Goal: Ask a question: Seek information or help from site administrators or community

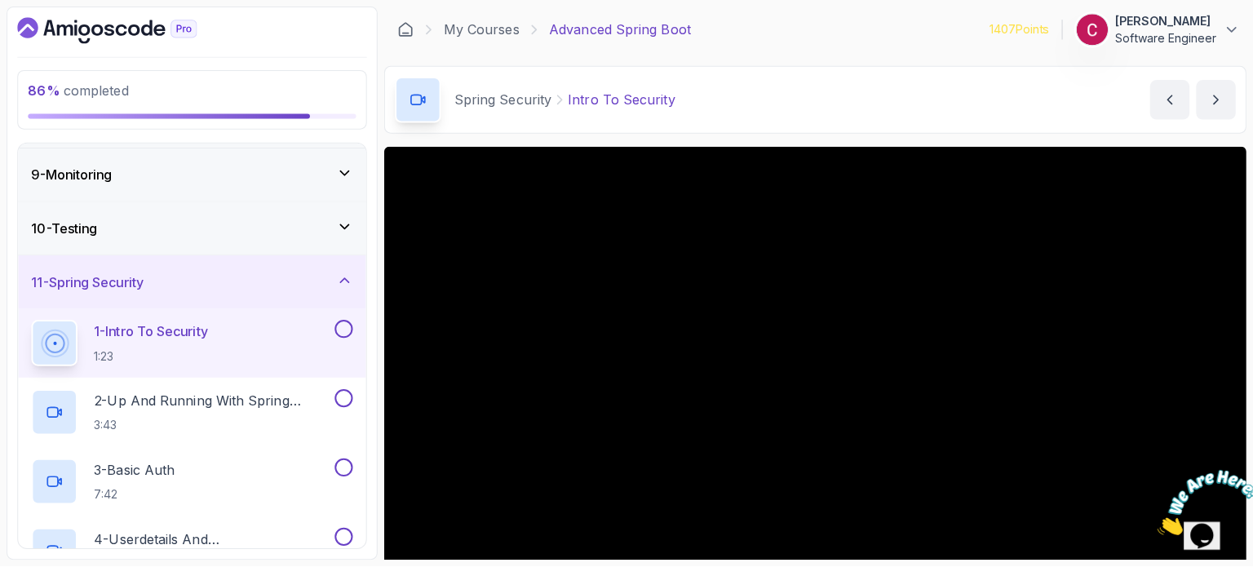
scroll to position [419, 0]
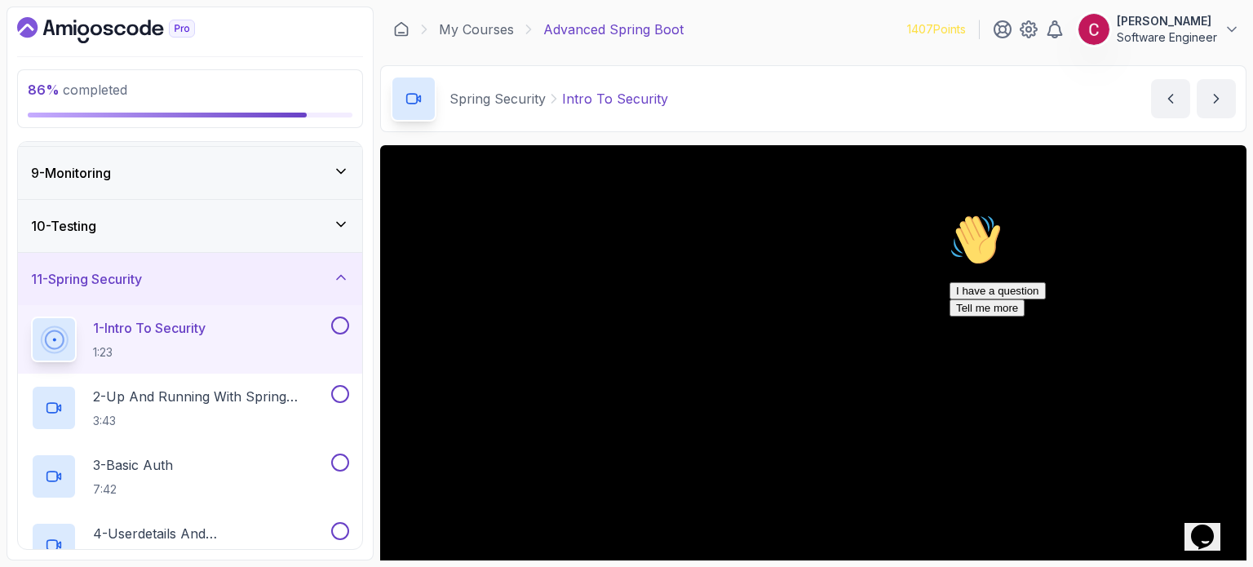
click at [1210, 214] on div "Chat attention grabber" at bounding box center [1096, 214] width 294 height 0
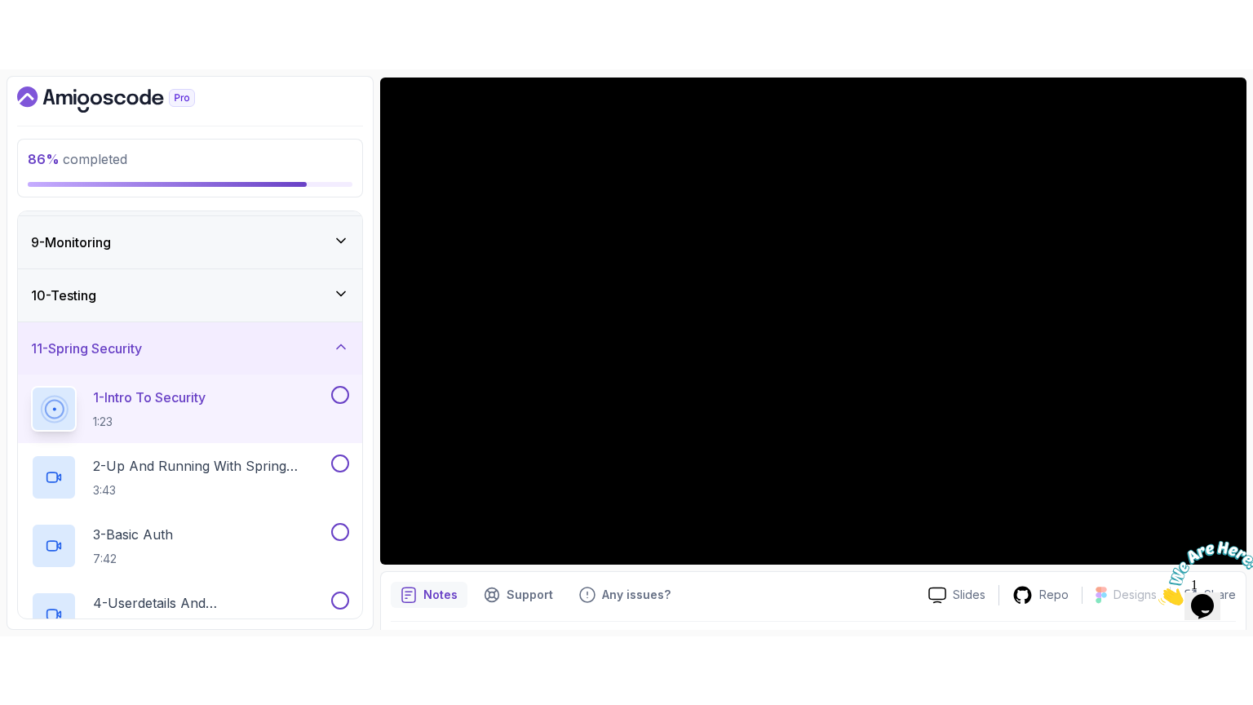
scroll to position [184, 0]
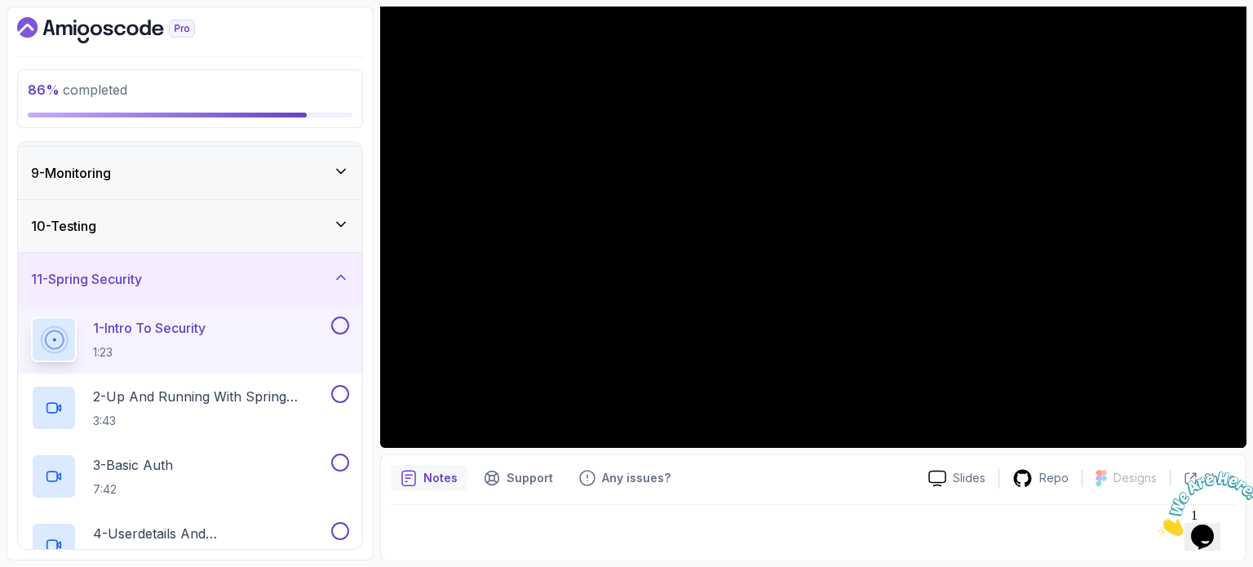
click at [1158, 524] on icon "Close" at bounding box center [1158, 531] width 0 height 14
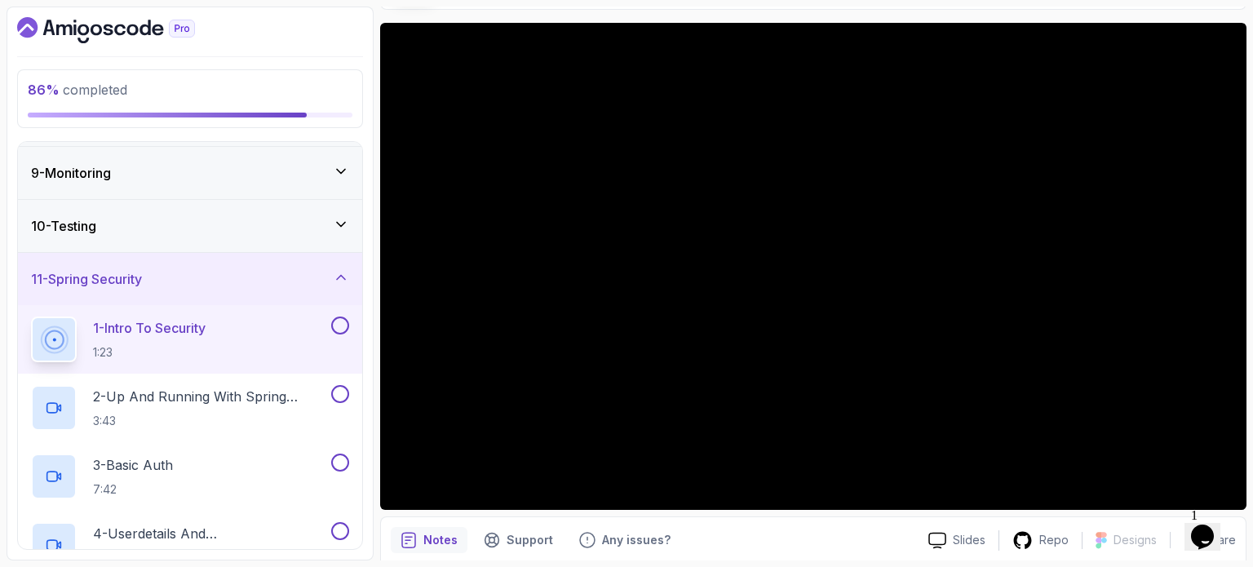
scroll to position [123, 0]
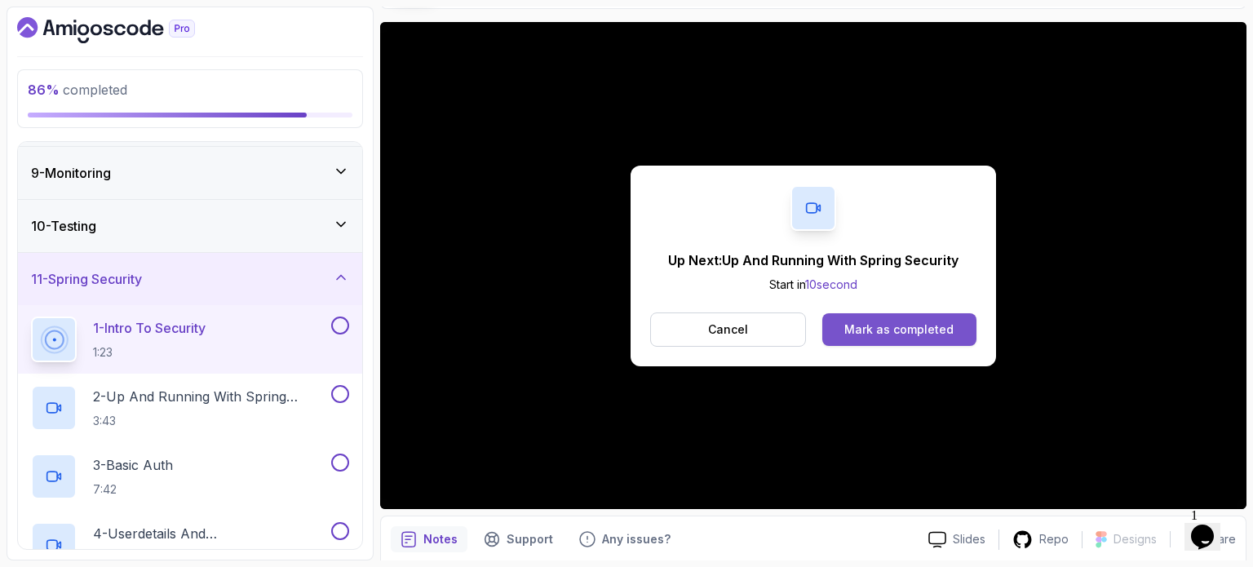
click at [880, 324] on div "Mark as completed" at bounding box center [898, 329] width 109 height 16
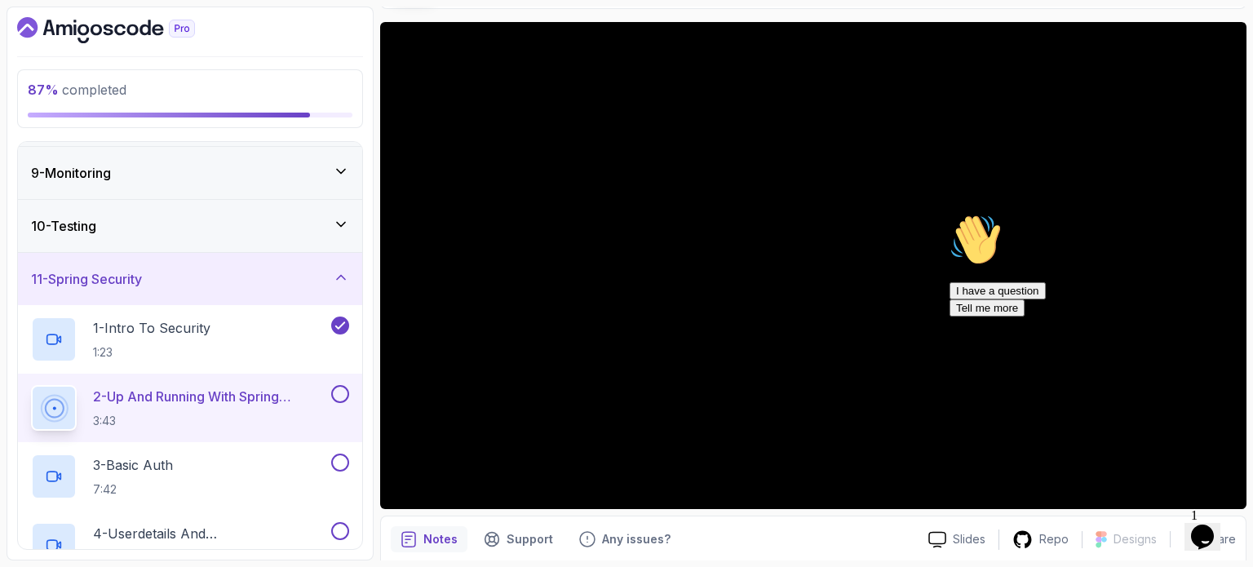
click at [949, 214] on icon "Chat attention grabber" at bounding box center [949, 214] width 0 height 0
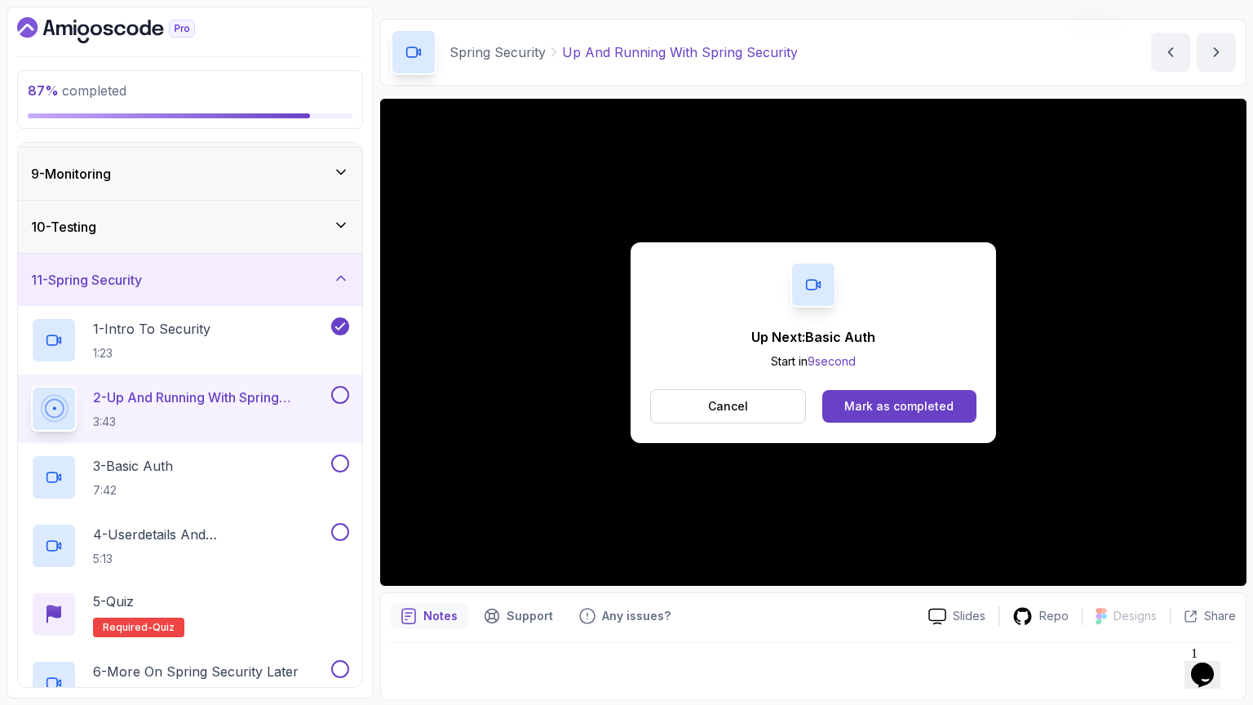
scroll to position [184, 0]
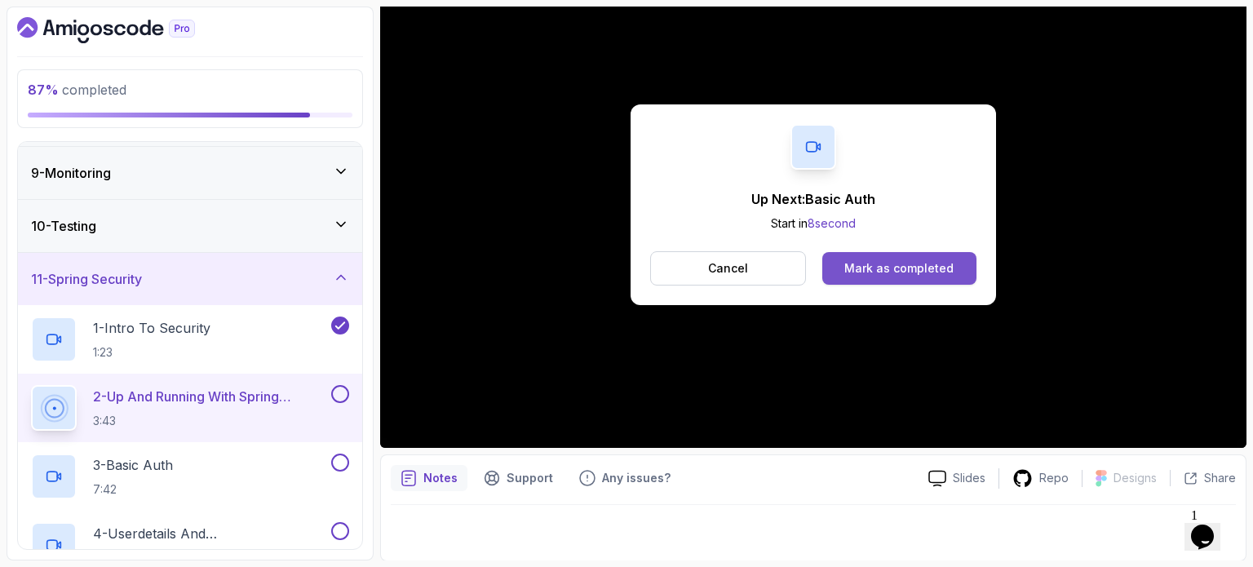
click at [883, 257] on button "Mark as completed" at bounding box center [899, 268] width 154 height 33
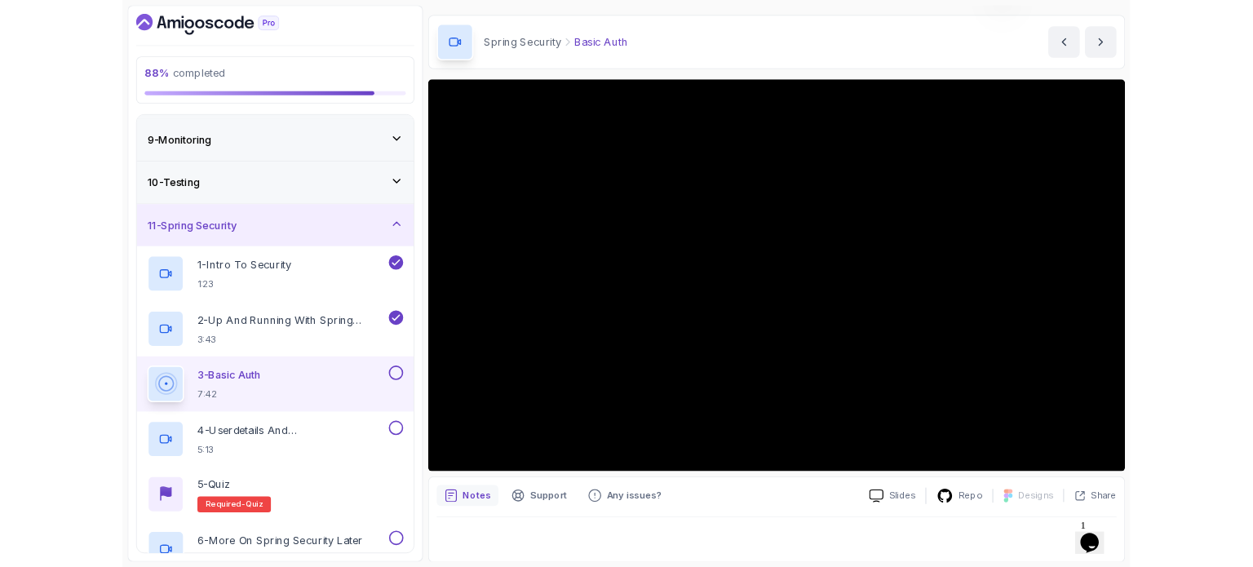
scroll to position [184, 0]
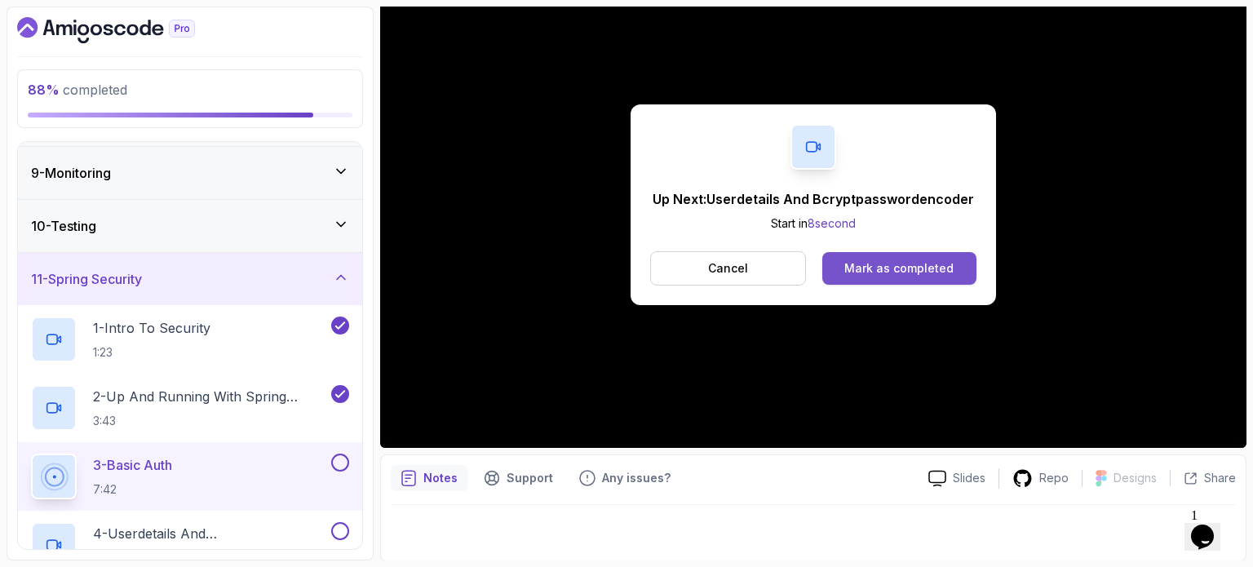
click at [940, 281] on button "Mark as completed" at bounding box center [899, 268] width 154 height 33
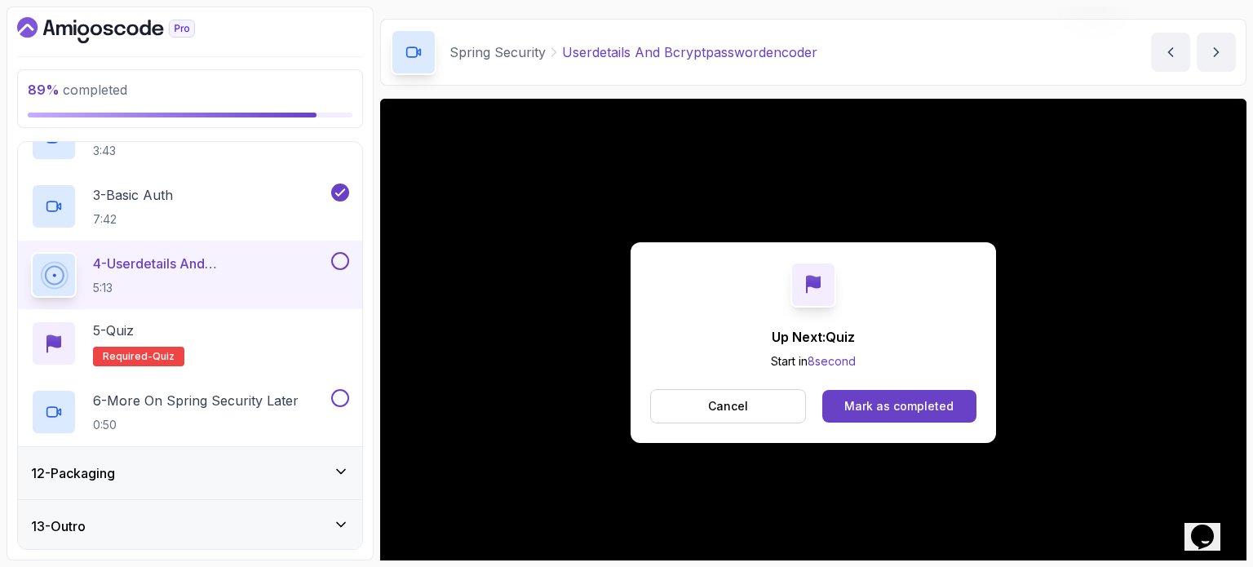
scroll to position [184, 0]
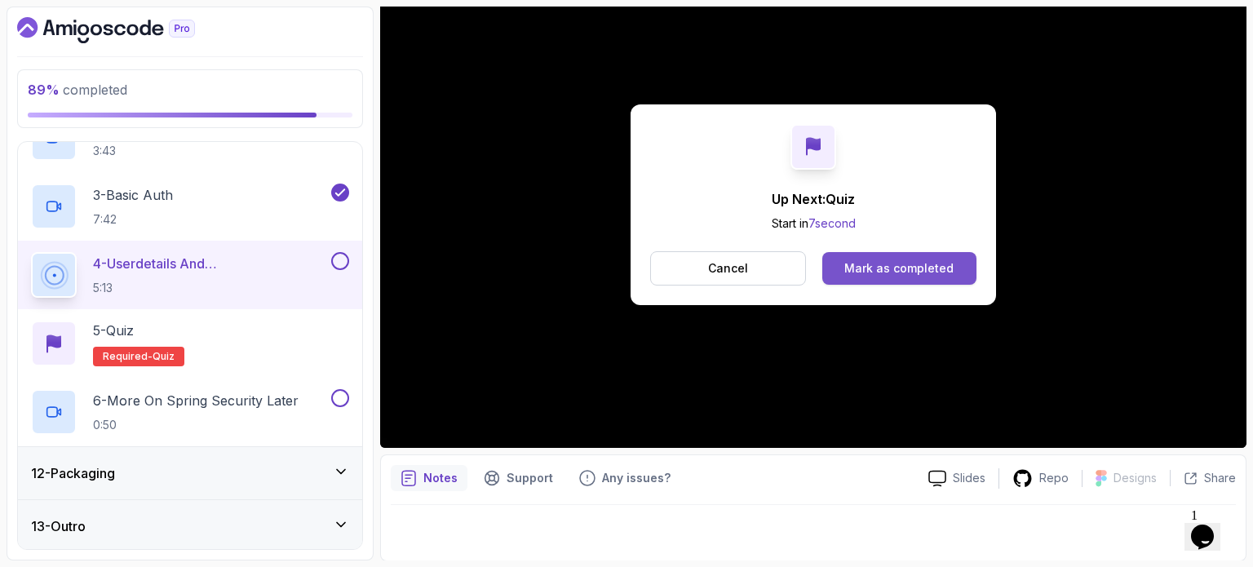
click at [893, 260] on div "Mark as completed" at bounding box center [898, 268] width 109 height 16
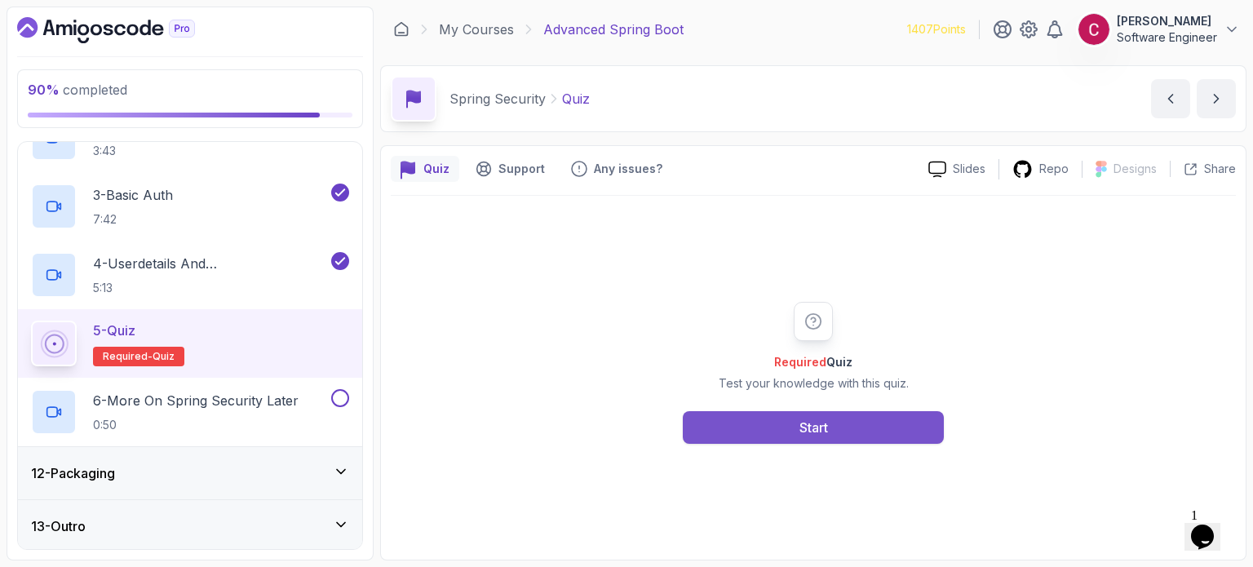
click at [701, 418] on button "Start" at bounding box center [813, 427] width 261 height 33
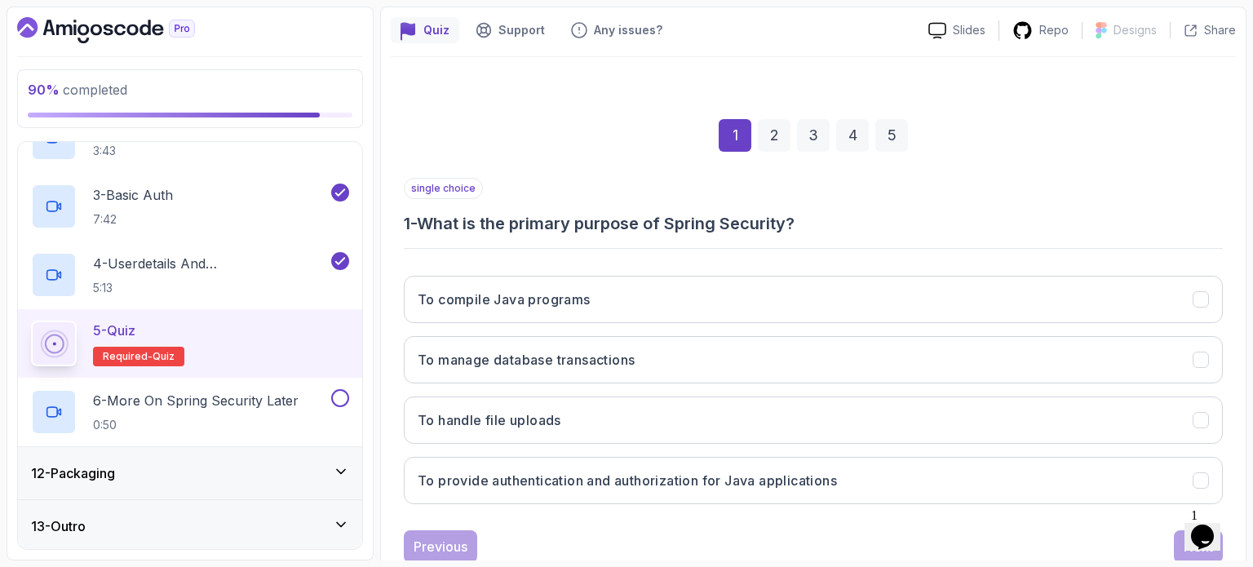
scroll to position [183, 0]
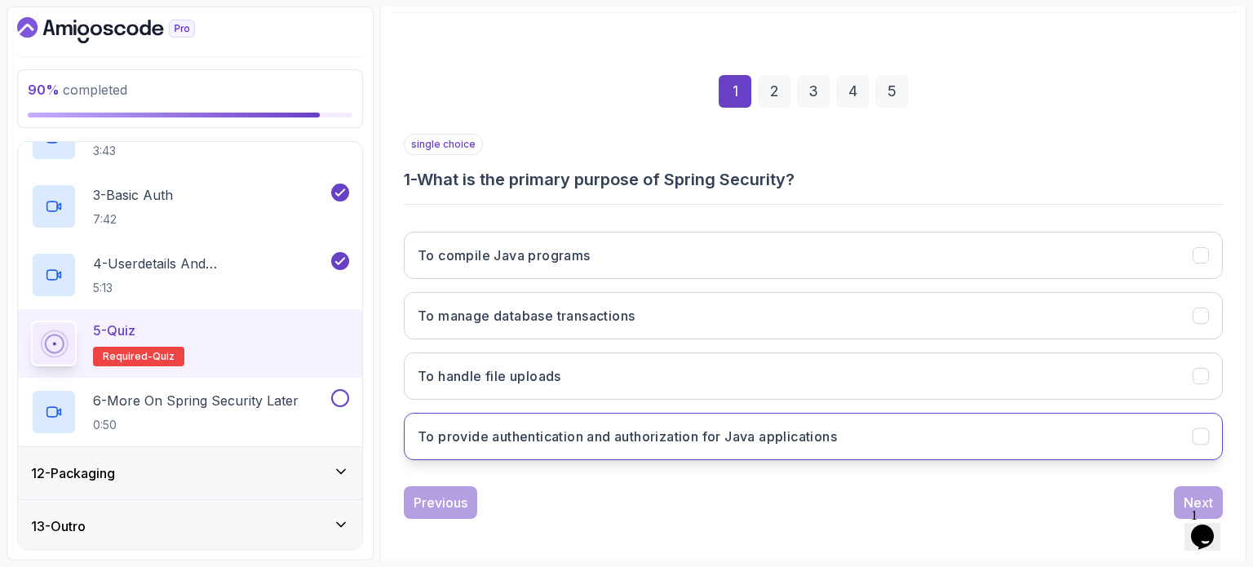
click at [595, 442] on h3 "To provide authentication and authorization for Java applications" at bounding box center [627, 437] width 419 height 20
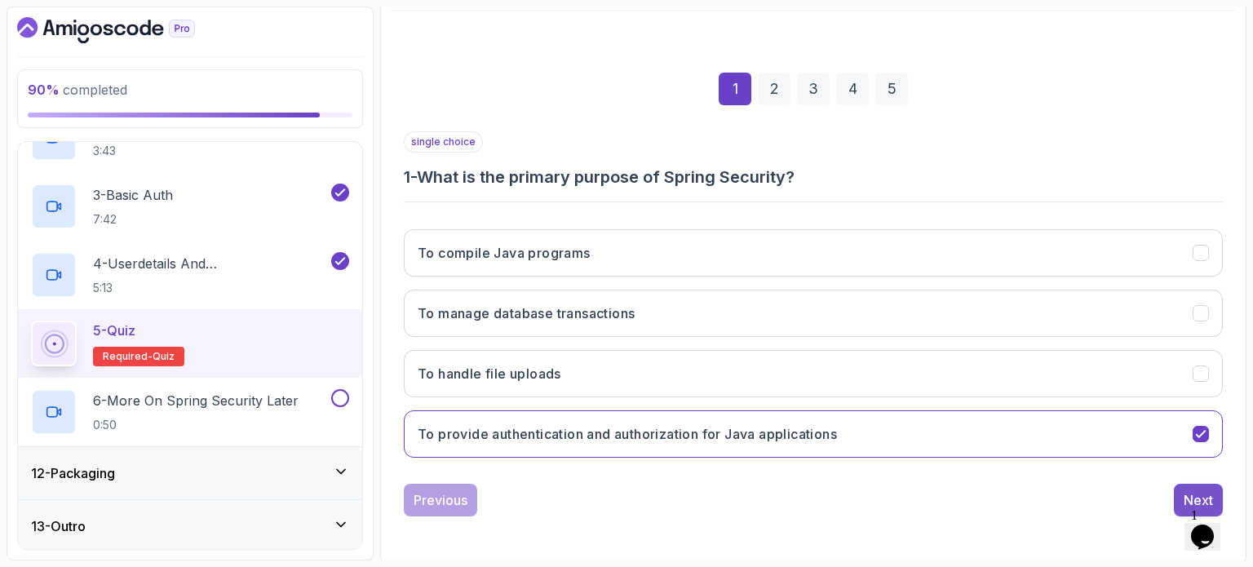
click at [1181, 494] on button "Next" at bounding box center [1198, 500] width 49 height 33
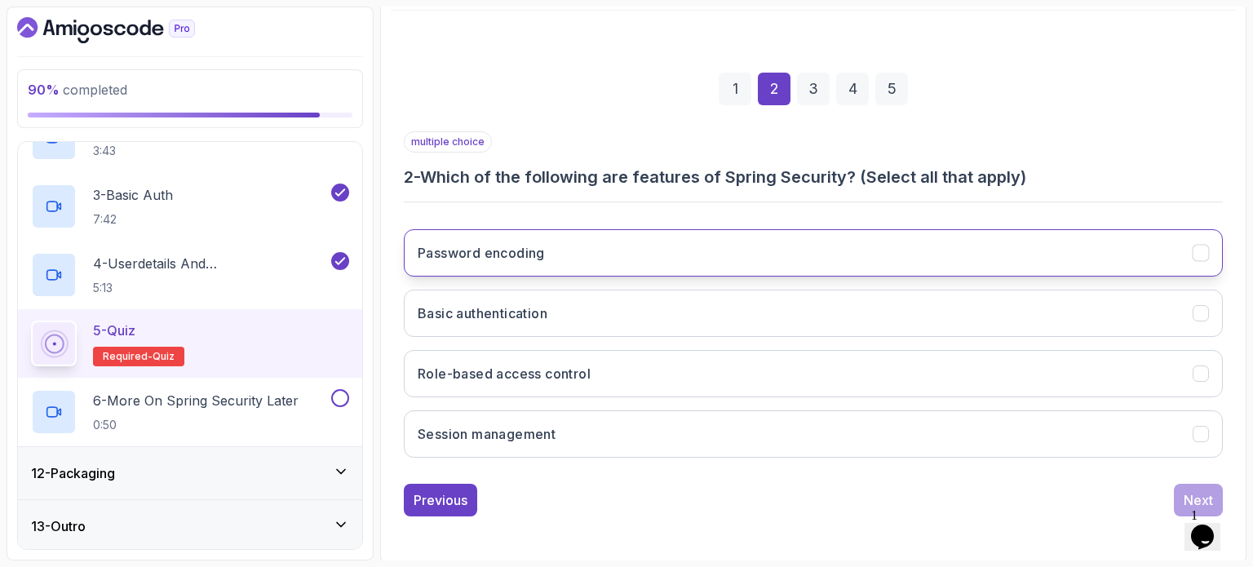
click at [606, 250] on button "Password encoding" at bounding box center [813, 252] width 819 height 47
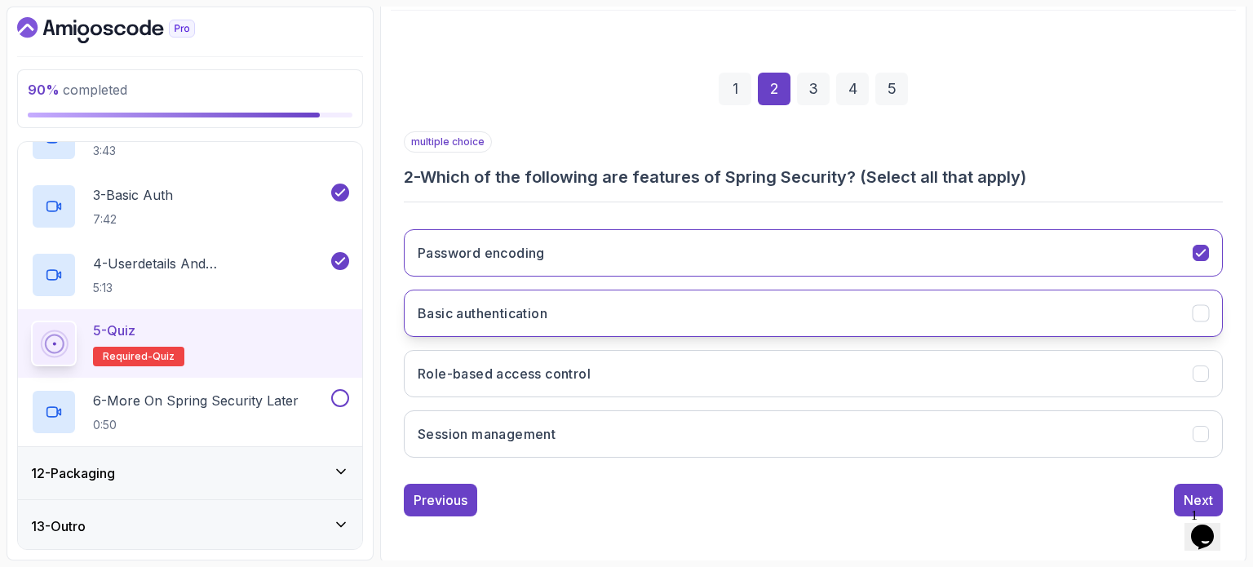
click at [546, 313] on h3 "Basic authentication" at bounding box center [483, 313] width 130 height 20
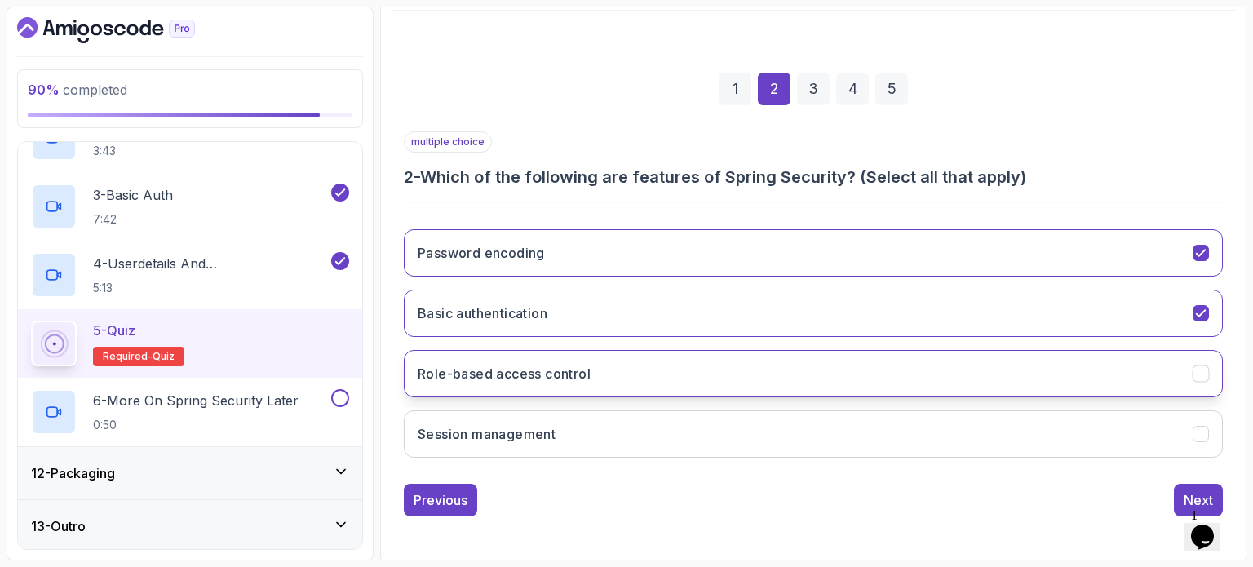
click at [566, 374] on h3 "Role-based access control" at bounding box center [504, 374] width 173 height 20
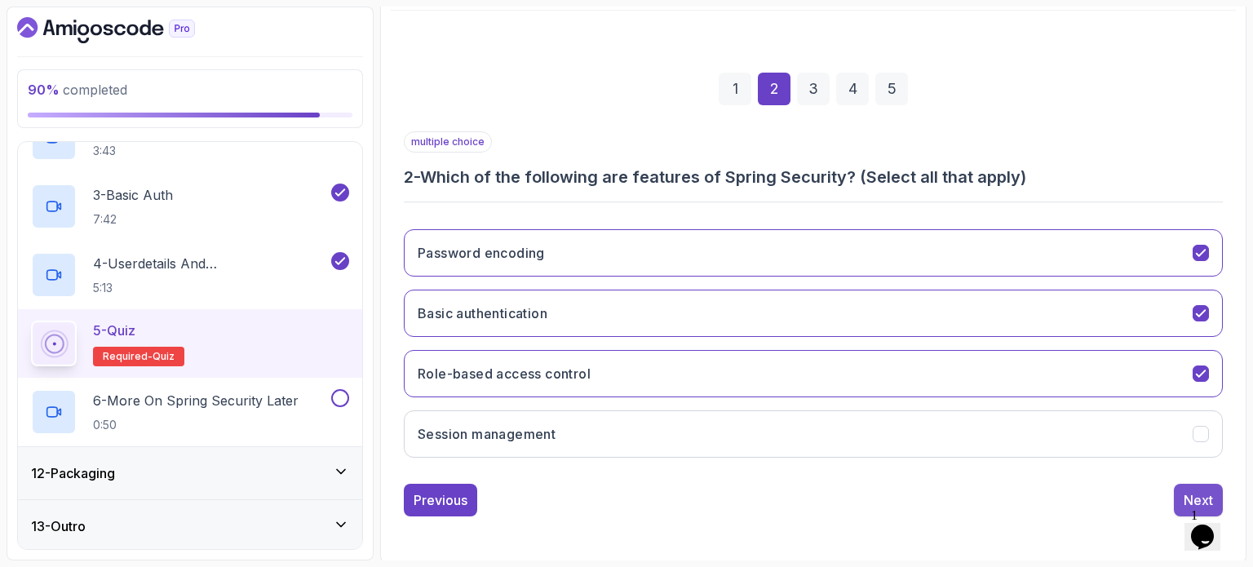
click at [1175, 495] on button "Next" at bounding box center [1198, 500] width 49 height 33
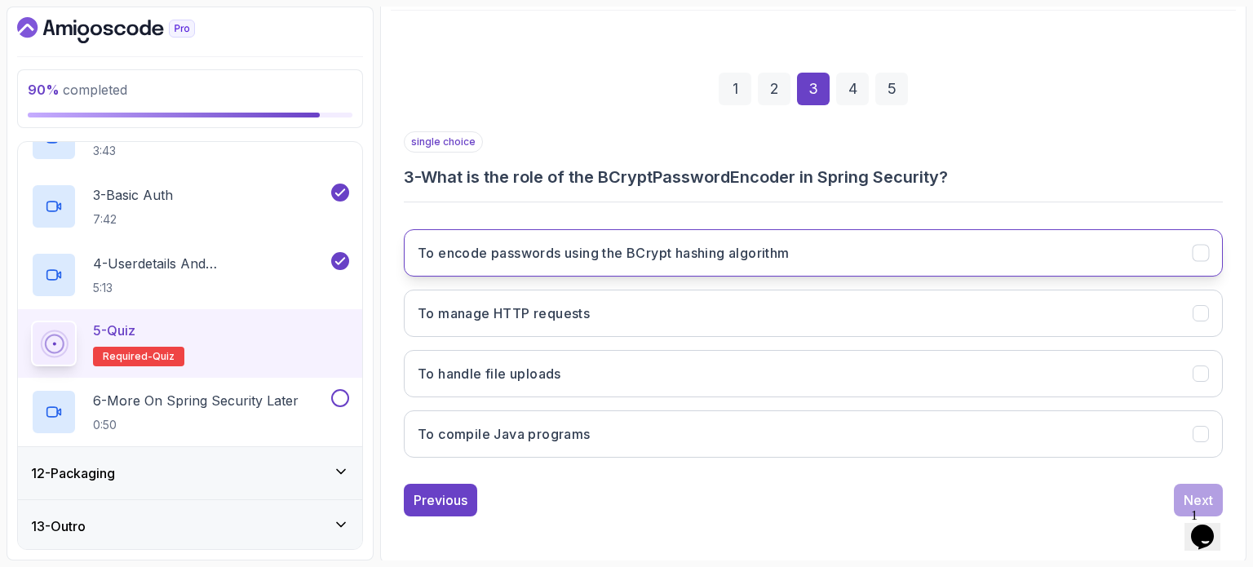
click at [608, 250] on h3 "To encode passwords using the BCrypt hashing algorithm" at bounding box center [604, 253] width 372 height 20
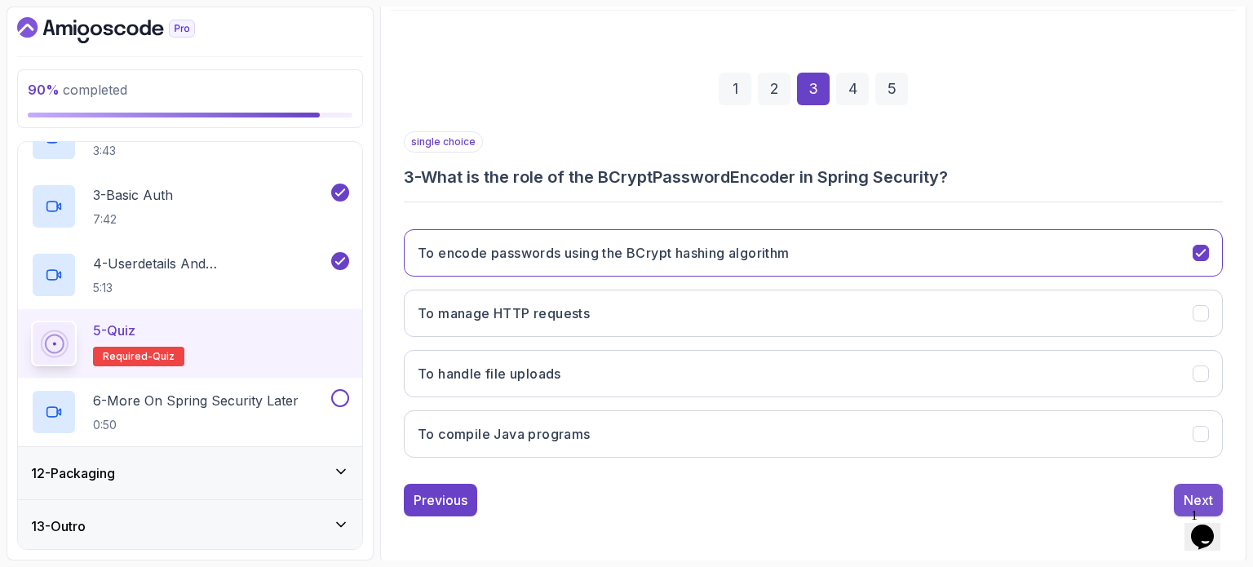
click at [1183, 492] on div "Next" at bounding box center [1197, 500] width 29 height 20
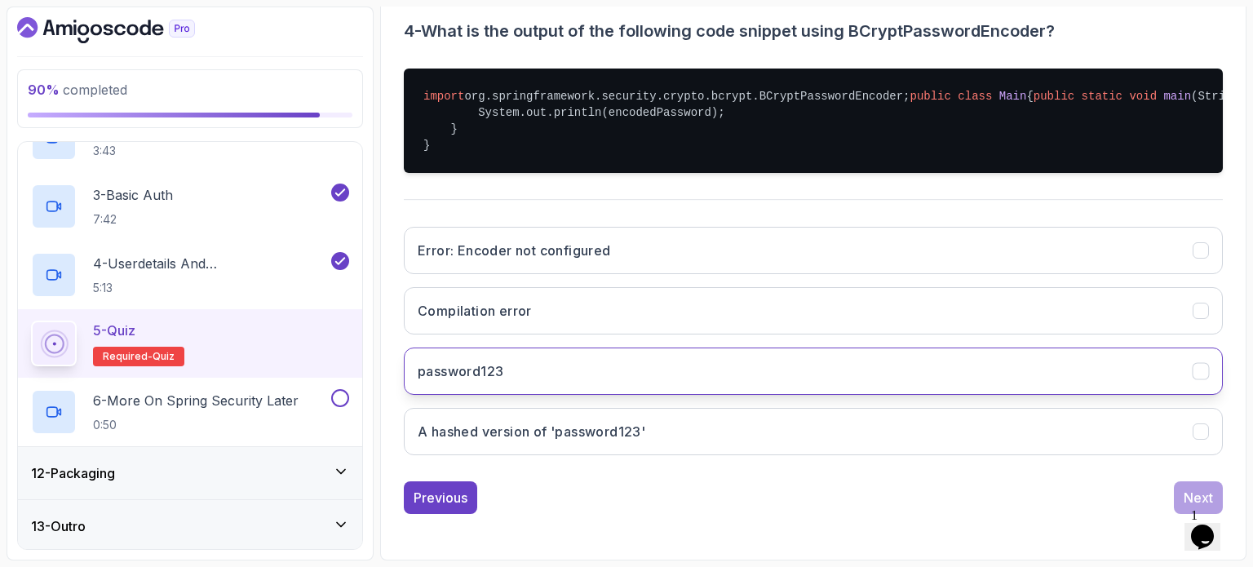
scroll to position [409, 0]
click at [645, 381] on button "password123" at bounding box center [813, 370] width 819 height 47
click at [1175, 505] on button "Next" at bounding box center [1198, 497] width 49 height 33
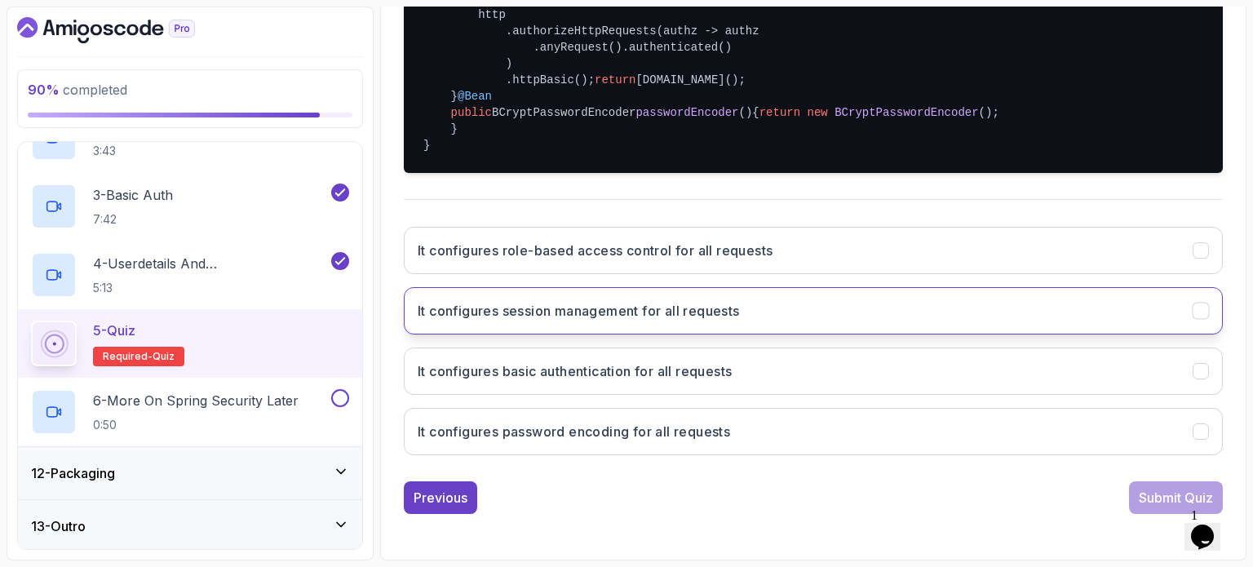
scroll to position [491, 0]
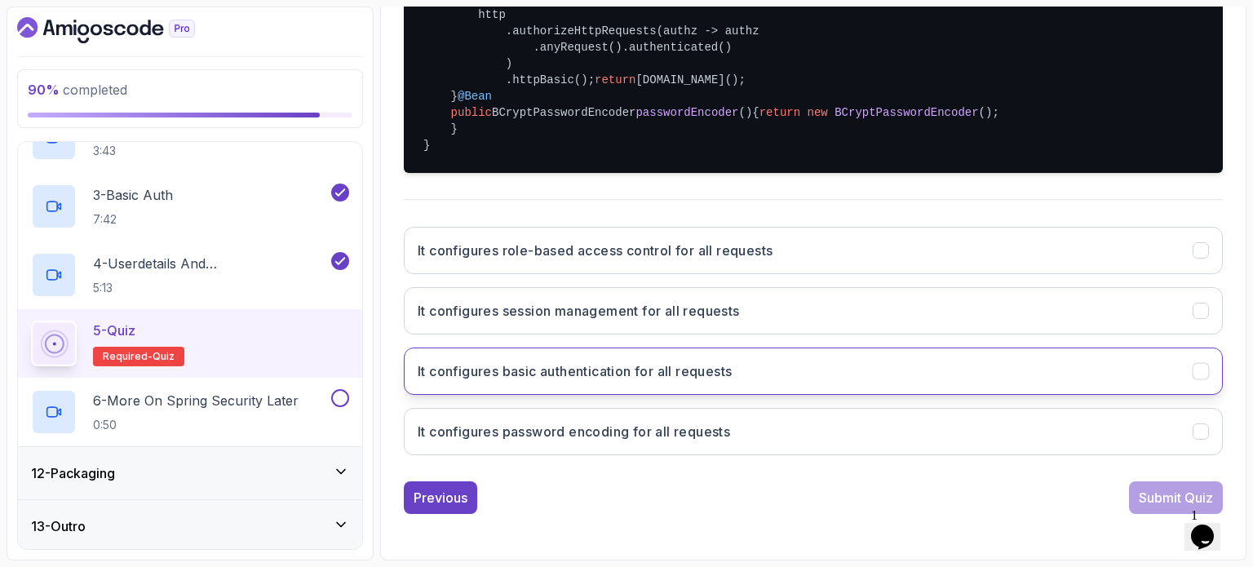
click at [648, 381] on h3 "It configures basic authentication for all requests" at bounding box center [575, 371] width 314 height 20
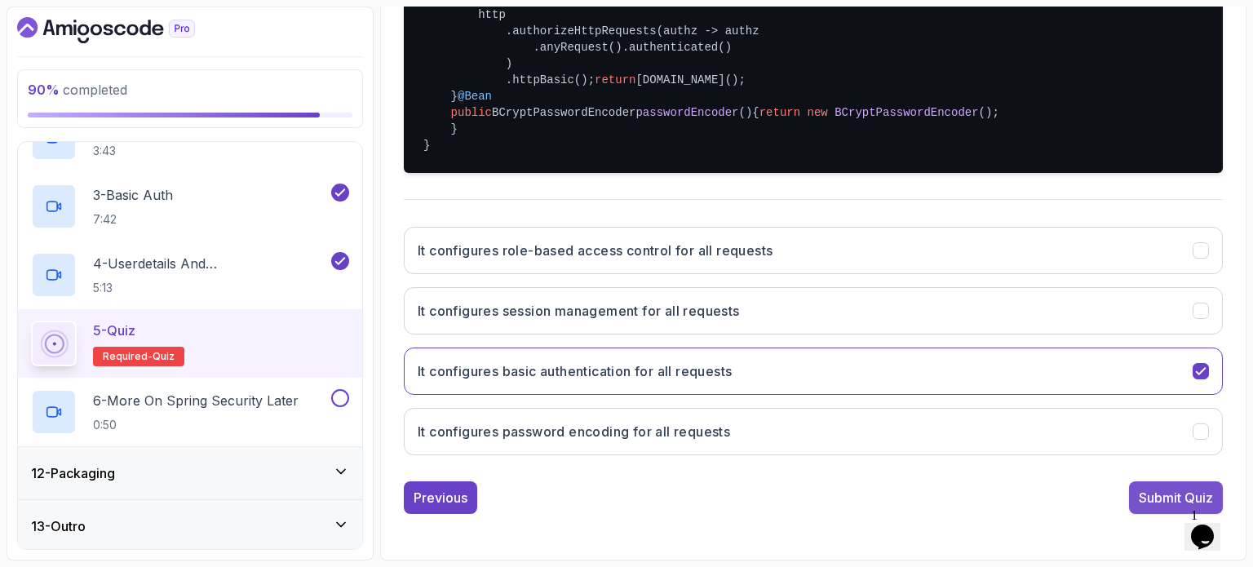
click at [1129, 514] on button "Submit Quiz" at bounding box center [1176, 497] width 94 height 33
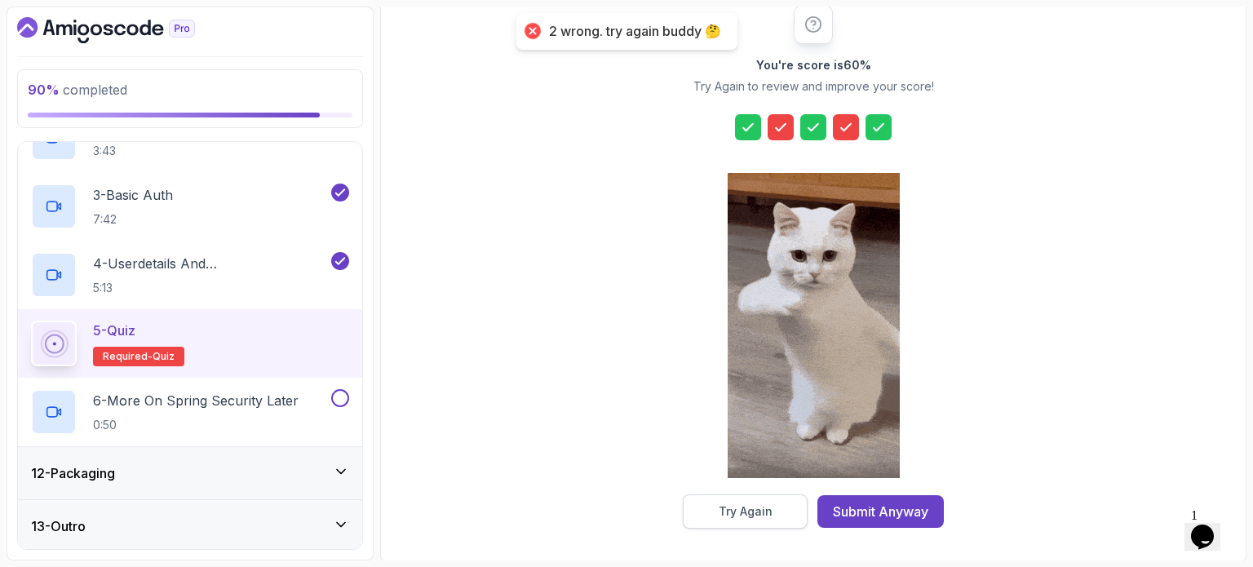
click at [768, 503] on div "Try Again" at bounding box center [746, 511] width 54 height 16
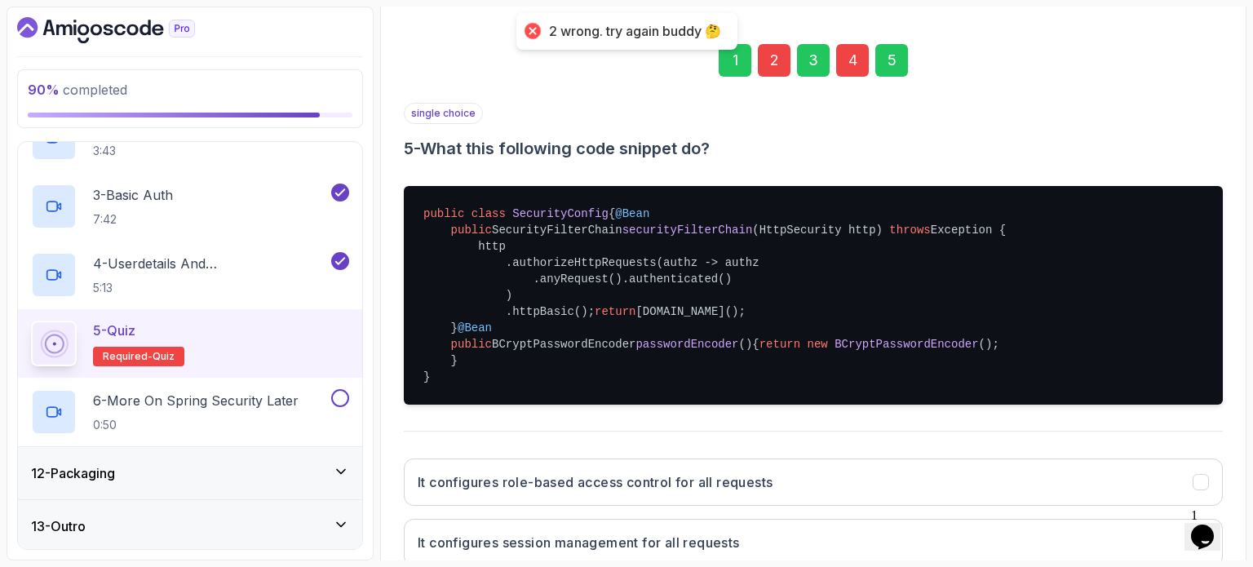
click at [773, 58] on div "2" at bounding box center [774, 60] width 33 height 33
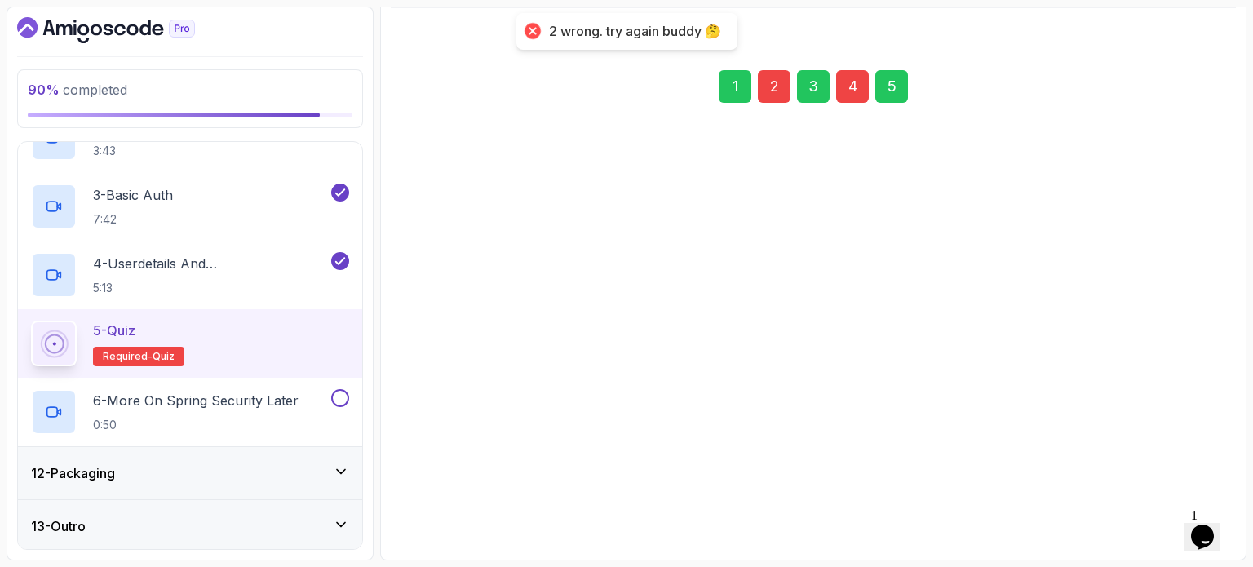
scroll to position [185, 0]
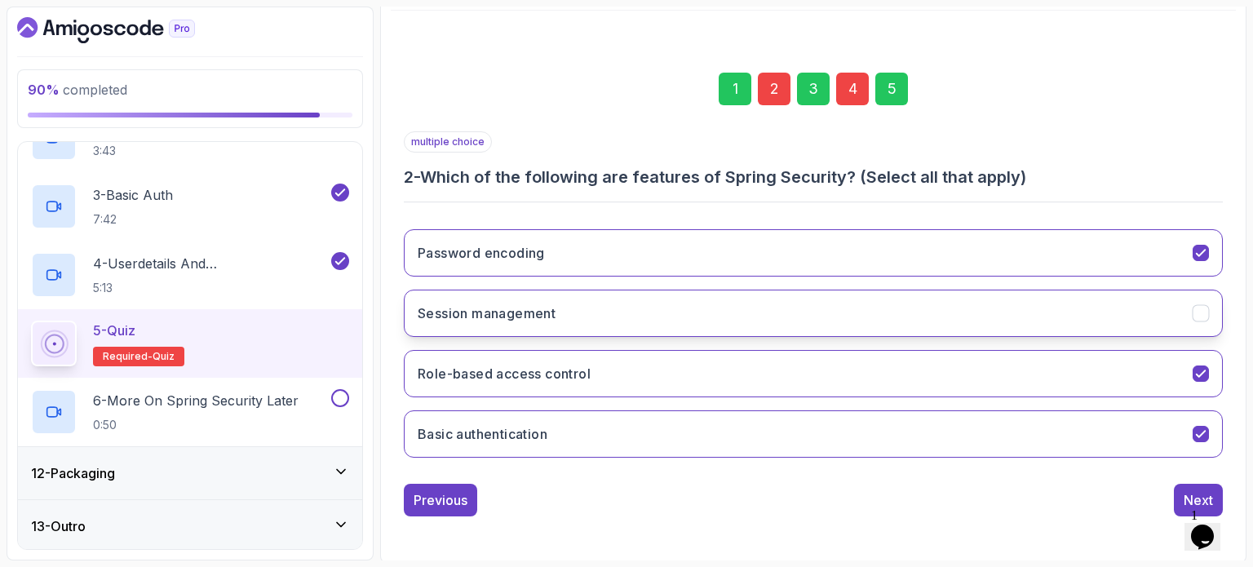
click at [529, 322] on button "Session management" at bounding box center [813, 313] width 819 height 47
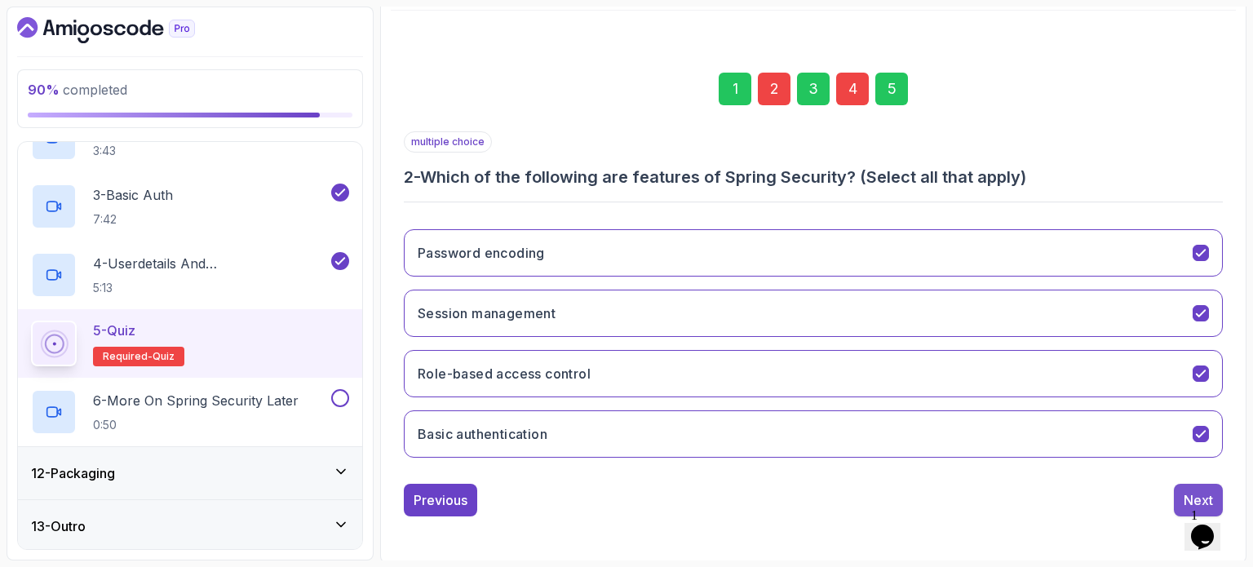
click at [1183, 487] on button "Next" at bounding box center [1198, 500] width 49 height 33
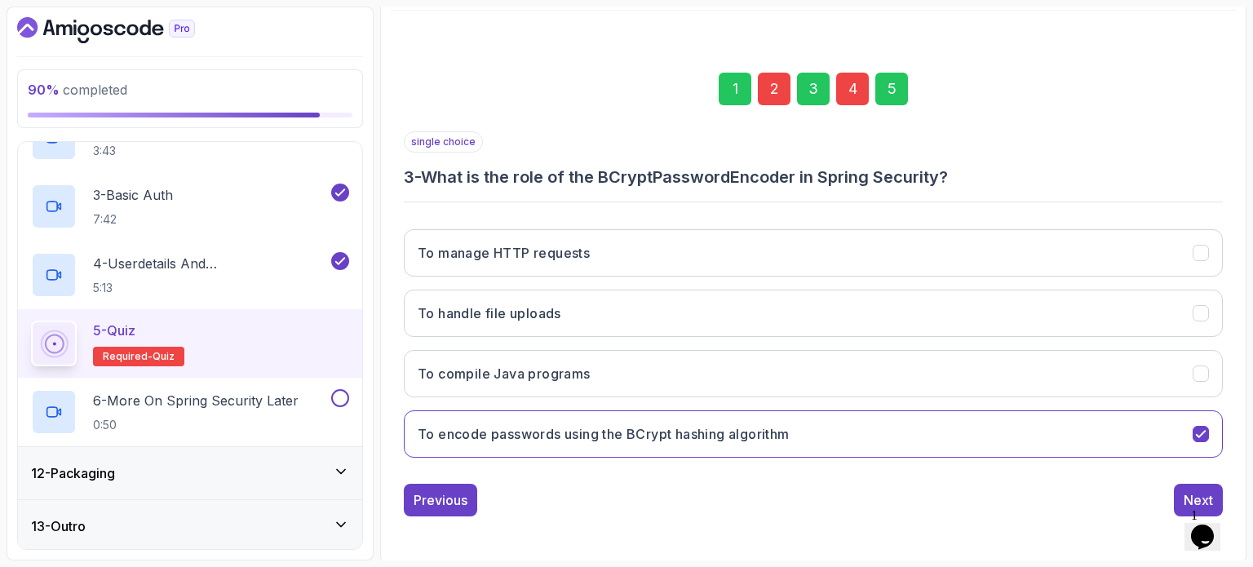
click at [845, 84] on div "4" at bounding box center [852, 89] width 33 height 33
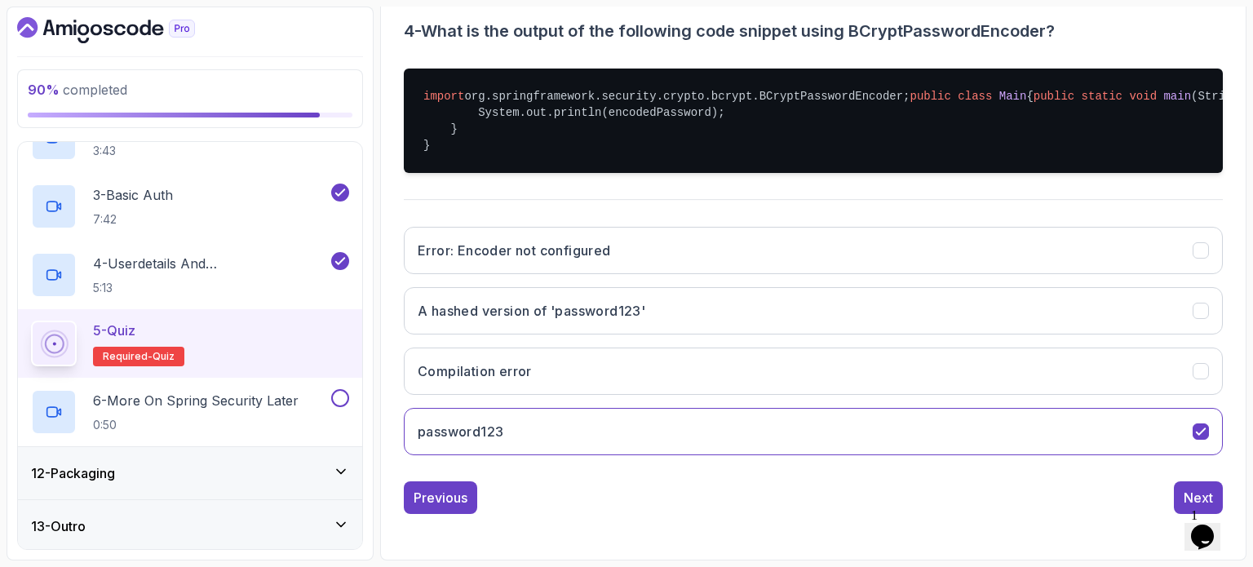
scroll to position [348, 0]
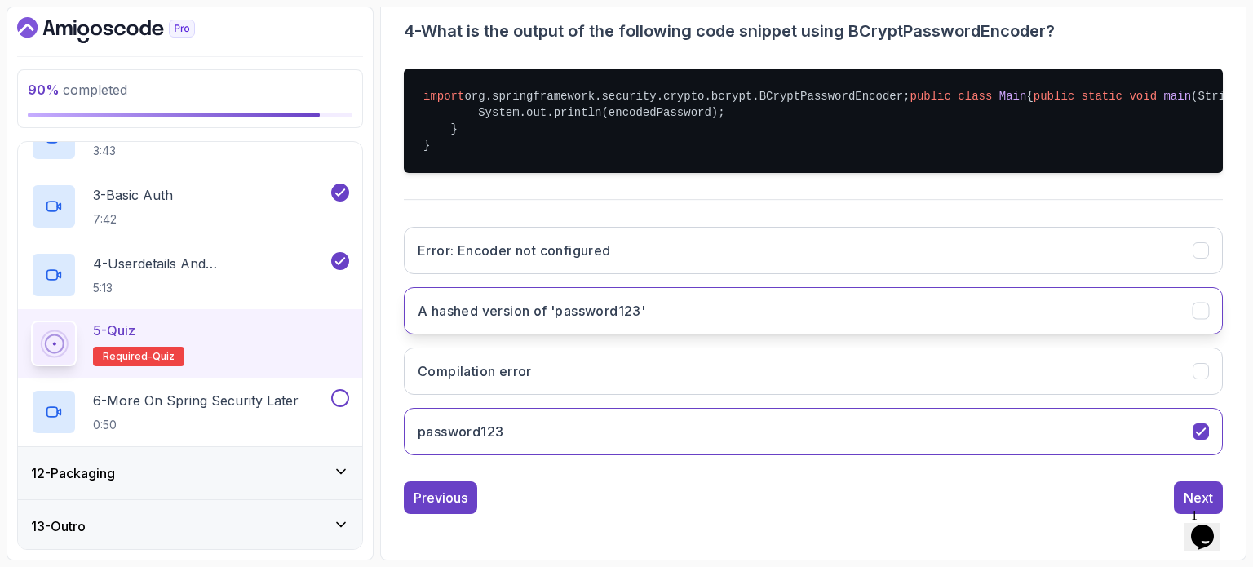
click at [633, 321] on h3 "A hashed version of 'password123'" at bounding box center [532, 311] width 228 height 20
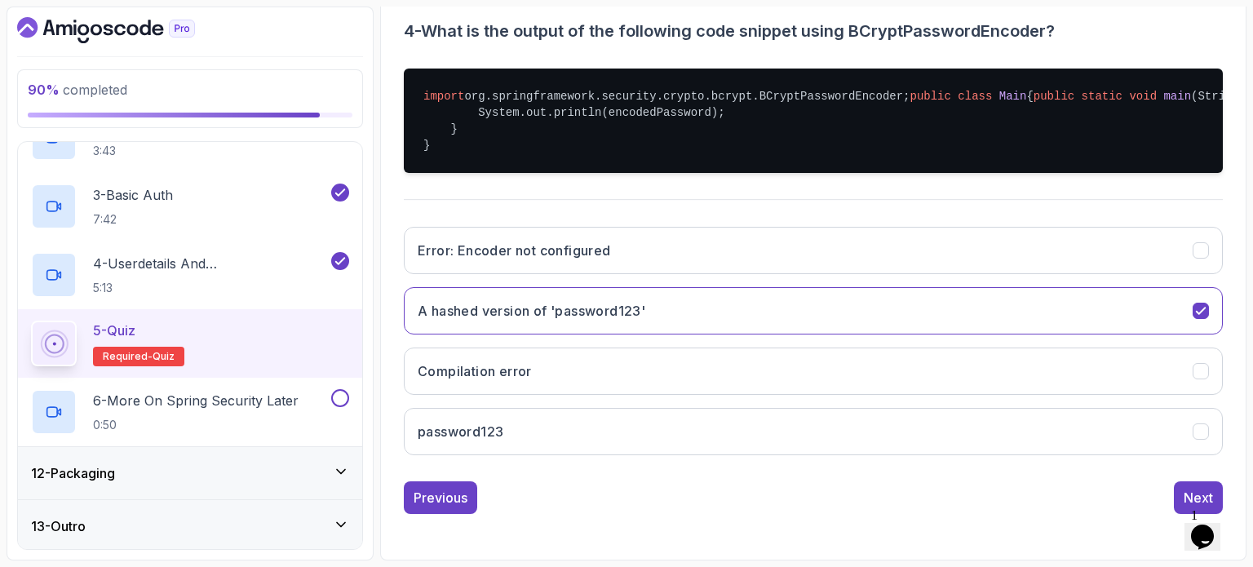
scroll to position [427, 0]
click at [1187, 484] on button "Next" at bounding box center [1198, 497] width 49 height 33
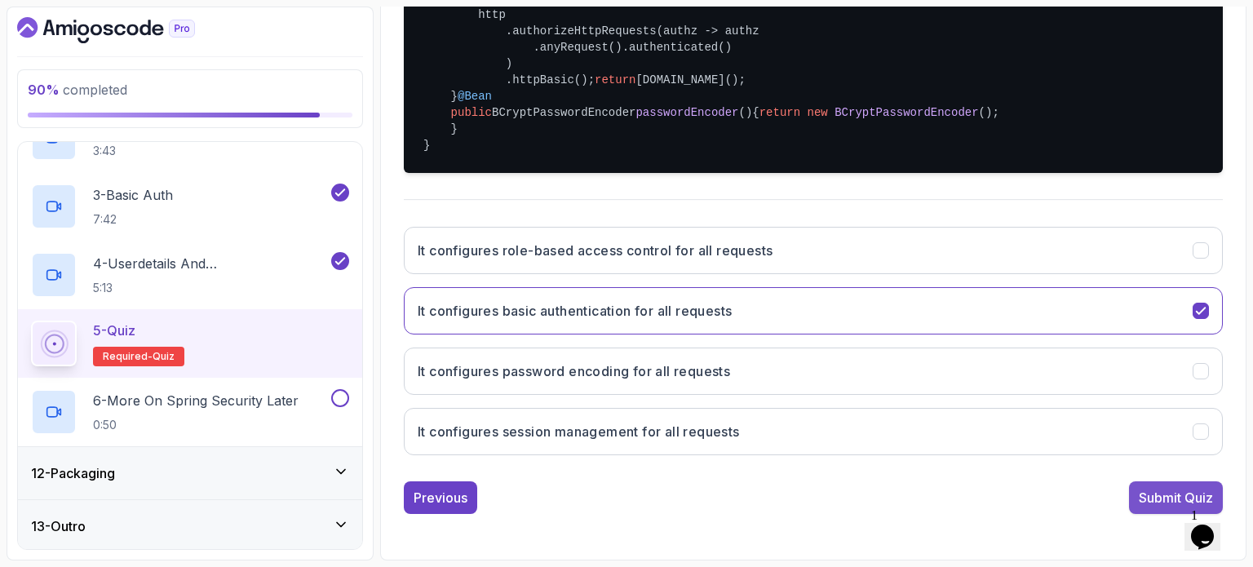
click at [1154, 493] on div "Submit Quiz" at bounding box center [1176, 498] width 74 height 20
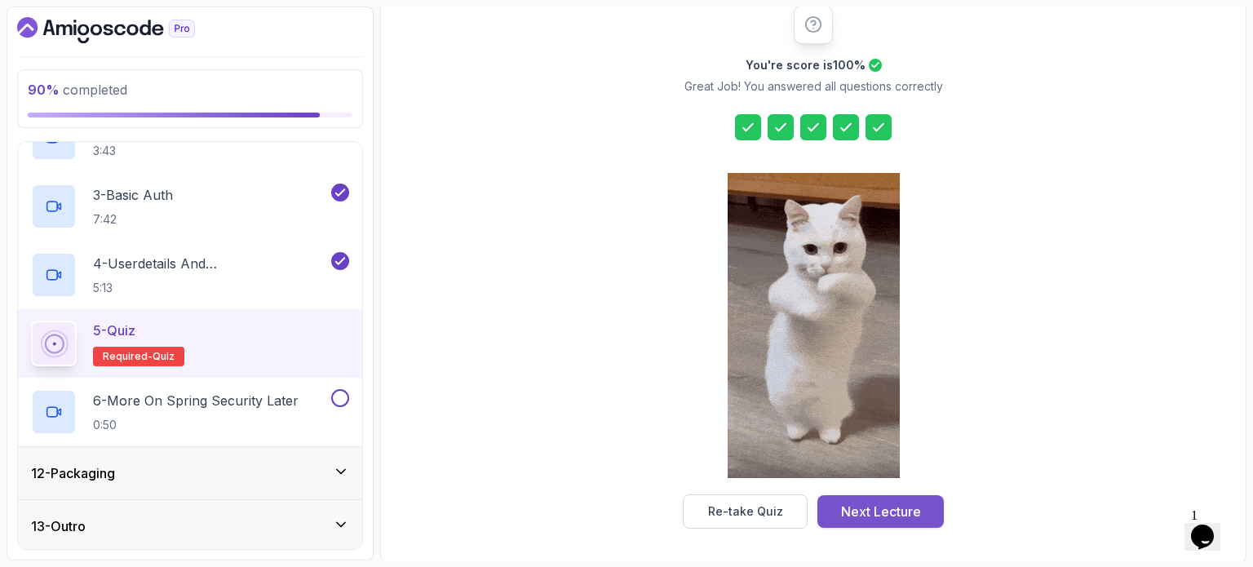
click at [843, 517] on div "Next Lecture" at bounding box center [881, 512] width 80 height 20
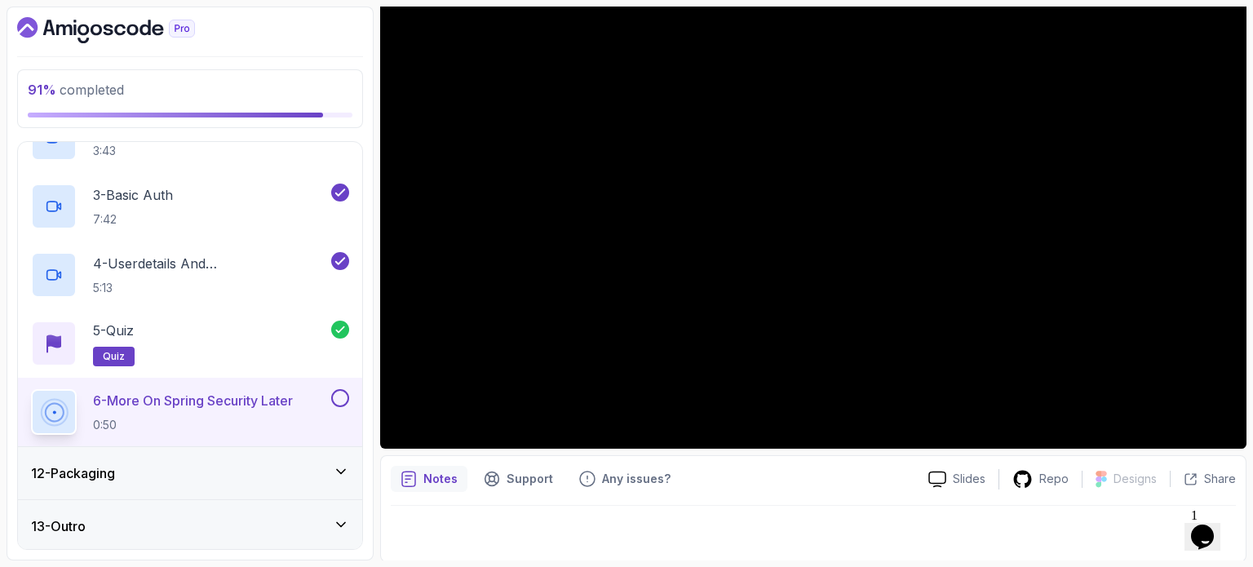
scroll to position [184, 0]
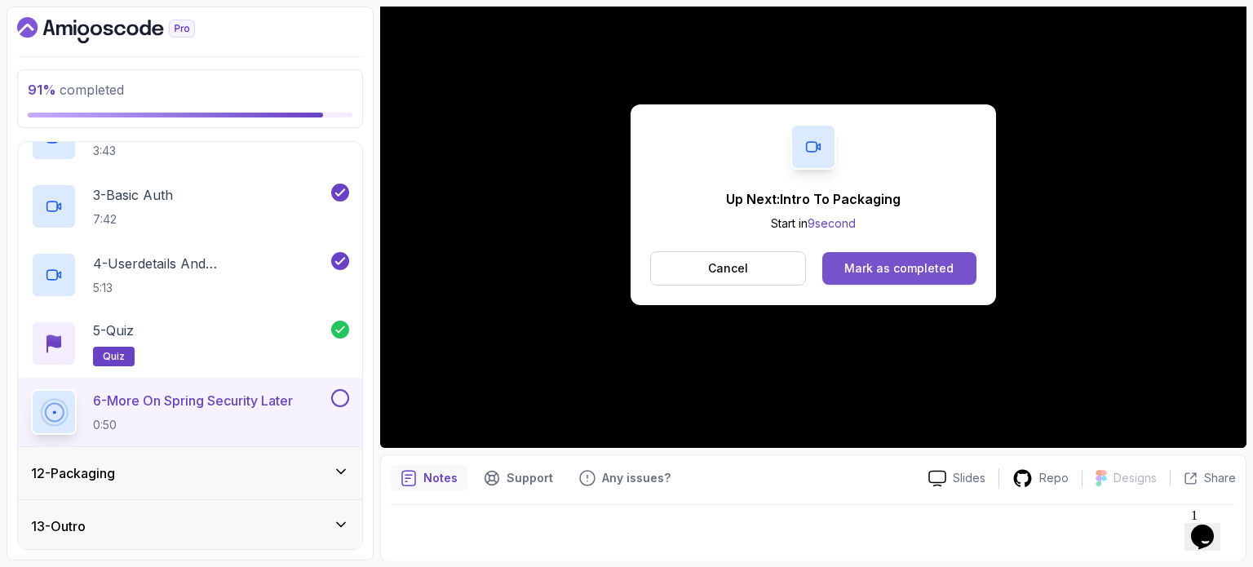
click at [900, 272] on div "Mark as completed" at bounding box center [898, 268] width 109 height 16
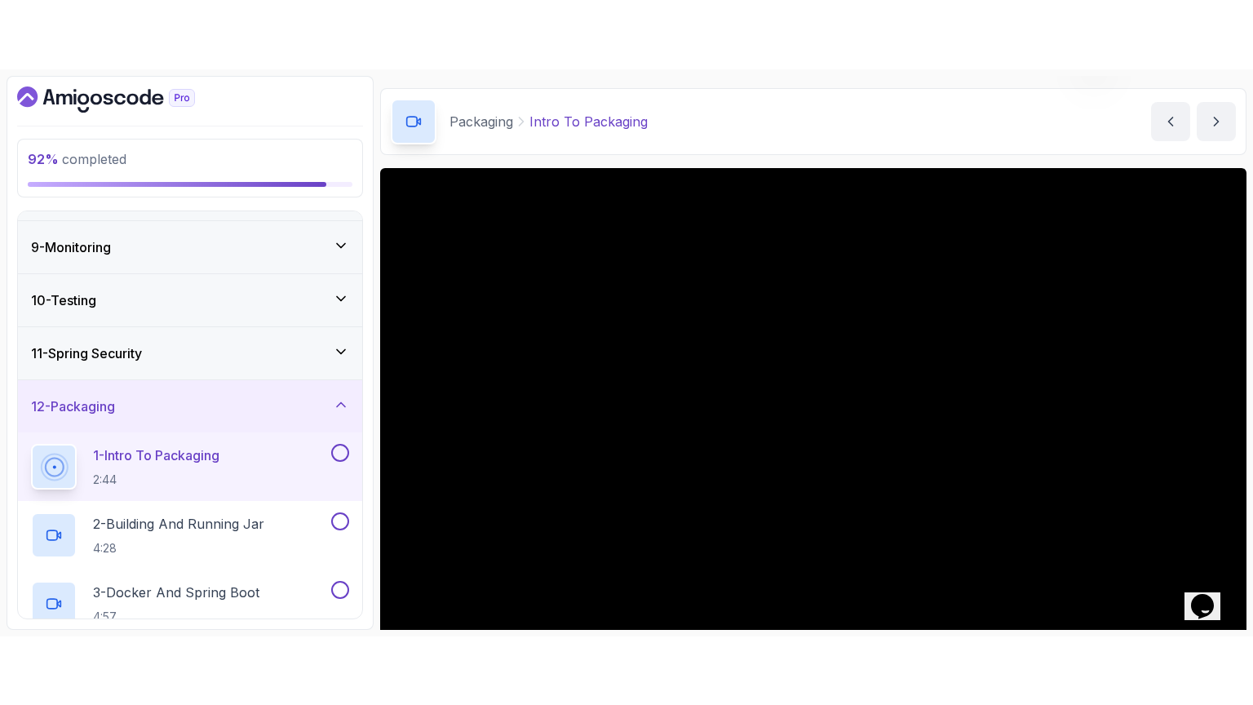
scroll to position [184, 0]
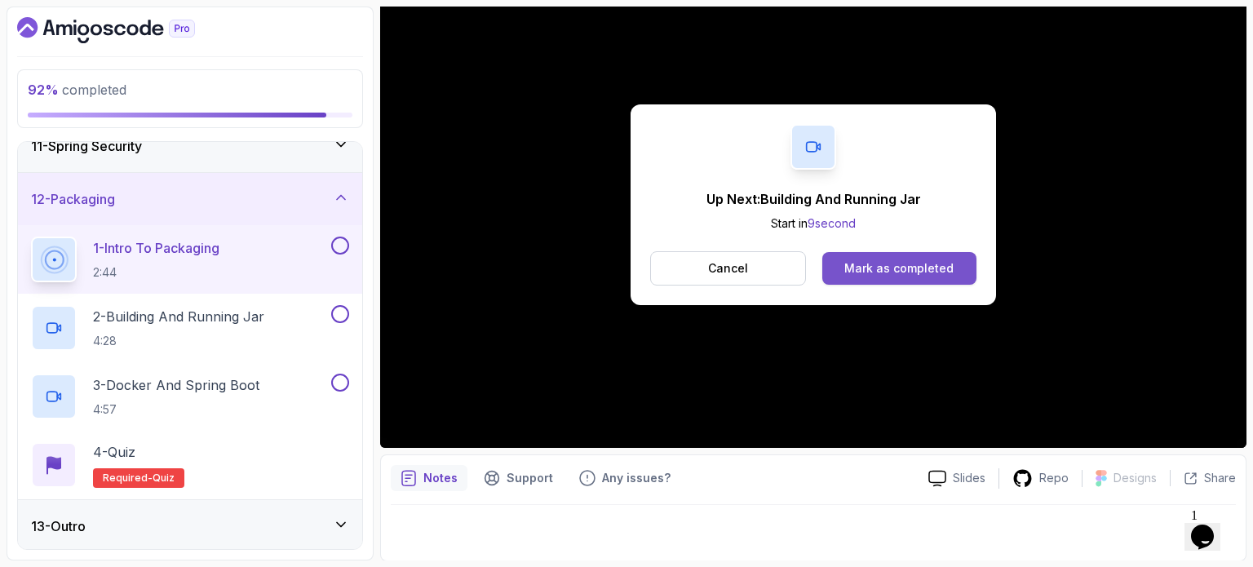
click at [866, 269] on div "Mark as completed" at bounding box center [898, 268] width 109 height 16
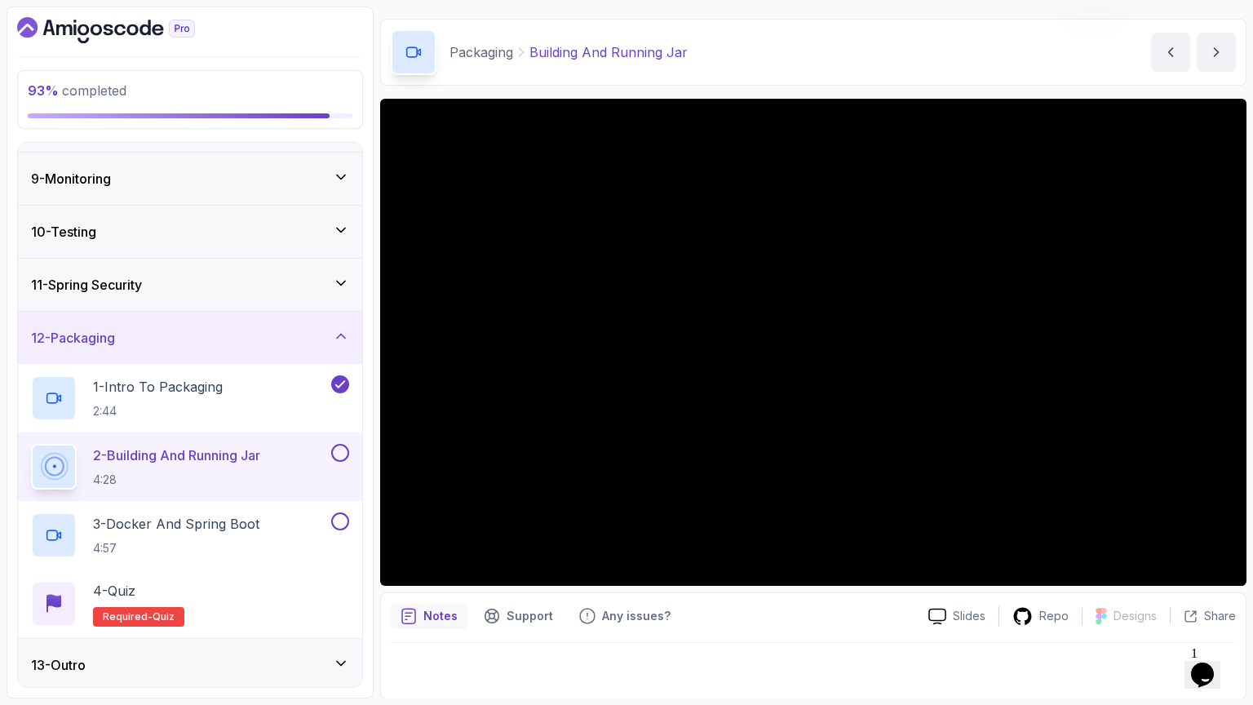
scroll to position [184, 0]
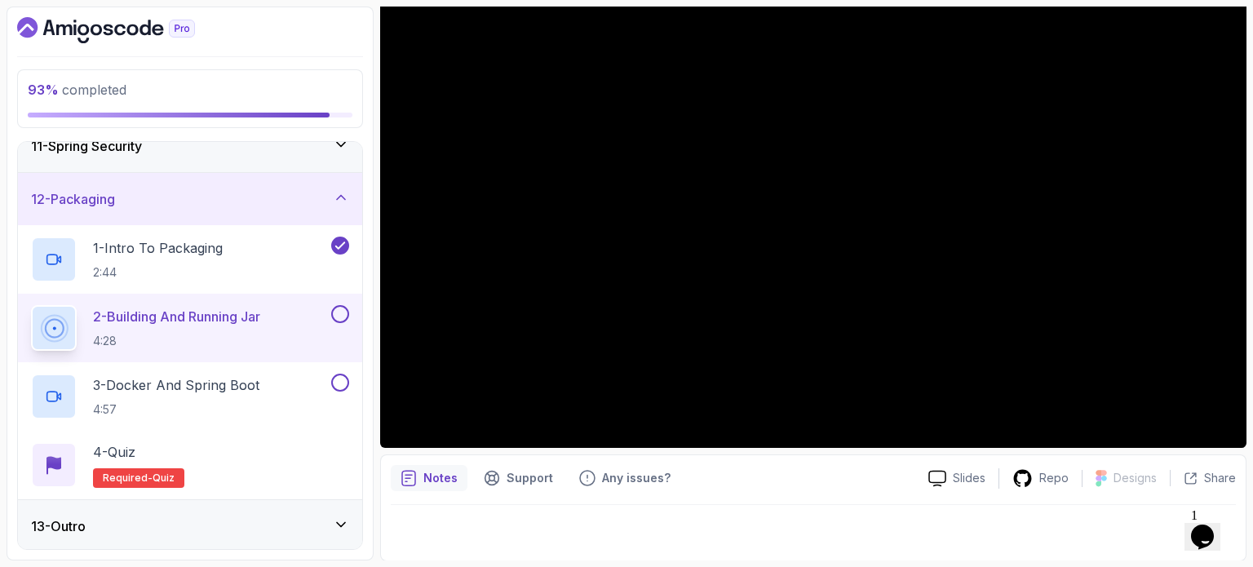
click at [341, 307] on button at bounding box center [340, 314] width 18 height 18
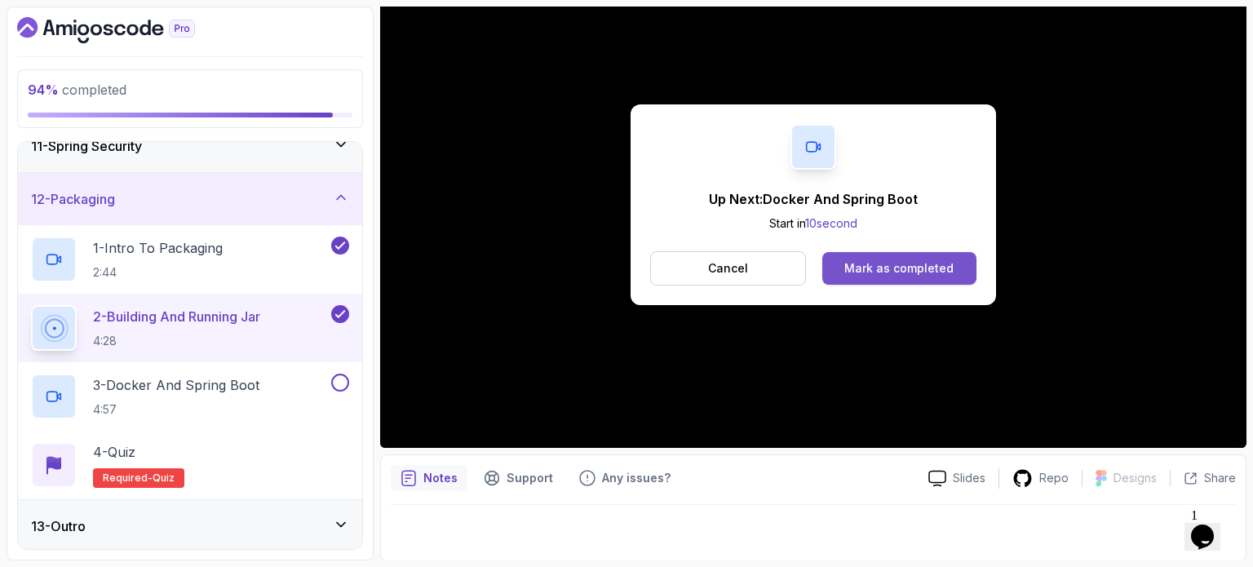
click at [889, 262] on div "Mark as completed" at bounding box center [898, 268] width 109 height 16
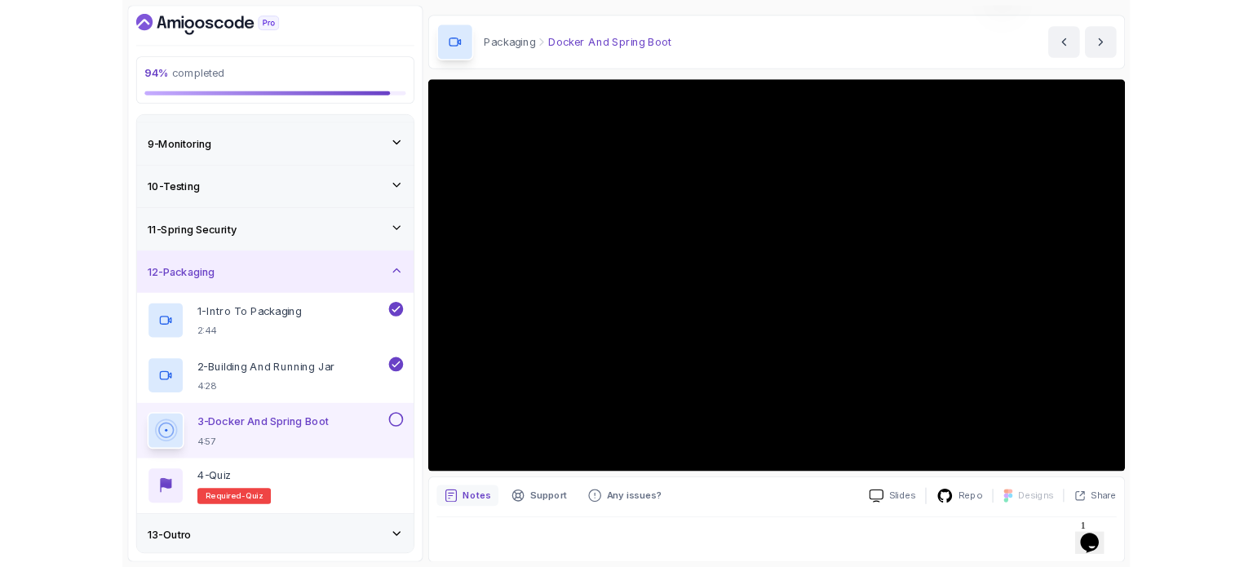
scroll to position [184, 0]
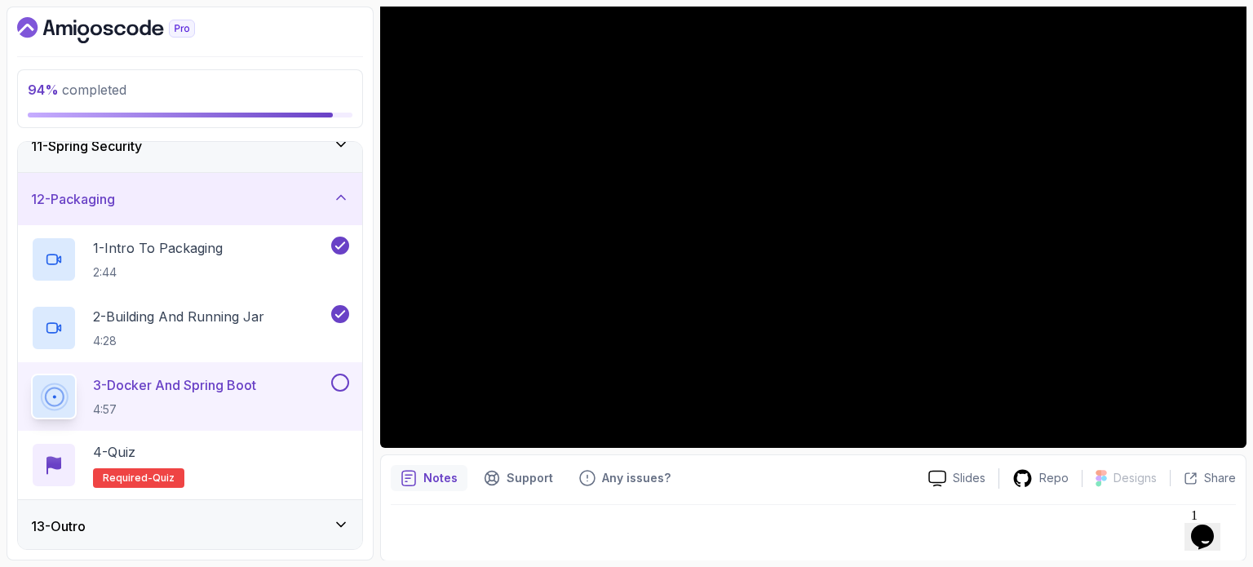
click at [345, 379] on button at bounding box center [340, 383] width 18 height 18
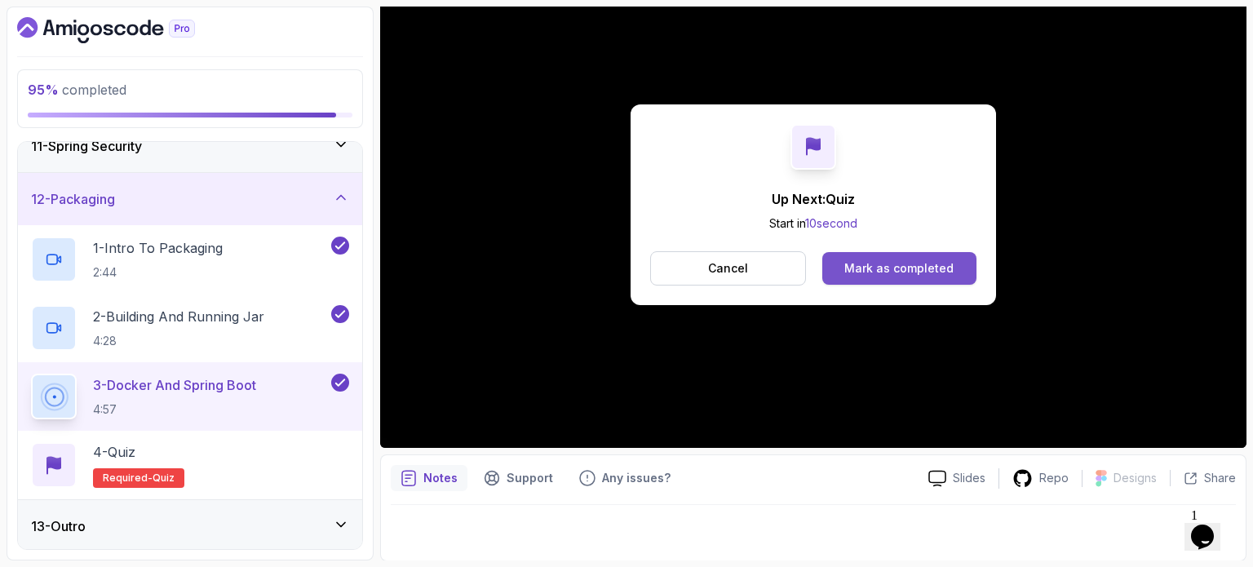
click at [874, 272] on div "Mark as completed" at bounding box center [898, 268] width 109 height 16
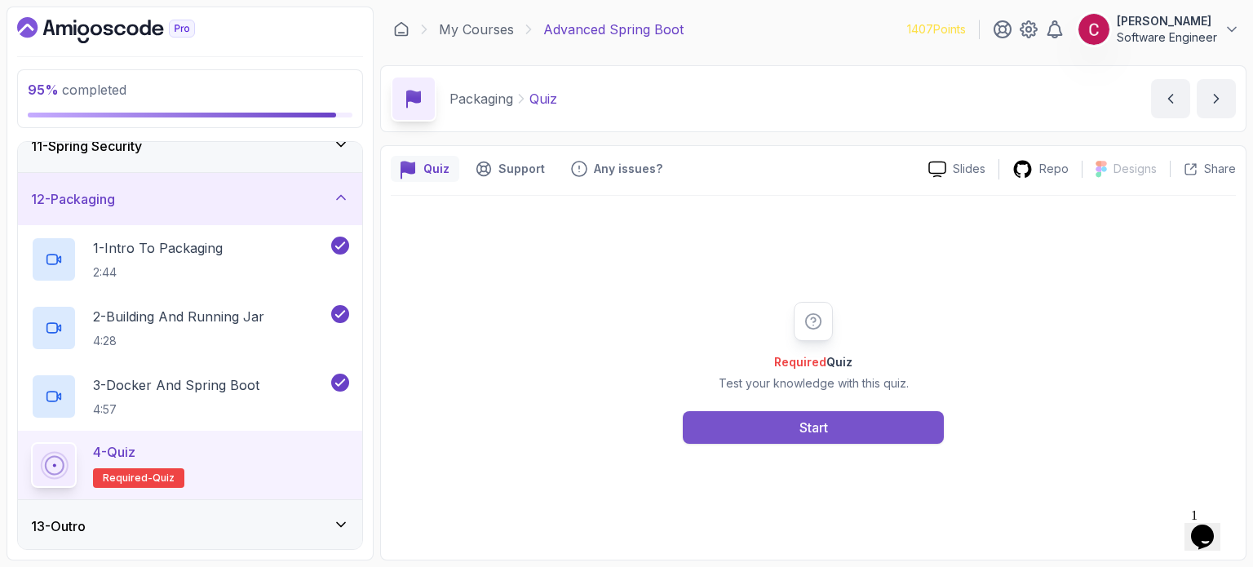
click at [793, 441] on button "Start" at bounding box center [813, 427] width 261 height 33
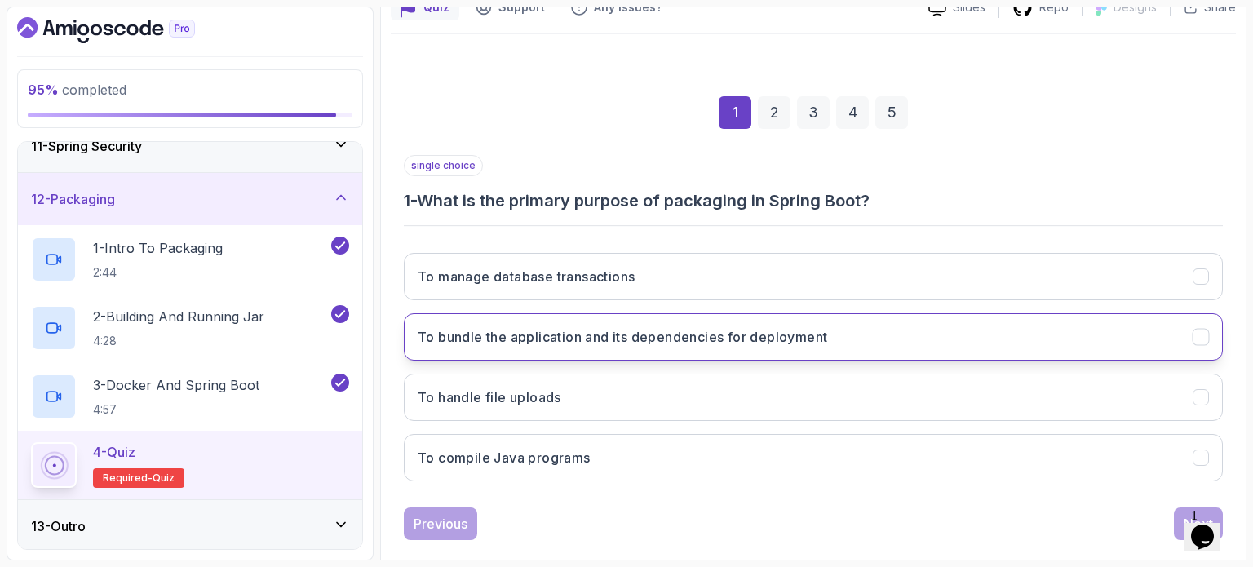
scroll to position [163, 0]
click at [519, 337] on h3 "To bundle the application and its dependencies for deployment" at bounding box center [622, 335] width 409 height 20
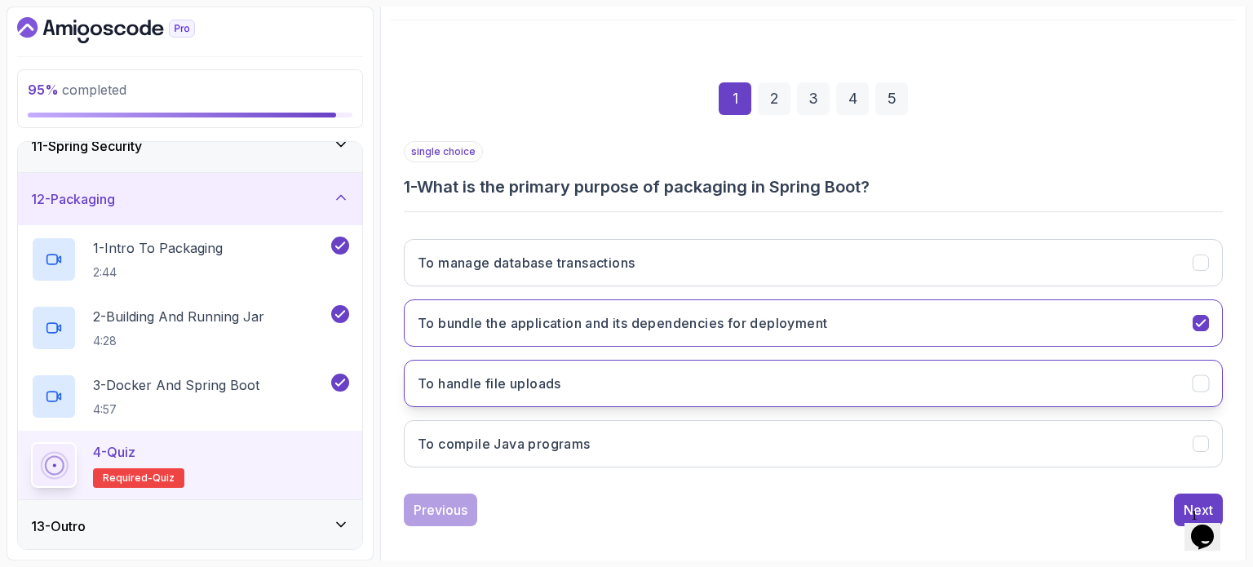
scroll to position [185, 0]
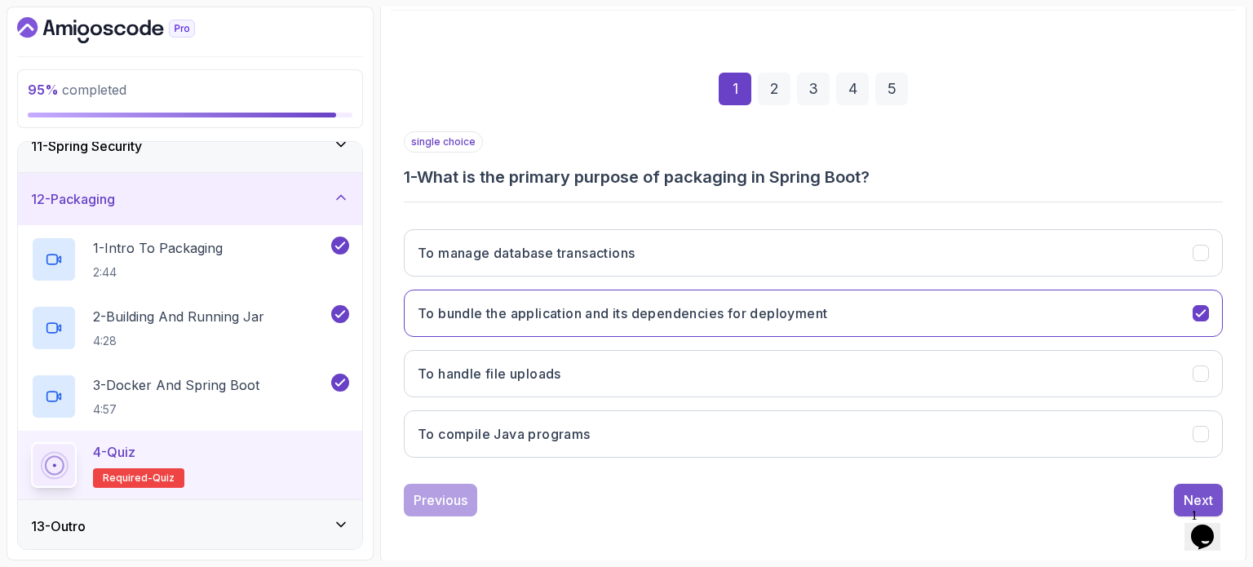
click at [1175, 492] on button "Next" at bounding box center [1198, 500] width 49 height 33
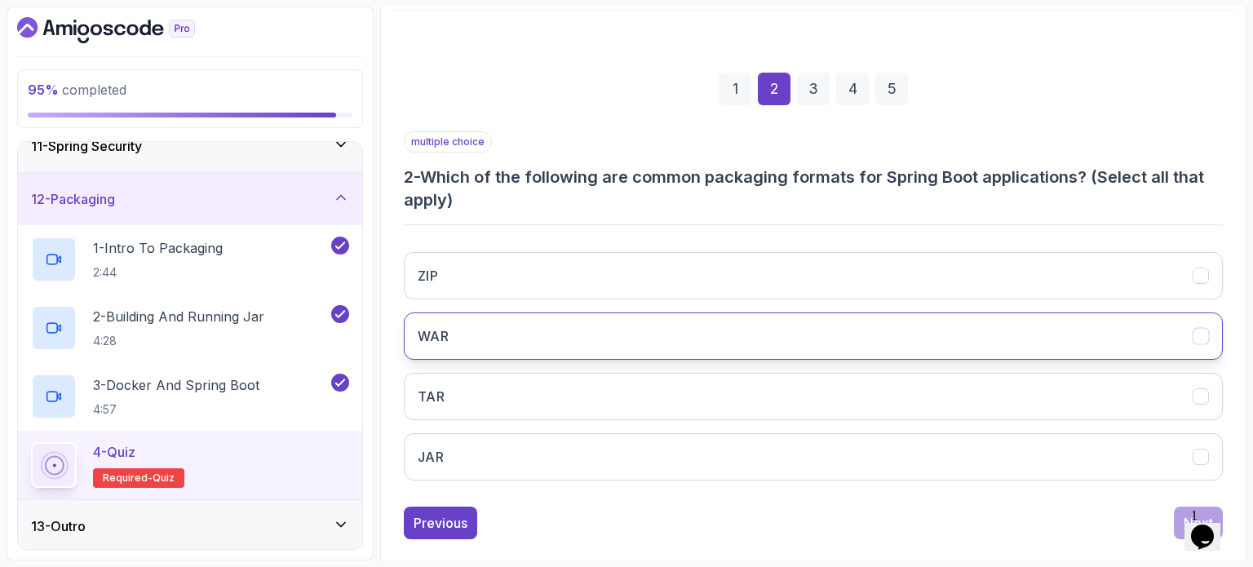
click at [503, 338] on button "WAR" at bounding box center [813, 335] width 819 height 47
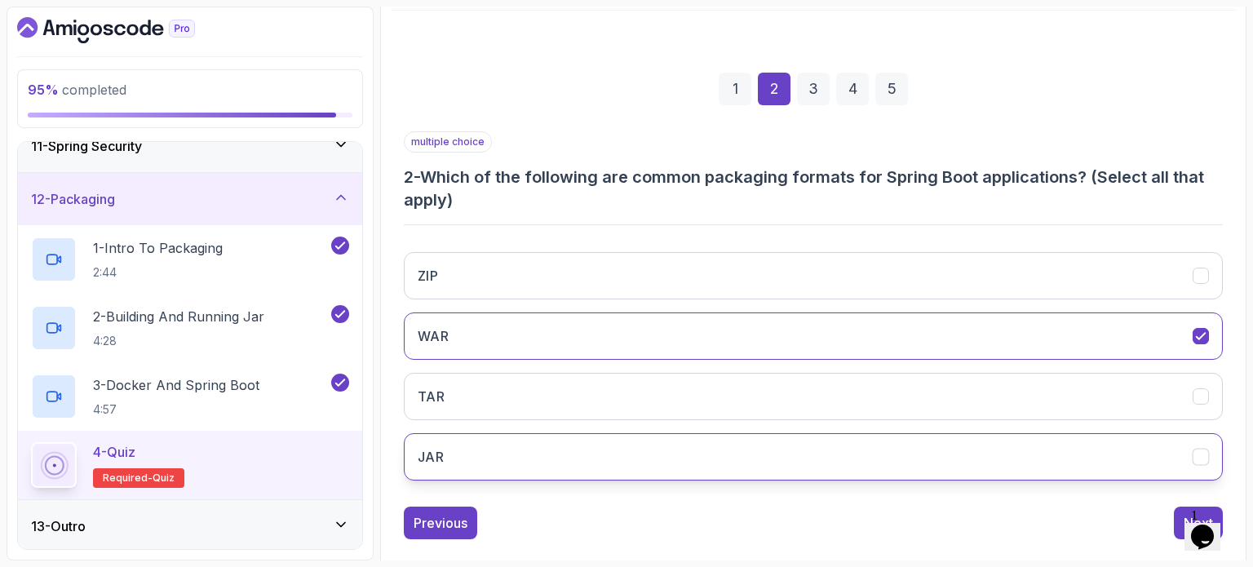
click at [476, 451] on button "JAR" at bounding box center [813, 456] width 819 height 47
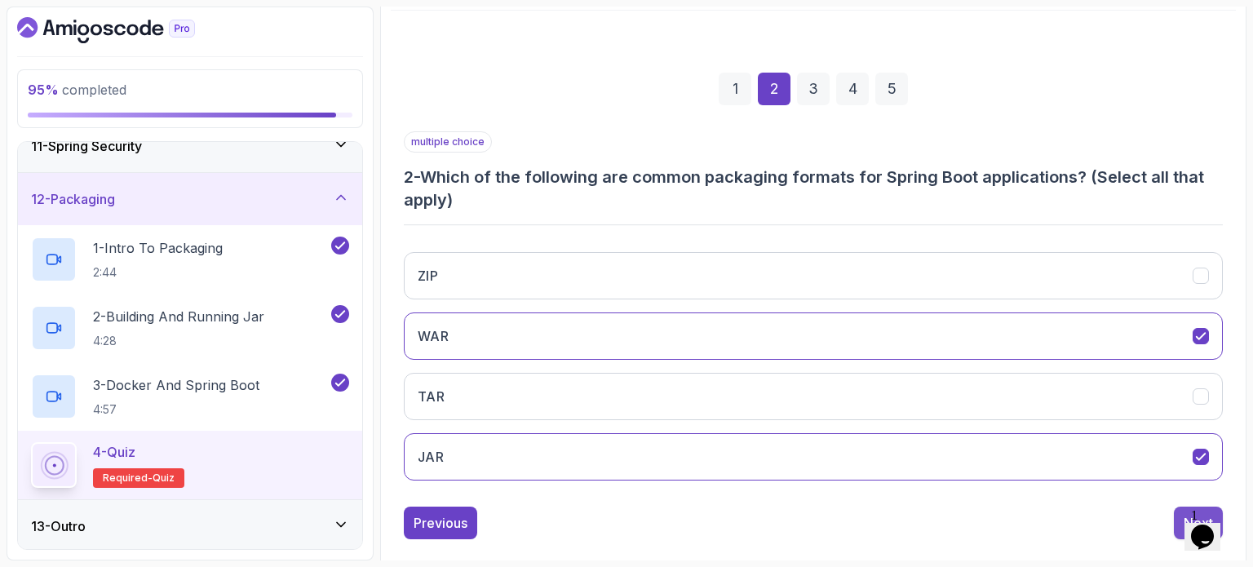
click at [1178, 516] on button "Next" at bounding box center [1198, 523] width 49 height 33
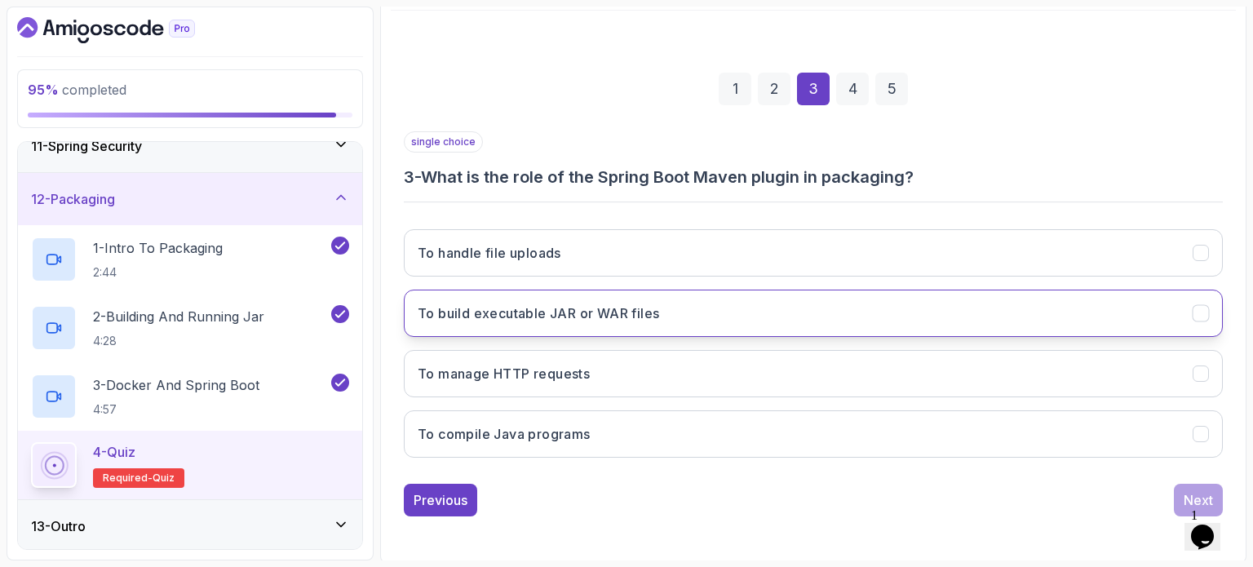
click at [591, 314] on h3 "To build executable JAR or WAR files" at bounding box center [538, 313] width 241 height 20
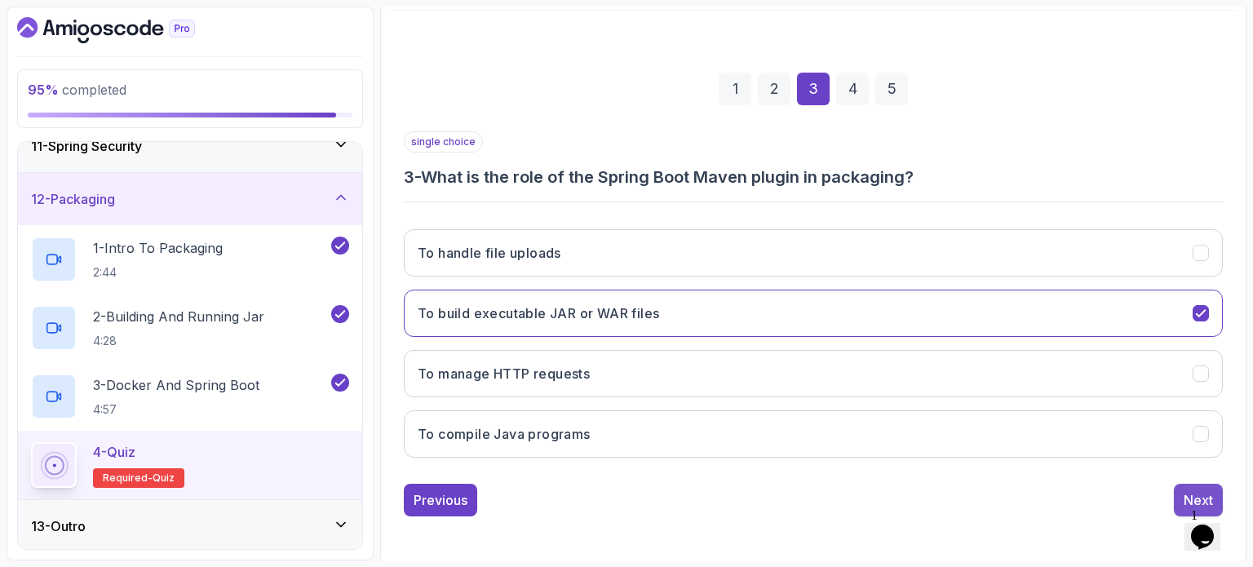
click at [1178, 489] on button "Next" at bounding box center [1198, 500] width 49 height 33
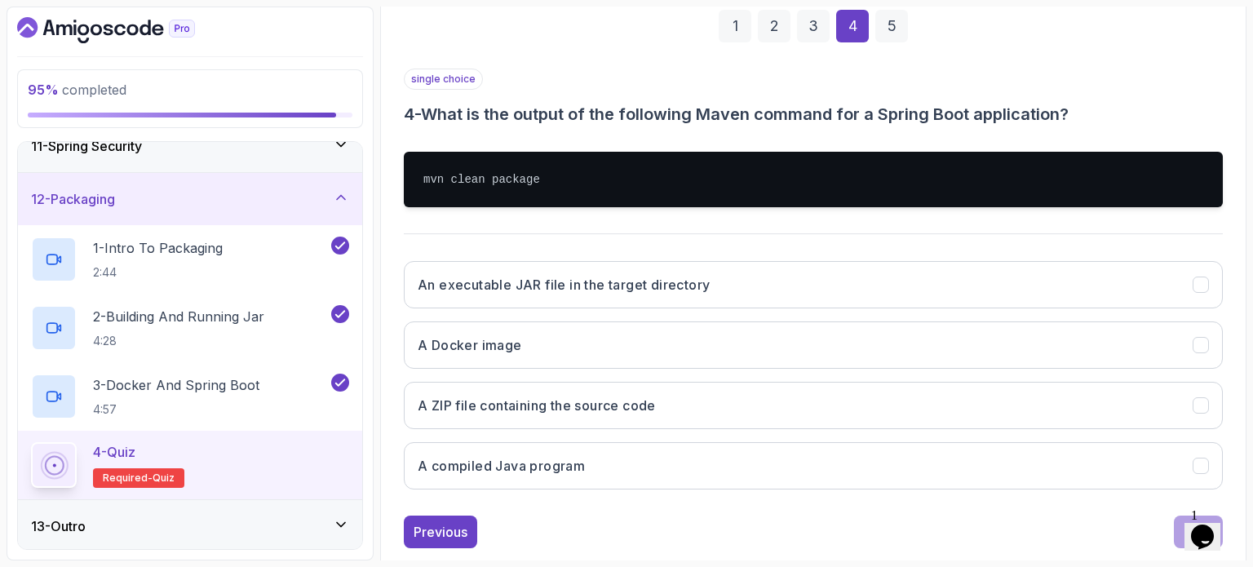
scroll to position [280, 0]
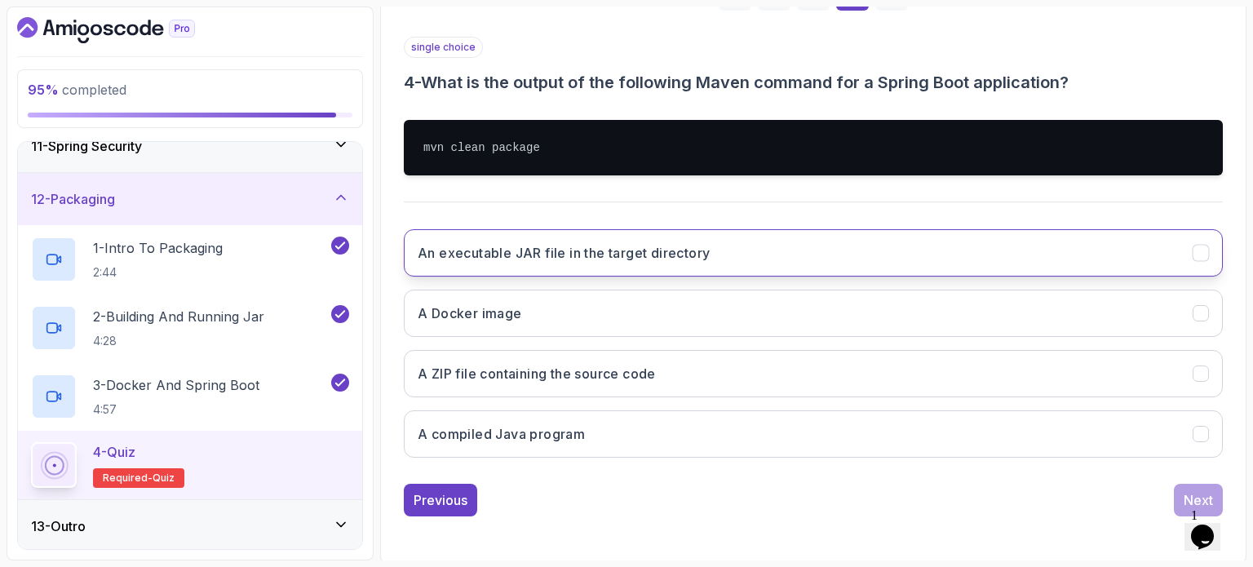
click at [604, 251] on h3 "An executable JAR file in the target directory" at bounding box center [564, 253] width 292 height 20
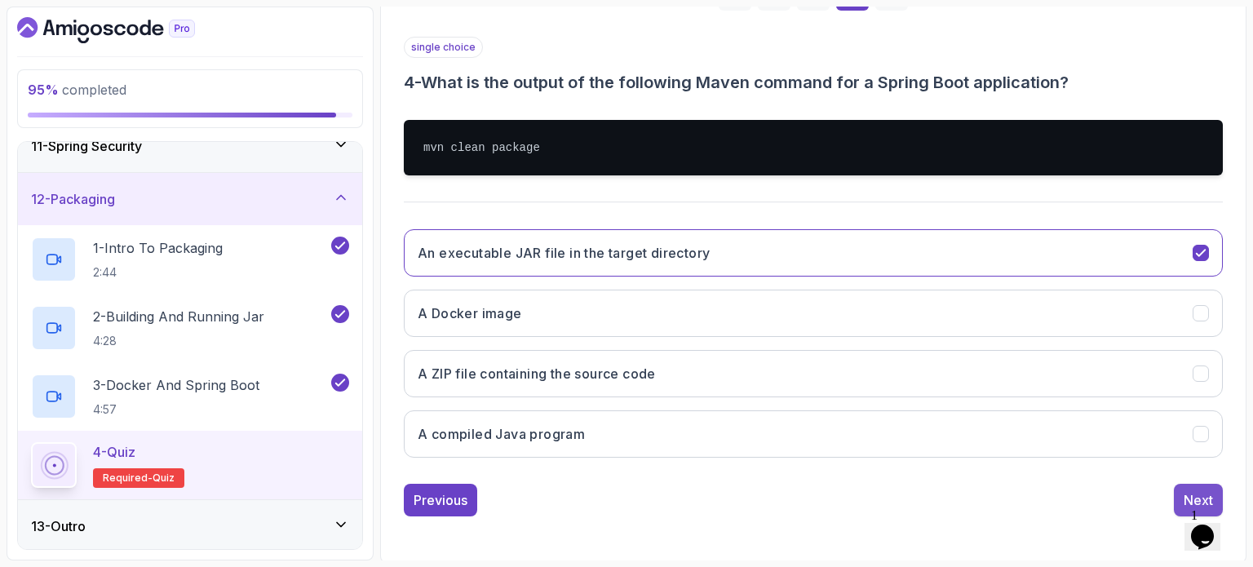
click at [1175, 495] on button "Next" at bounding box center [1198, 500] width 49 height 33
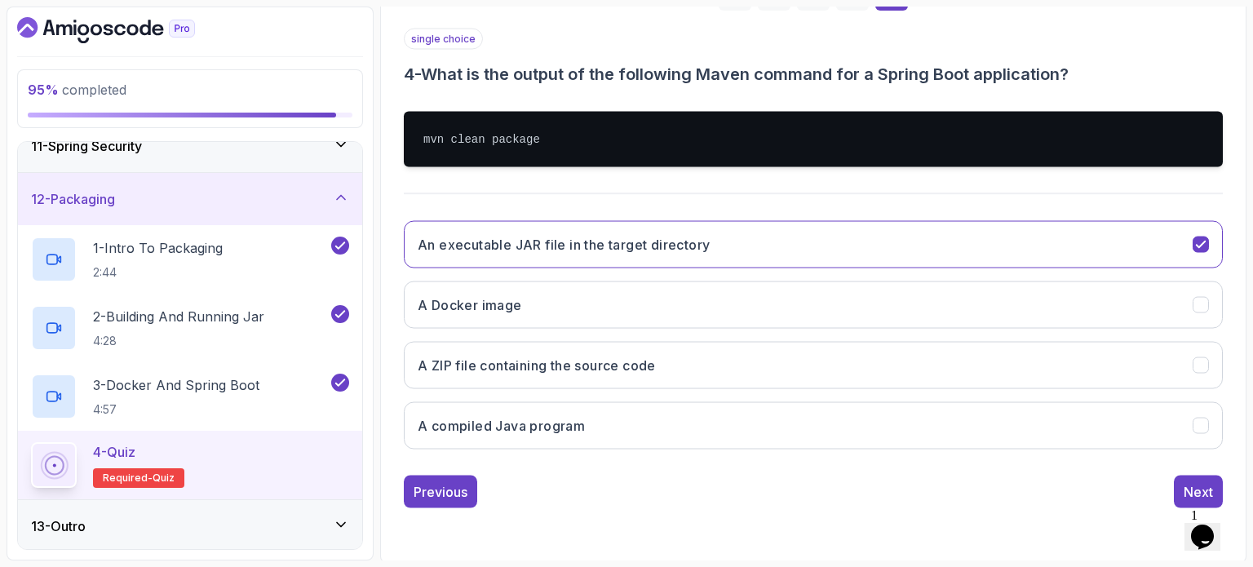
scroll to position [185, 0]
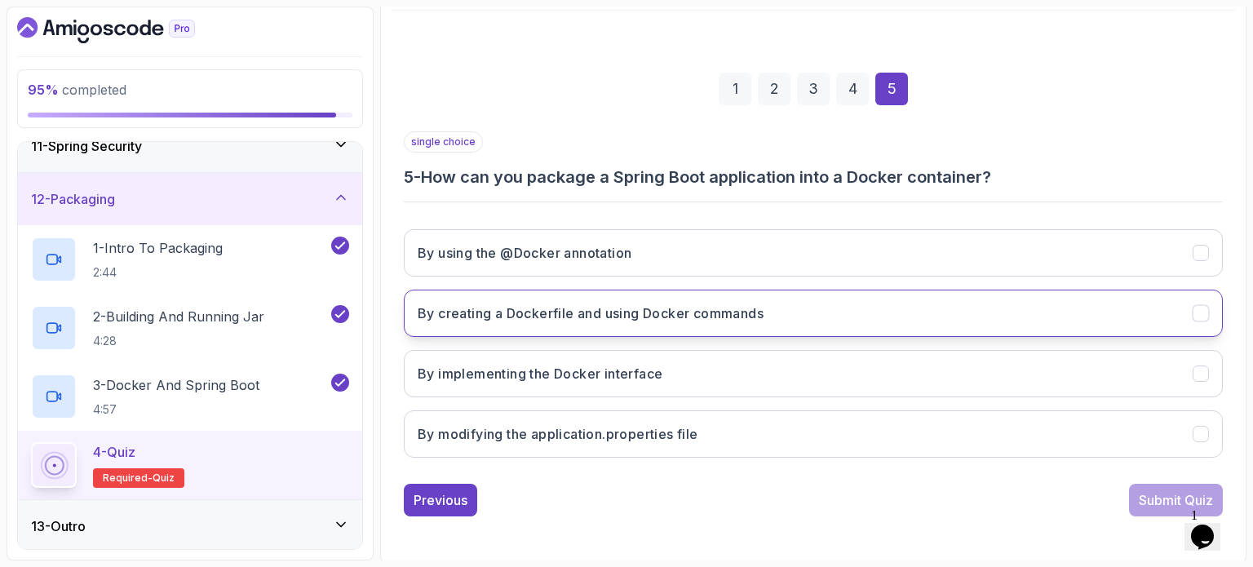
click at [680, 322] on button "By creating a Dockerfile and using Docker commands" at bounding box center [813, 313] width 819 height 47
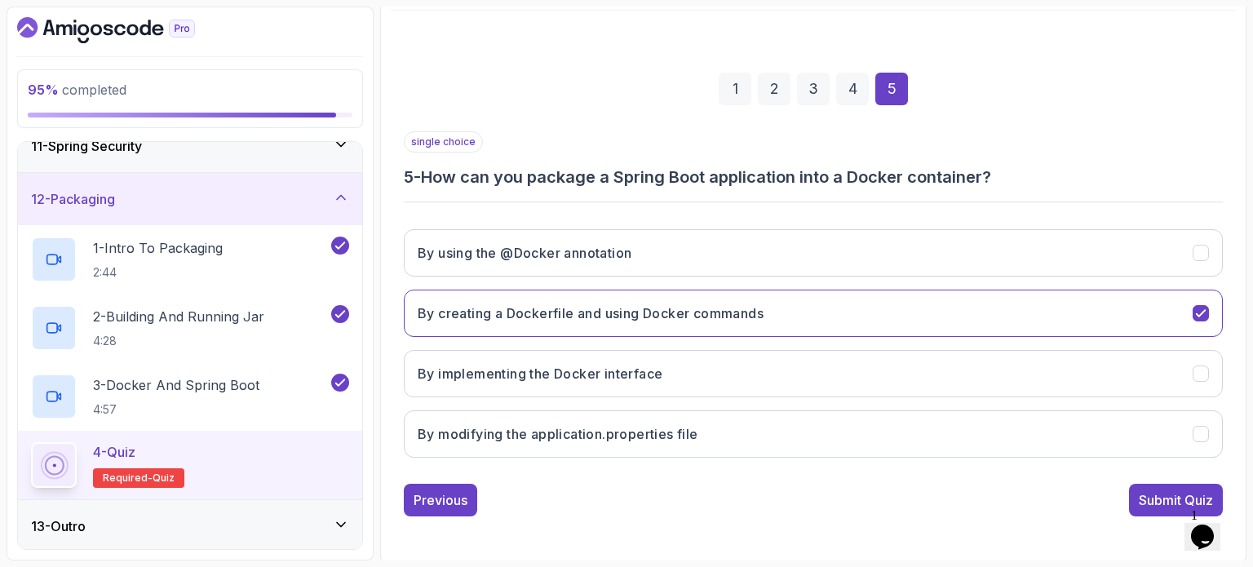
click at [1132, 492] on button "Submit Quiz" at bounding box center [1176, 500] width 94 height 33
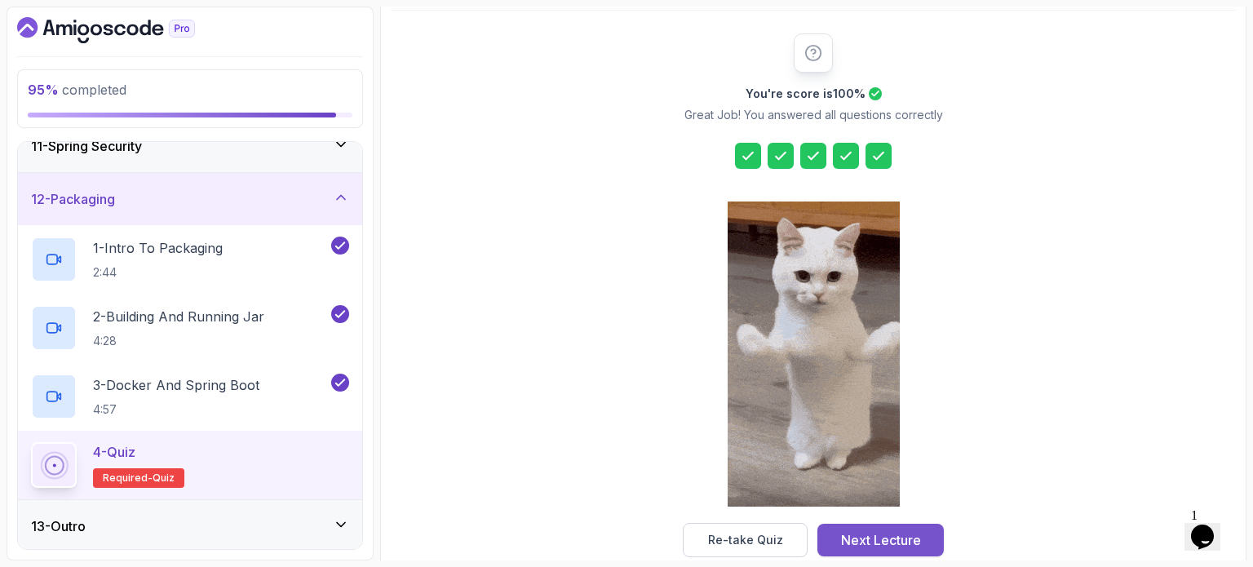
click at [878, 529] on button "Next Lecture" at bounding box center [880, 540] width 126 height 33
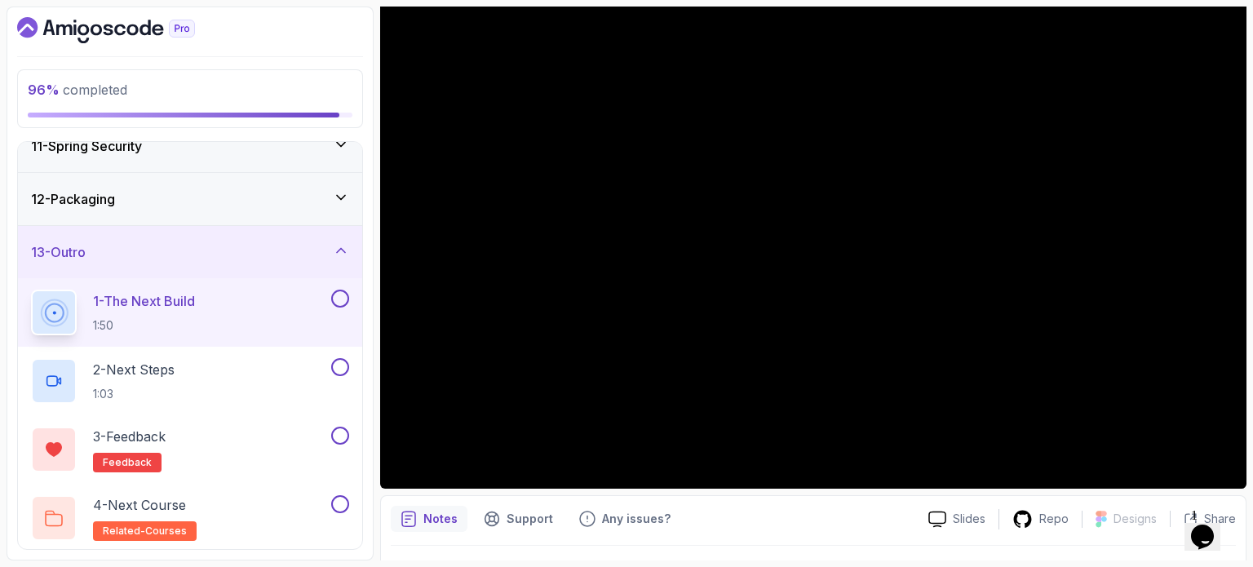
scroll to position [143, 0]
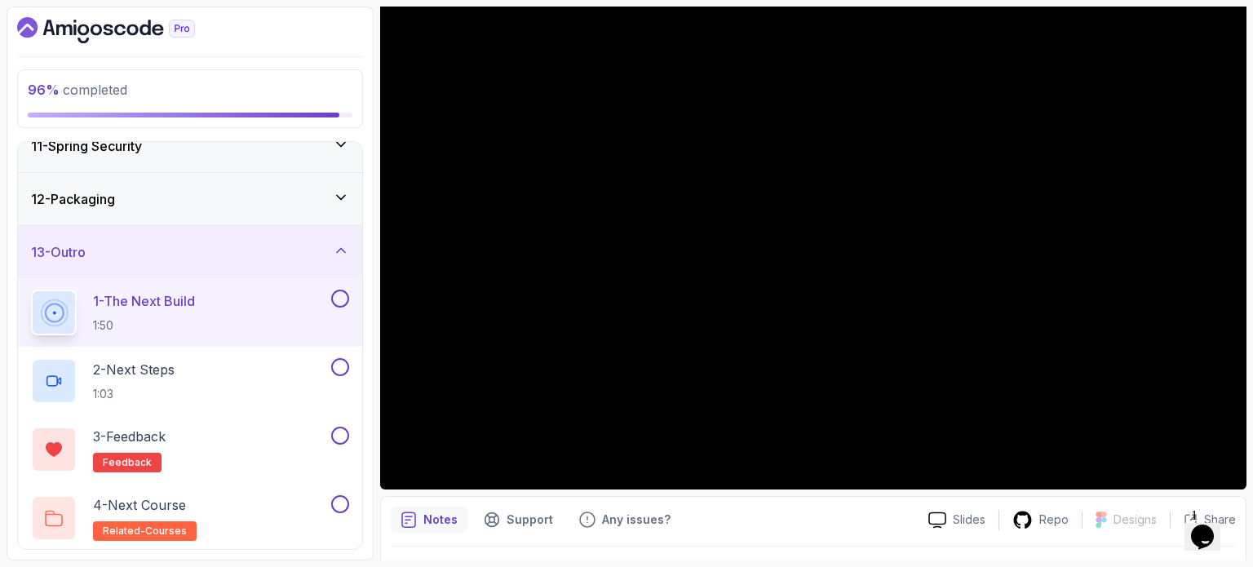
click at [346, 296] on button at bounding box center [340, 299] width 18 height 18
click at [274, 354] on div "2 - Next Steps 1:03" at bounding box center [190, 381] width 344 height 69
click at [343, 379] on button "2 - Next Steps 1:03" at bounding box center [190, 381] width 318 height 46
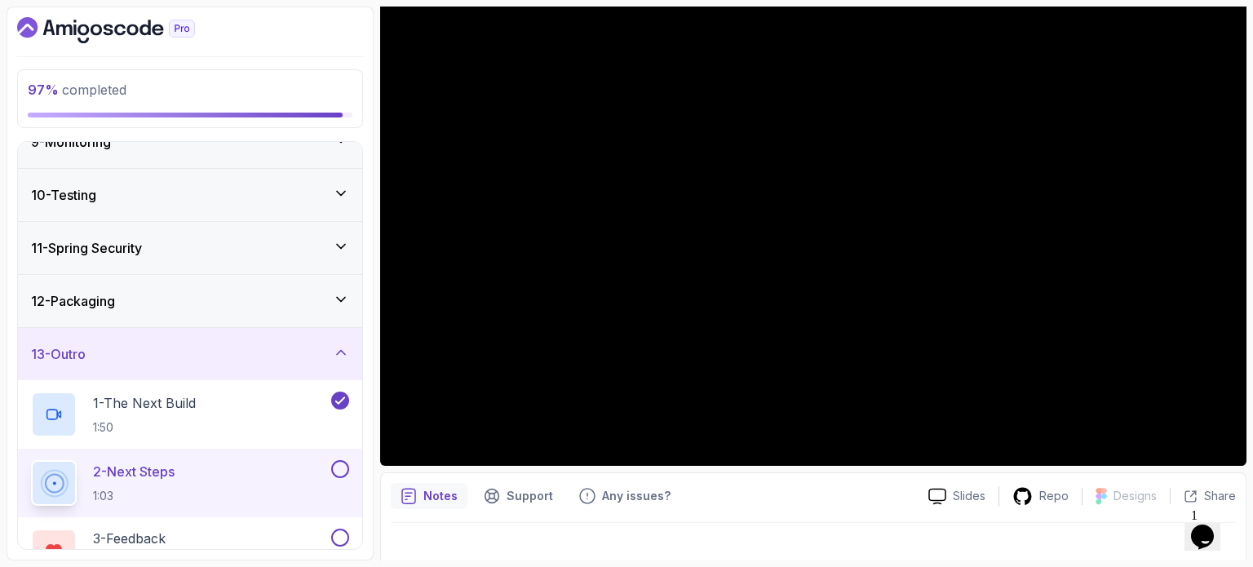
scroll to position [184, 0]
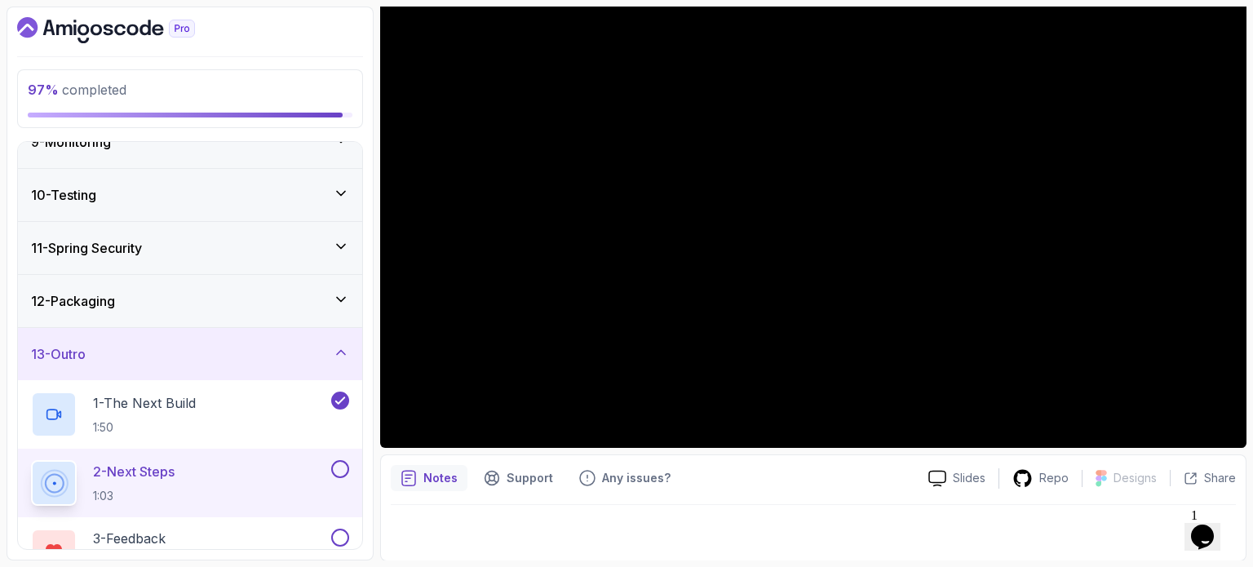
click at [342, 465] on button at bounding box center [340, 469] width 18 height 18
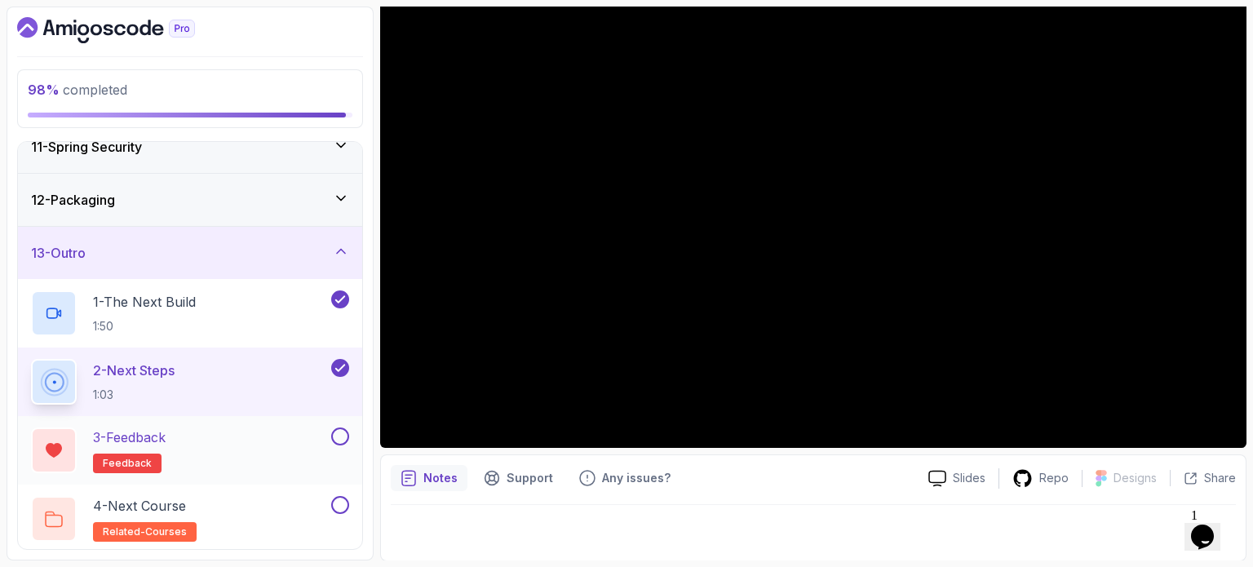
scroll to position [552, 0]
click at [271, 433] on div "3 - Feedback feedback" at bounding box center [179, 450] width 297 height 46
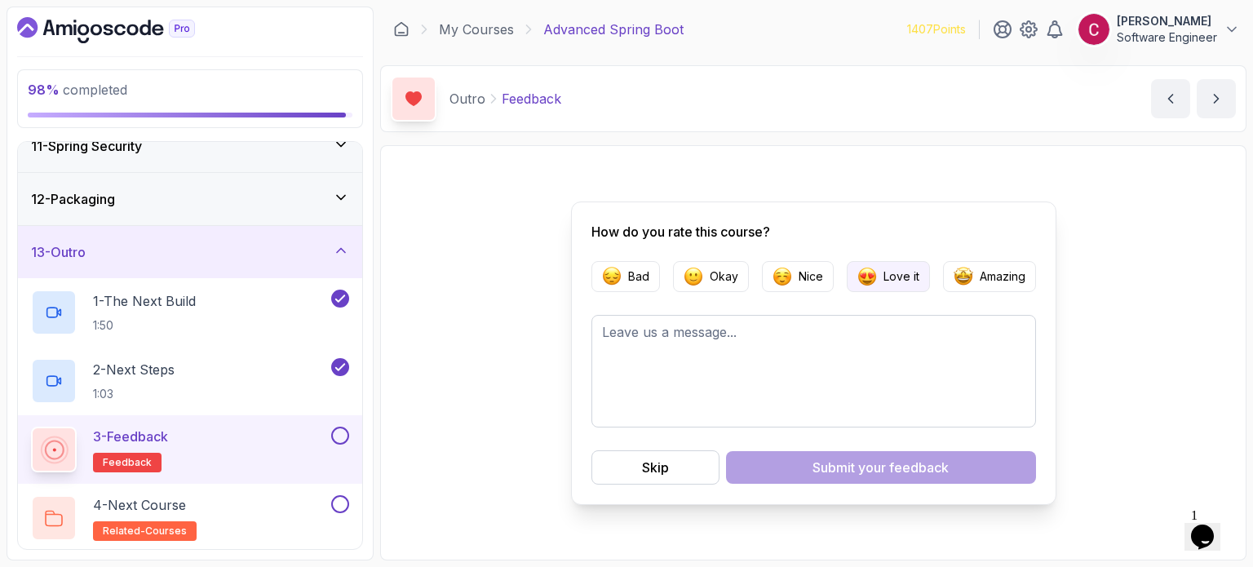
click at [906, 277] on p "Love it" at bounding box center [901, 276] width 36 height 16
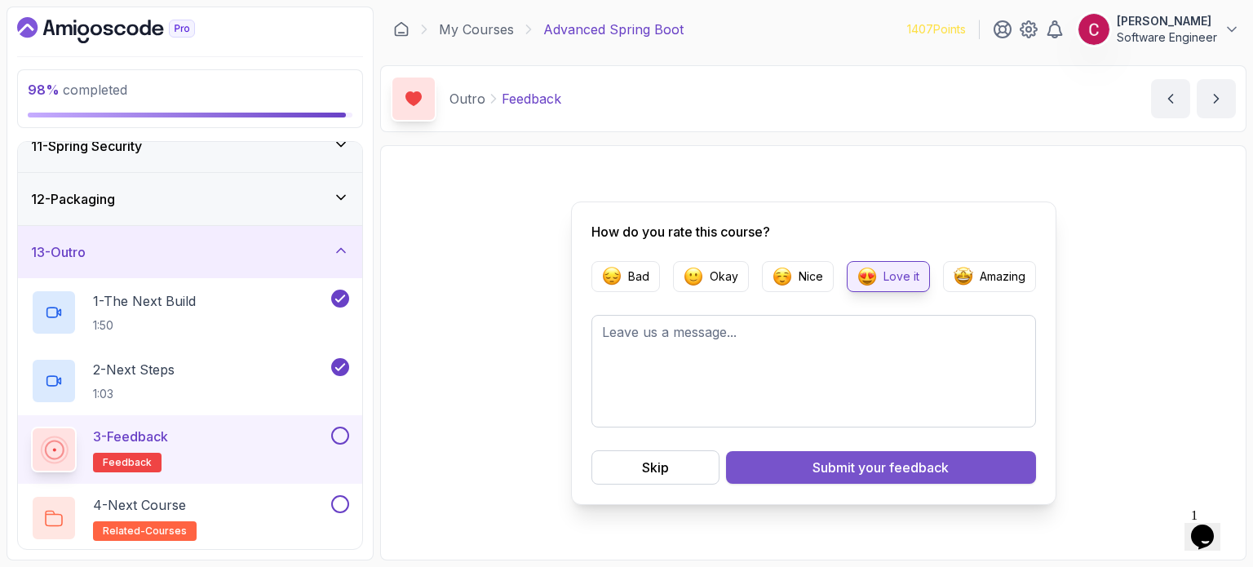
click at [864, 471] on span "your feedback" at bounding box center [903, 468] width 91 height 20
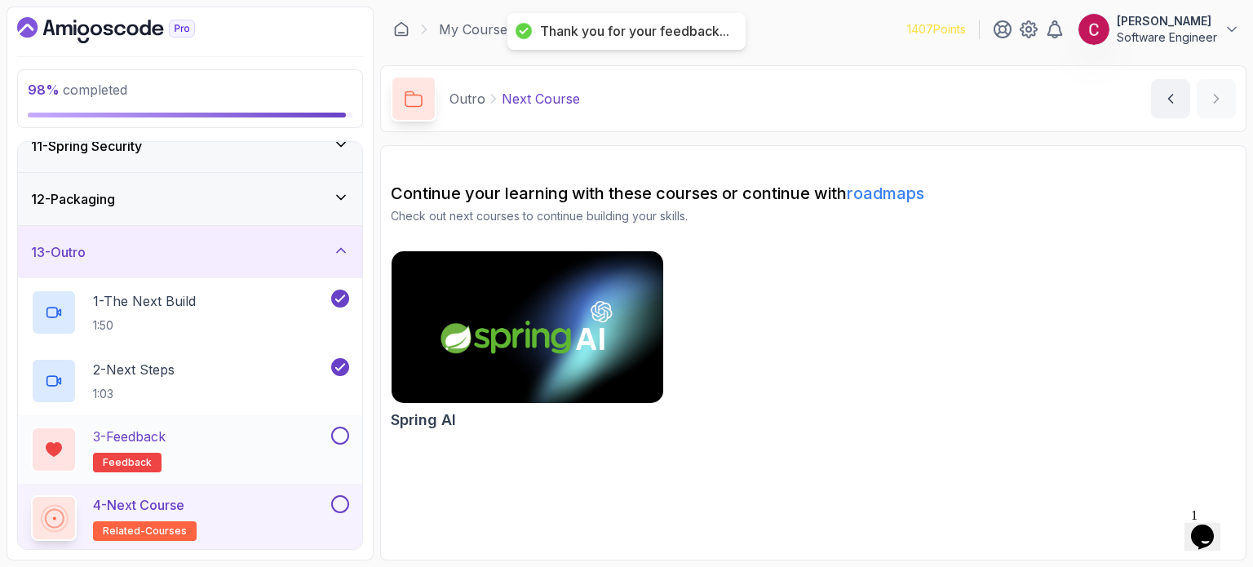
click at [343, 431] on button at bounding box center [340, 436] width 18 height 18
click at [339, 506] on button at bounding box center [340, 504] width 18 height 18
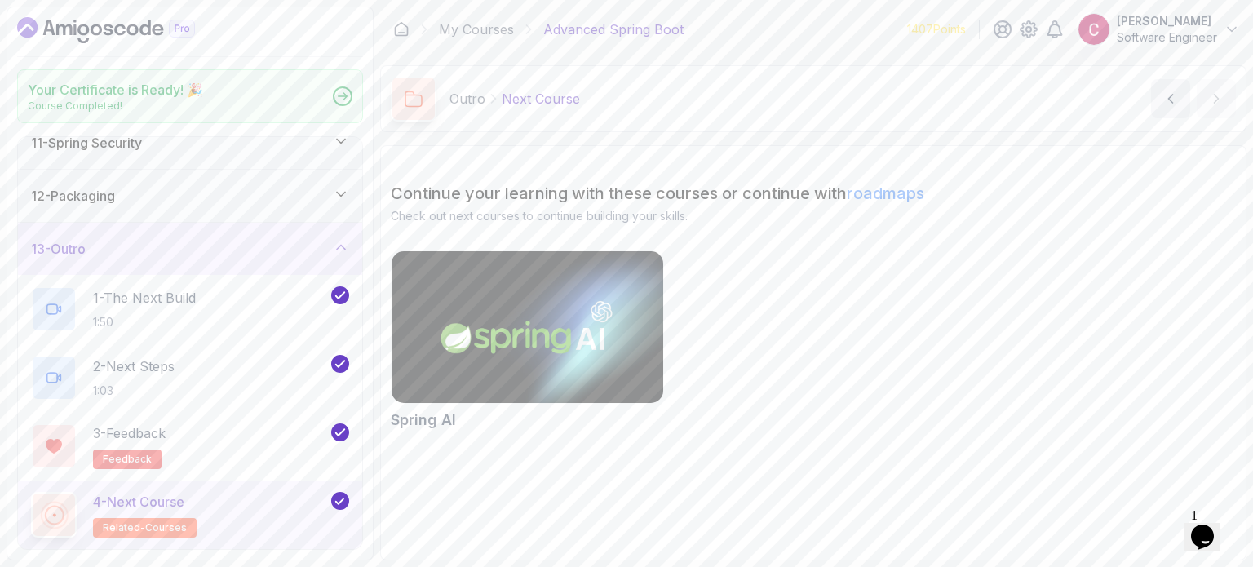
scroll to position [548, 0]
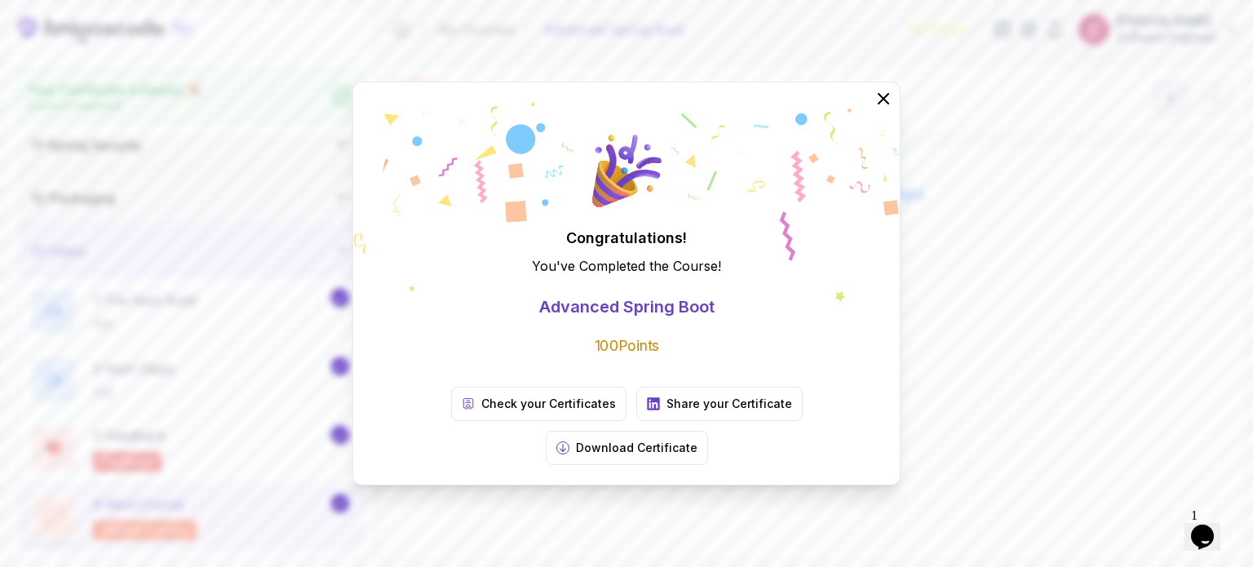
click at [1079, 300] on div "Congratulations! You've Completed the Course ! Advanced Spring Boot 100 Points …" at bounding box center [626, 283] width 1253 height 567
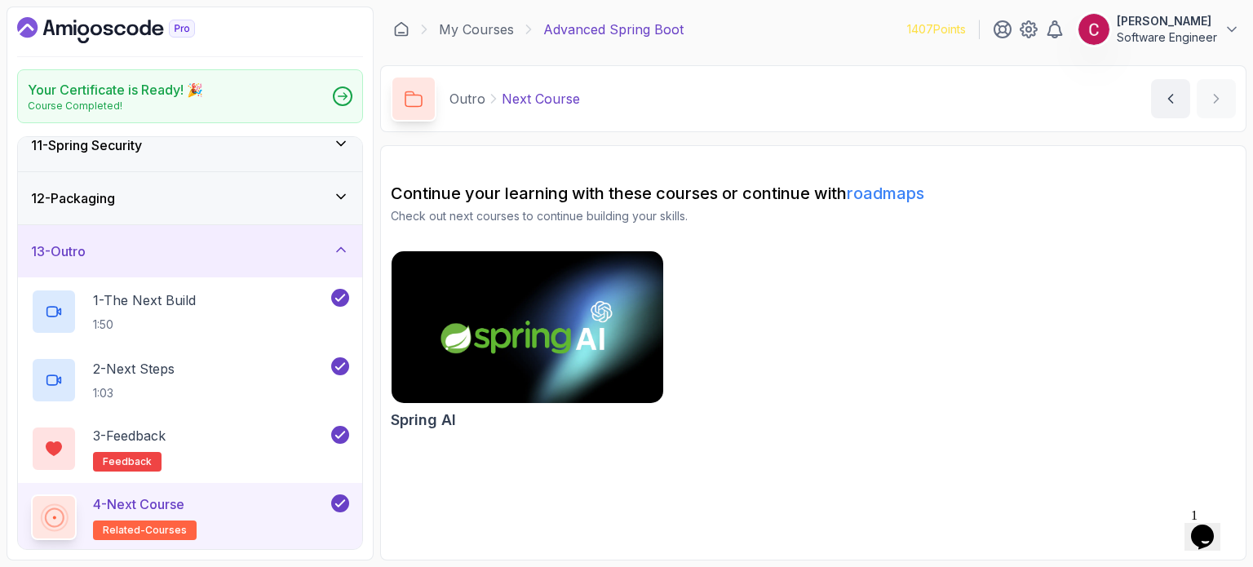
click at [139, 30] on icon "Dashboard" at bounding box center [144, 27] width 11 height 15
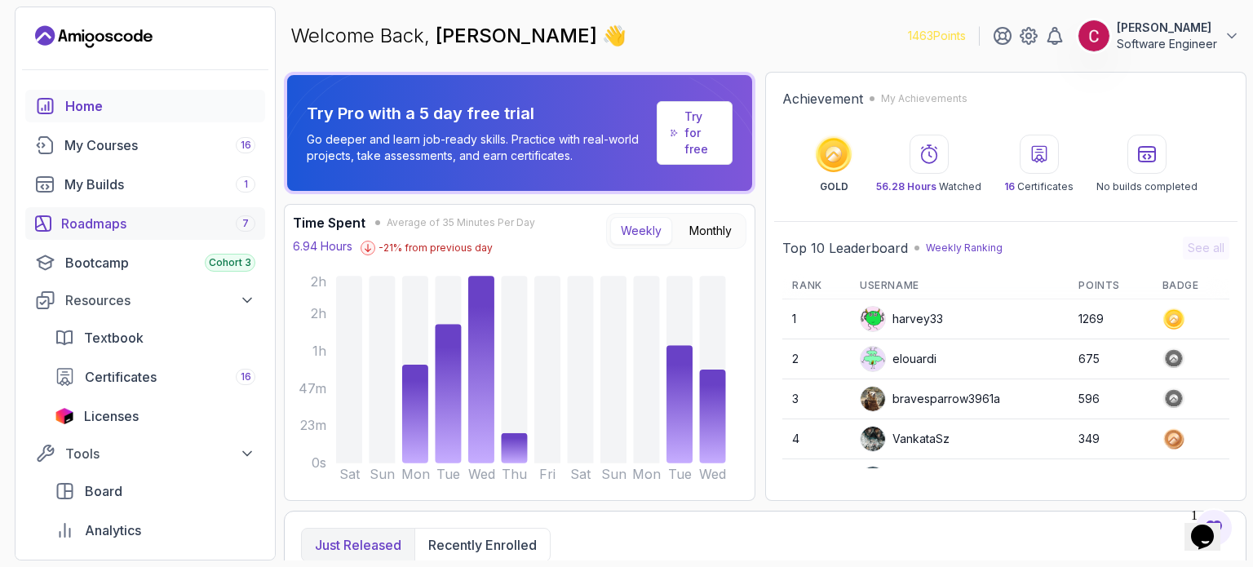
click at [123, 226] on div "Roadmaps 7" at bounding box center [158, 224] width 194 height 20
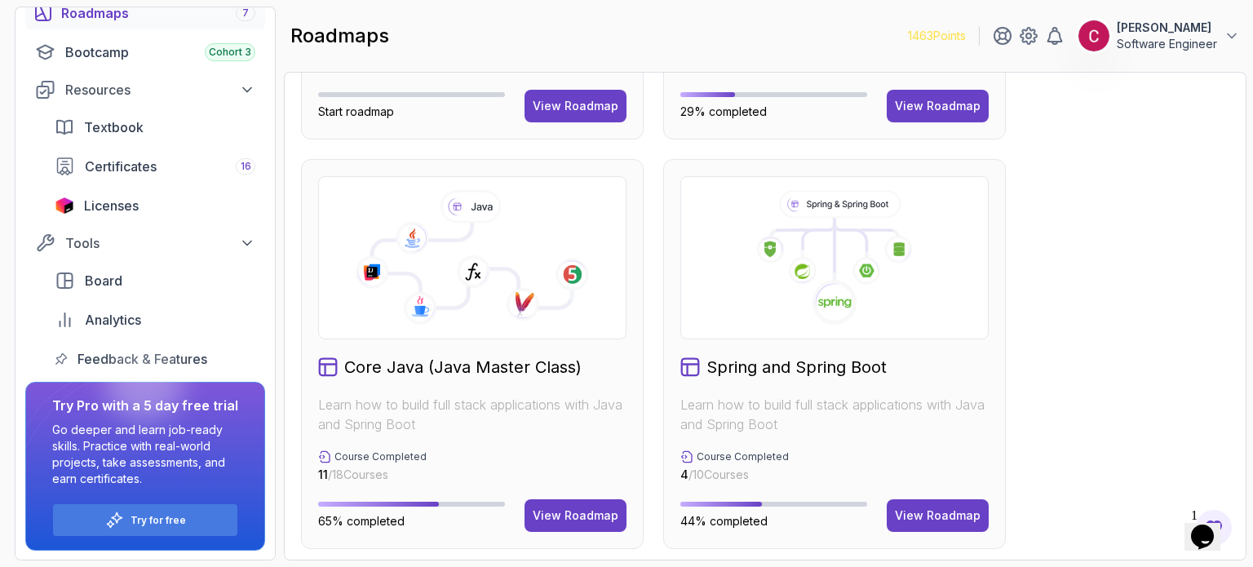
scroll to position [448, 0]
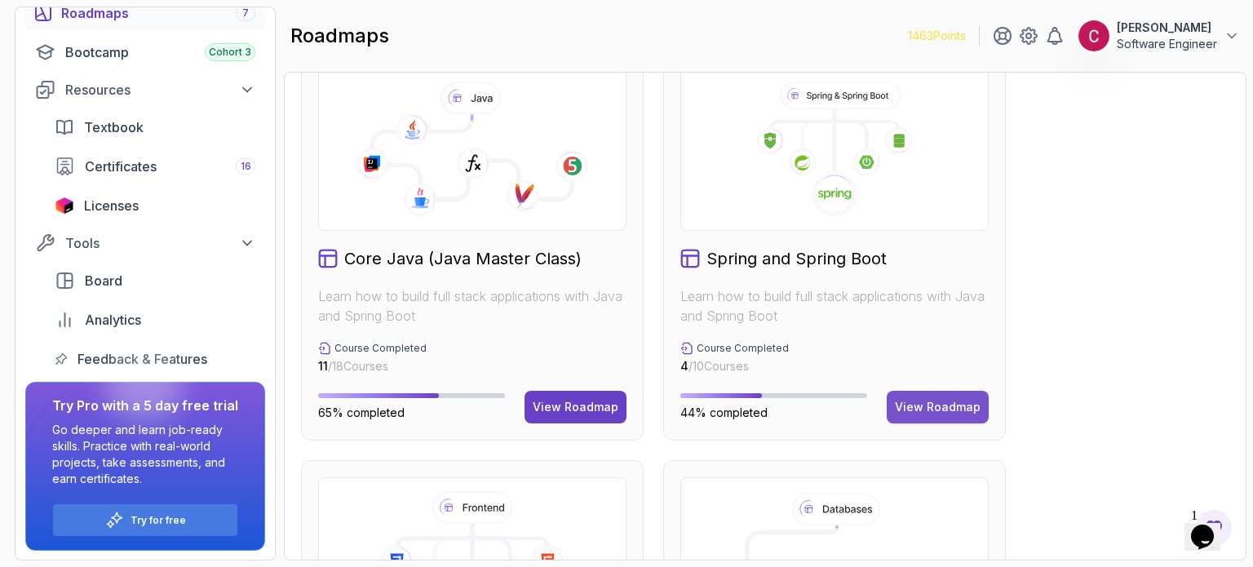
click at [924, 404] on div "View Roadmap" at bounding box center [938, 407] width 86 height 16
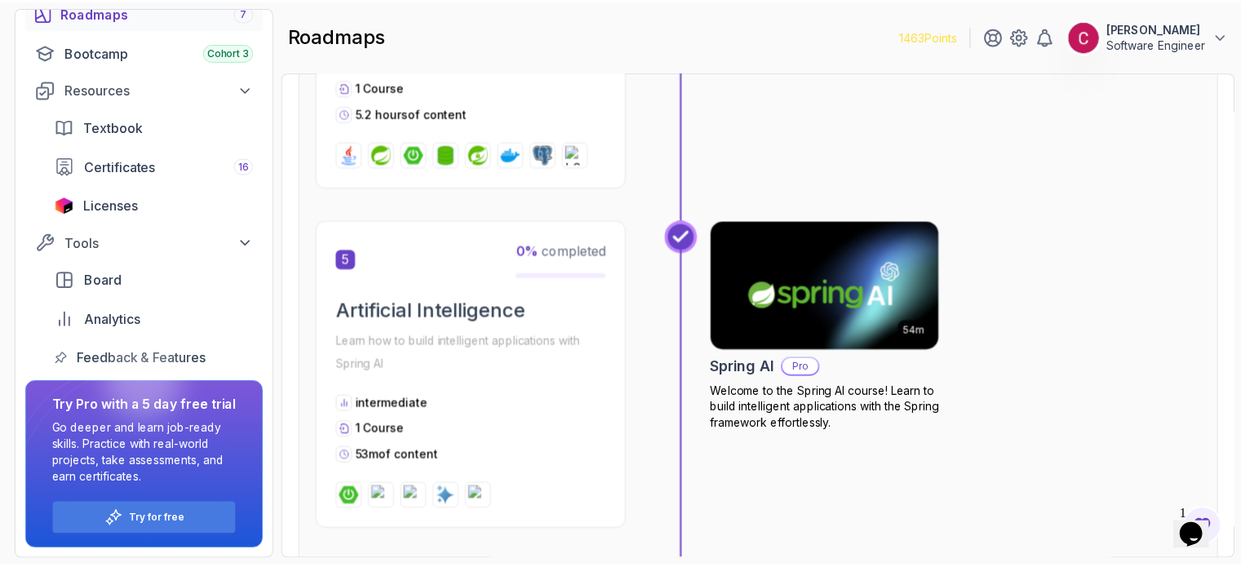
scroll to position [1648, 0]
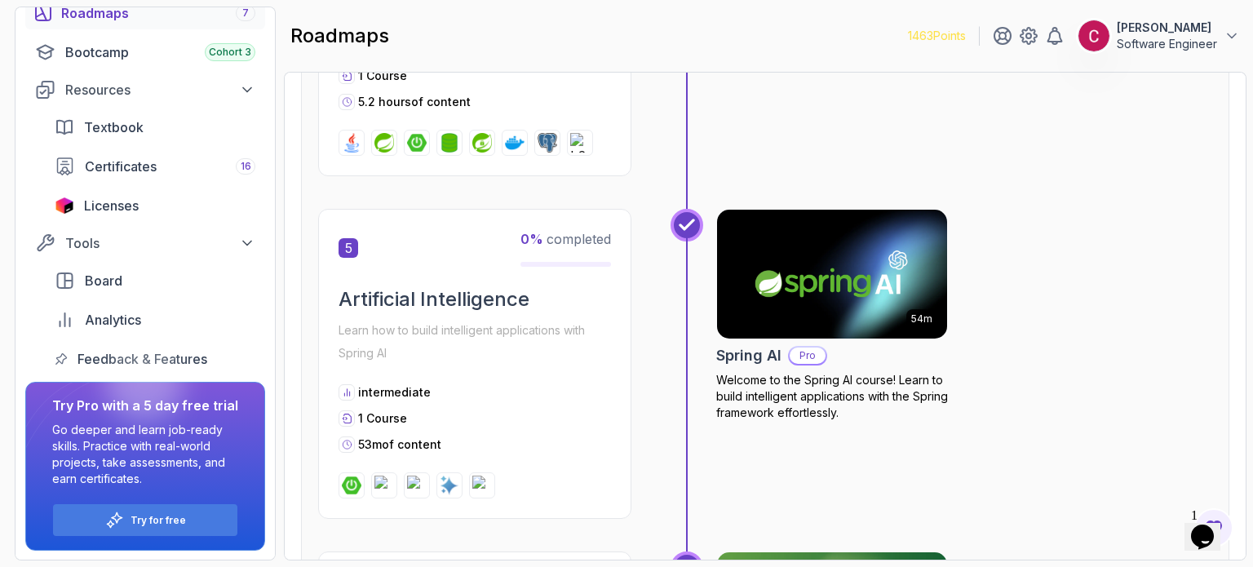
click at [848, 254] on img at bounding box center [831, 273] width 241 height 135
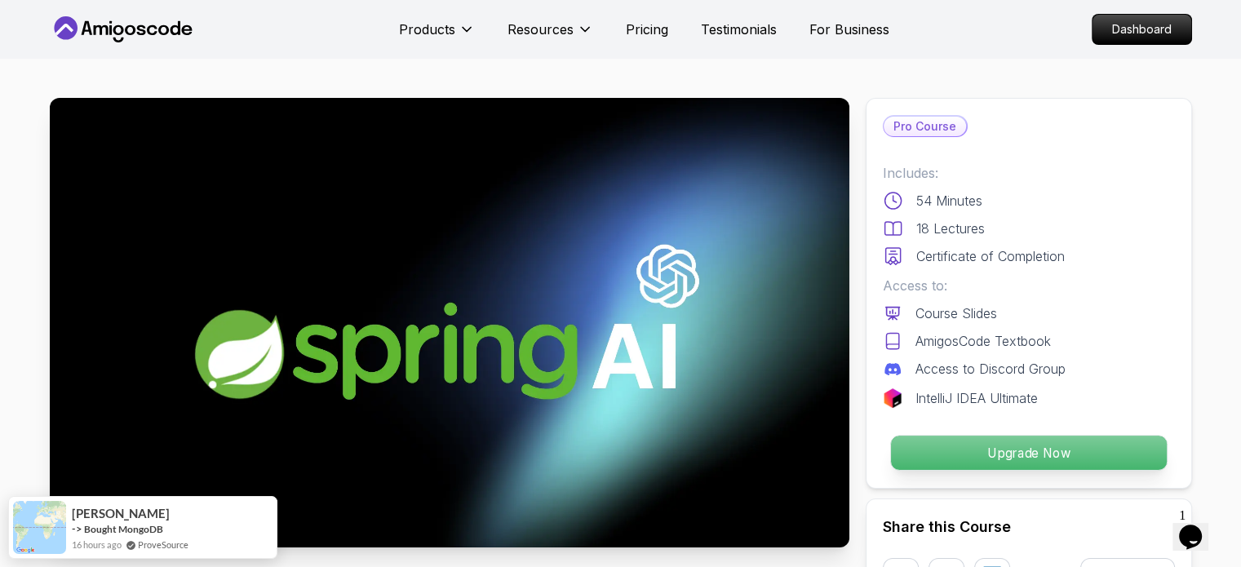
click at [976, 449] on p "Upgrade Now" at bounding box center [1028, 453] width 276 height 34
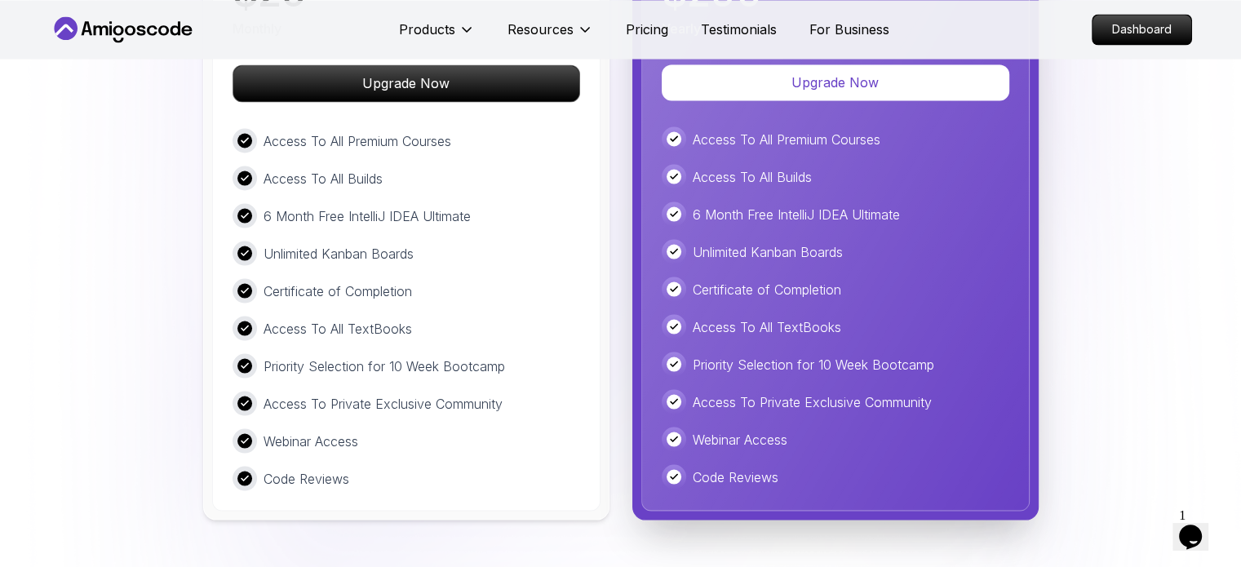
scroll to position [3064, 0]
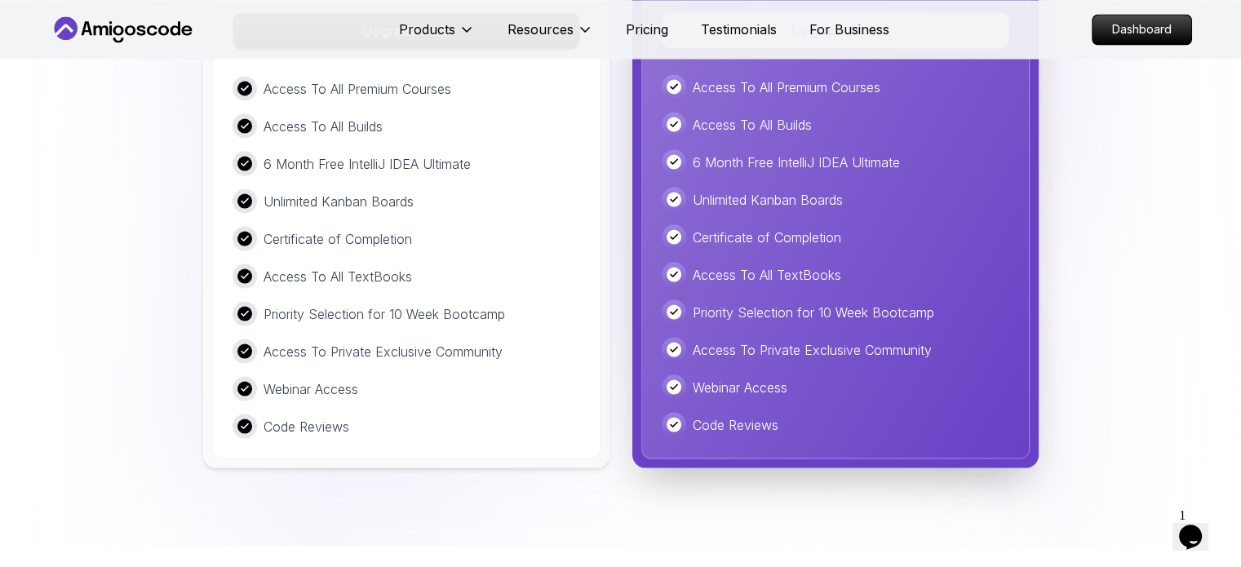
click at [1203, 524] on div "Opens Chat This icon Opens the chat window." at bounding box center [1190, 537] width 26 height 26
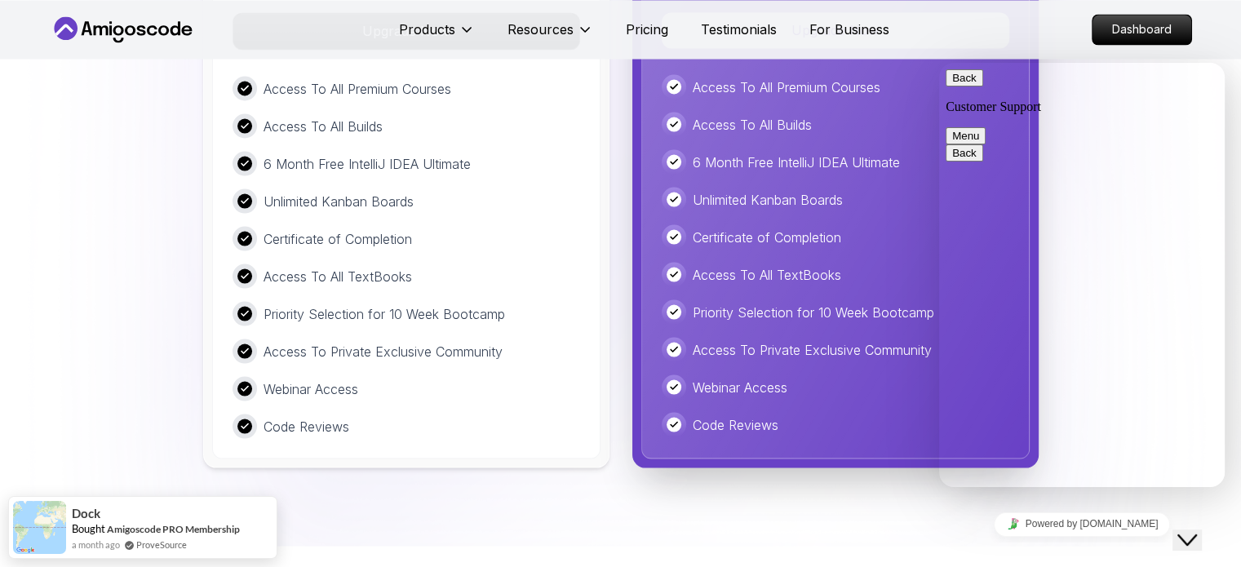
click at [939, 63] on textarea at bounding box center [939, 63] width 0 height 0
type textarea "I"
type textarea "How the pro account is working ?"
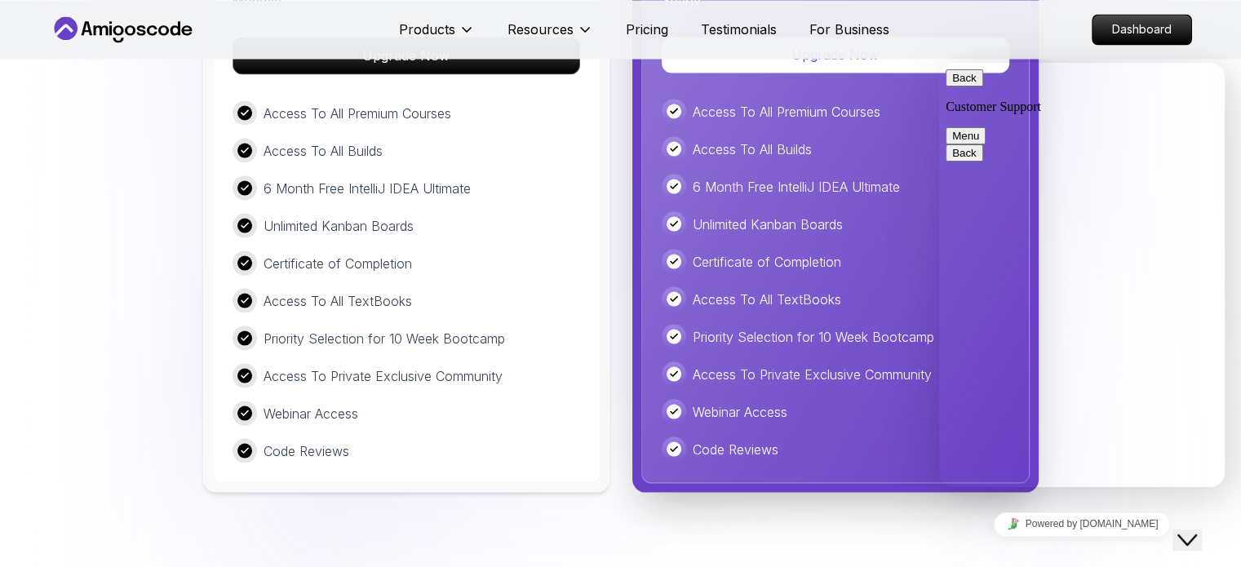
scroll to position [3043, 0]
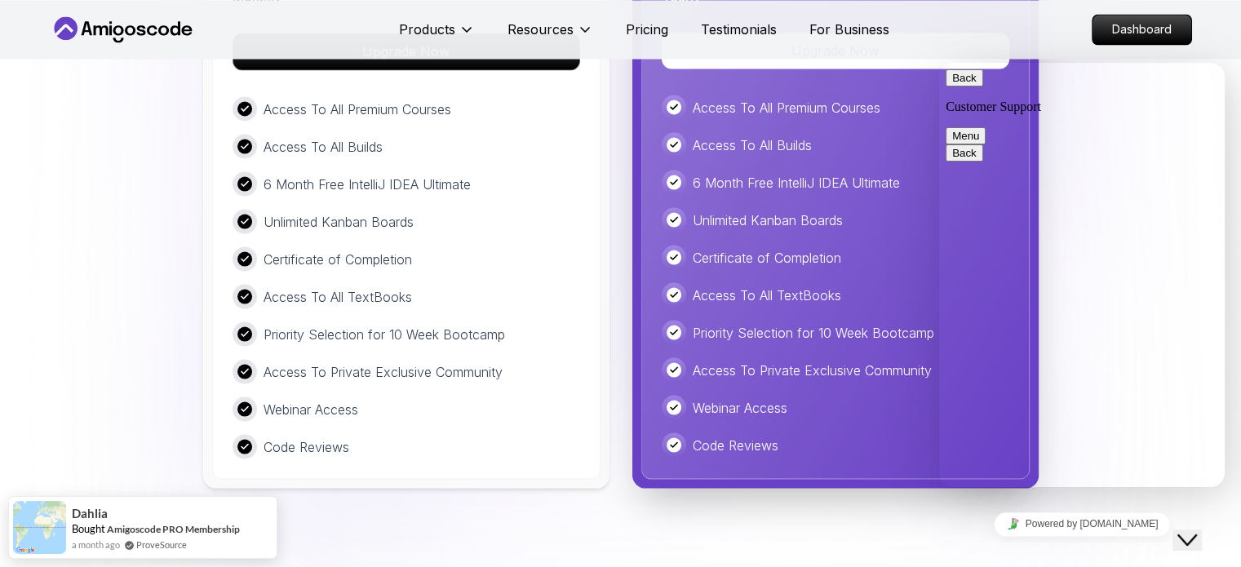
click at [939, 63] on textarea at bounding box center [939, 63] width 0 height 0
type textarea "I paid in 12 august after 2 weeks of vacancies and now is"
type input "t"
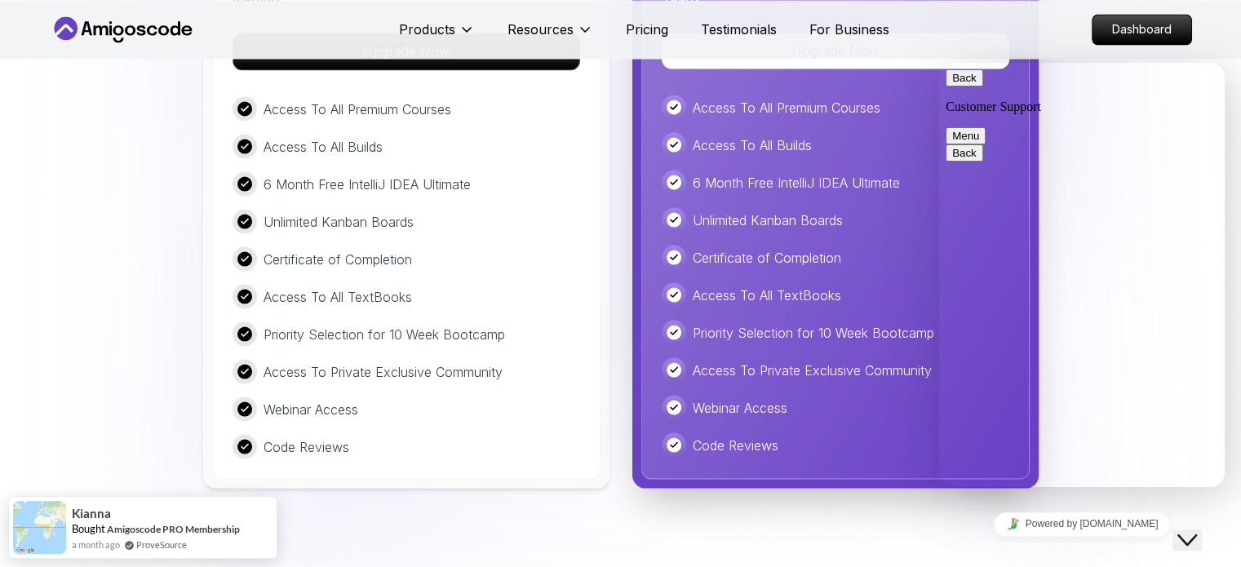
type input "Tanaselea"
type input "[EMAIL_ADDRESS][DOMAIN_NAME]"
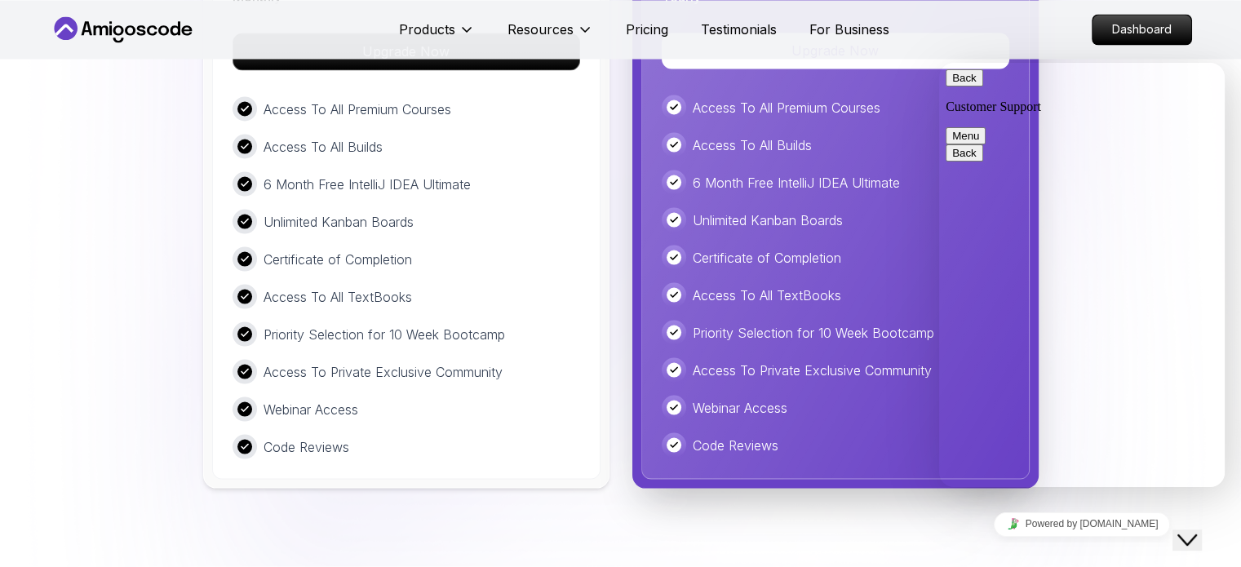
type input "40745803921"
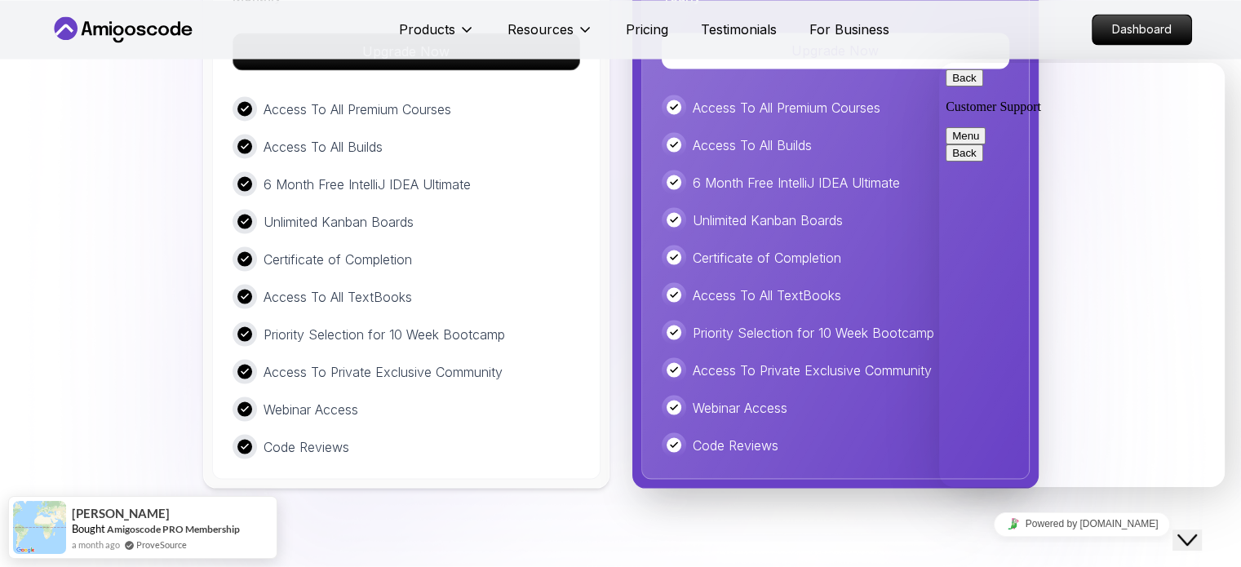
scroll to position [375, 0]
type input "Pro account"
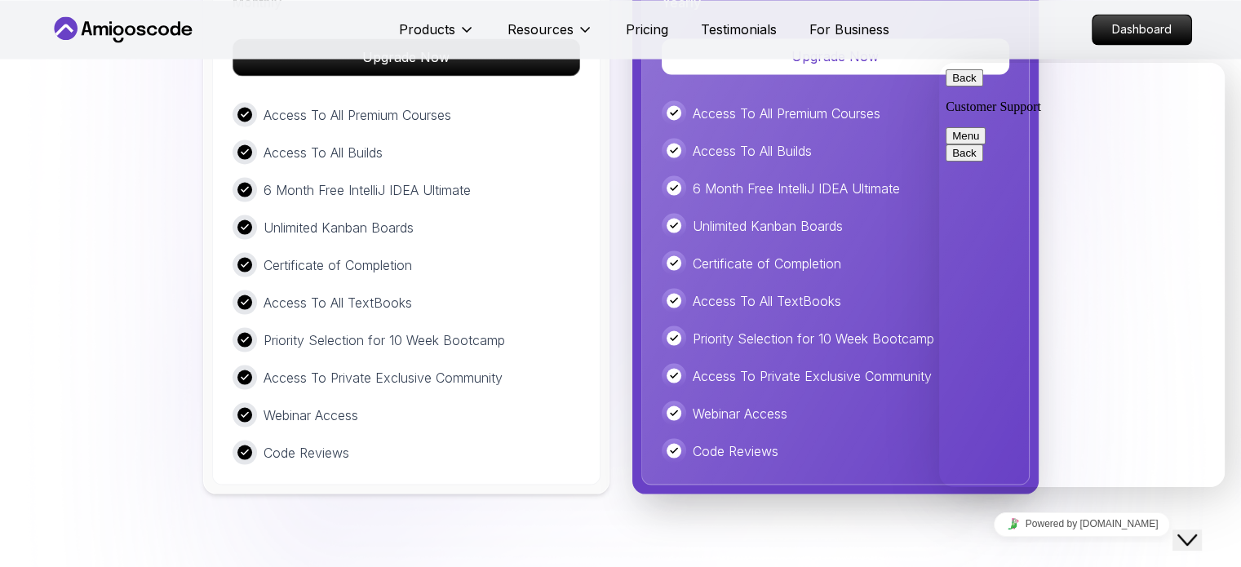
scroll to position [3043, 0]
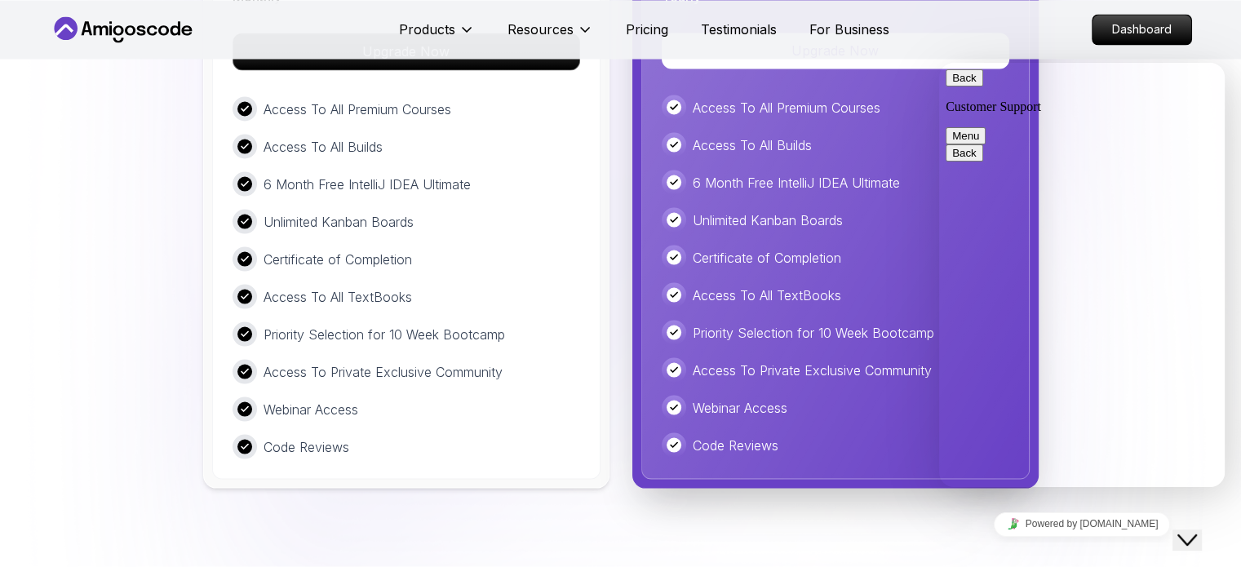
type textarea "Hello, I have some issues with my account. I renew the monthly account on 12 au…"
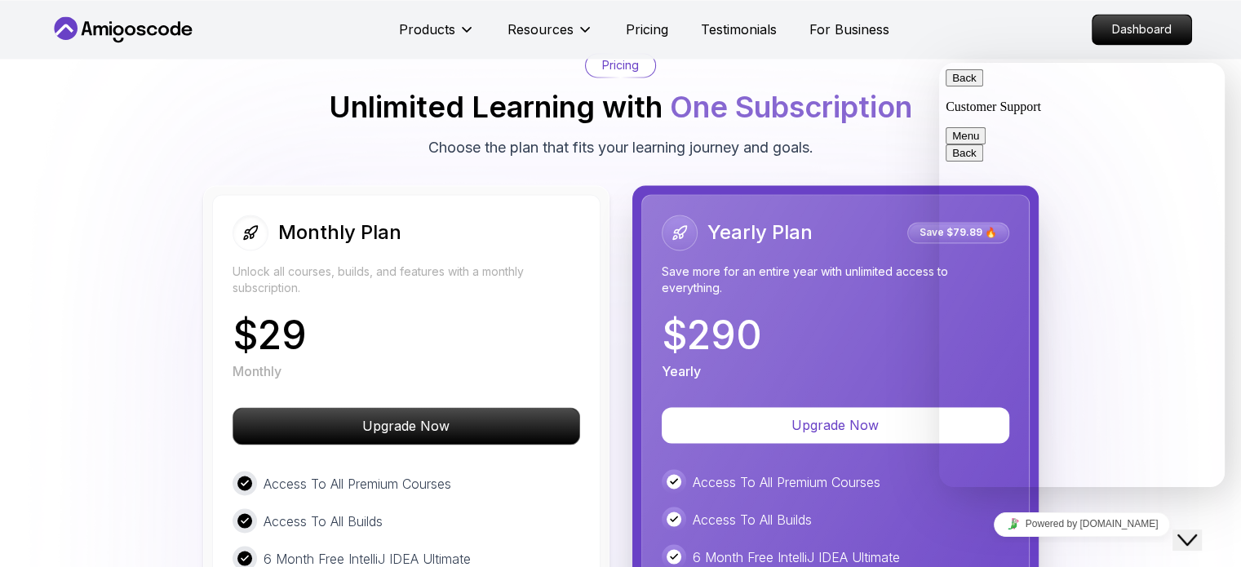
scroll to position [2656, 0]
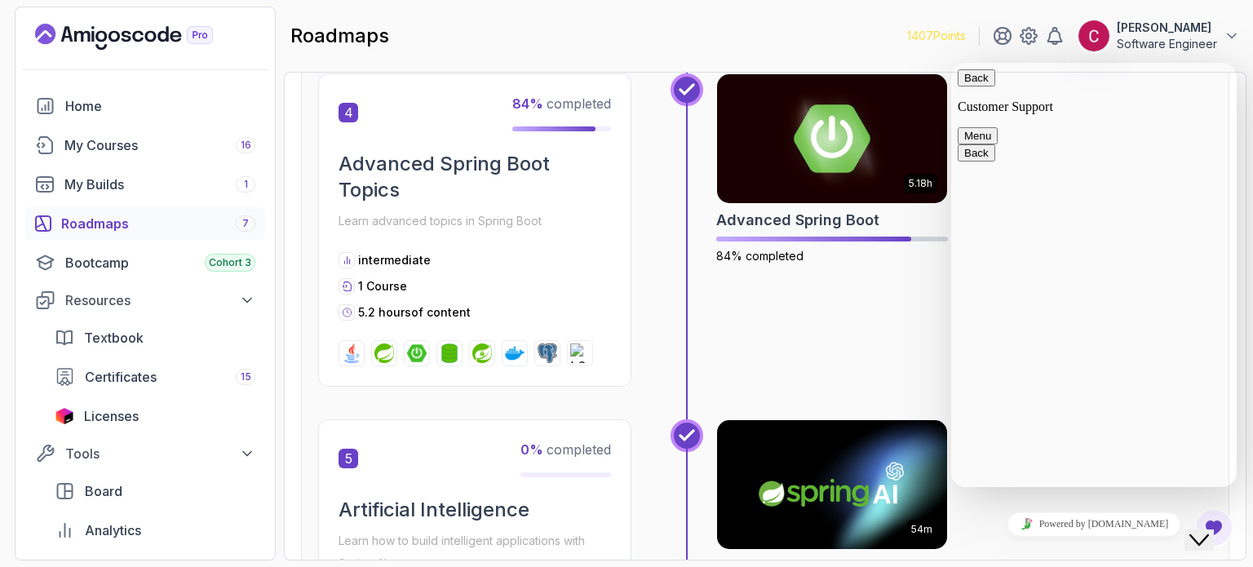
scroll to position [1443, 0]
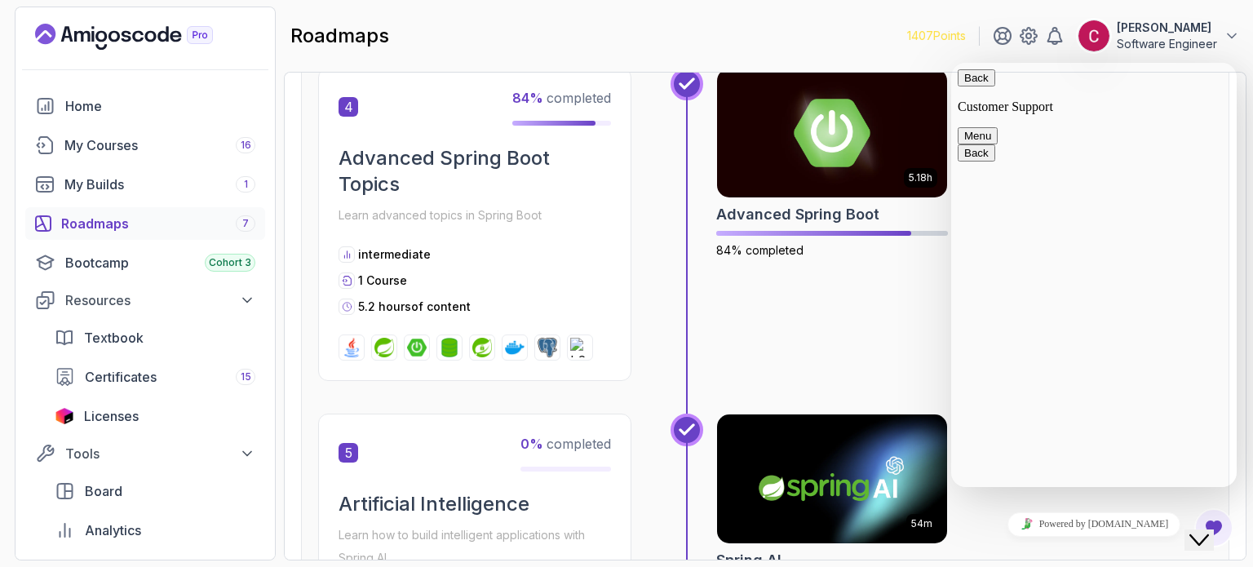
click at [137, 38] on icon "Landing page" at bounding box center [124, 37] width 178 height 26
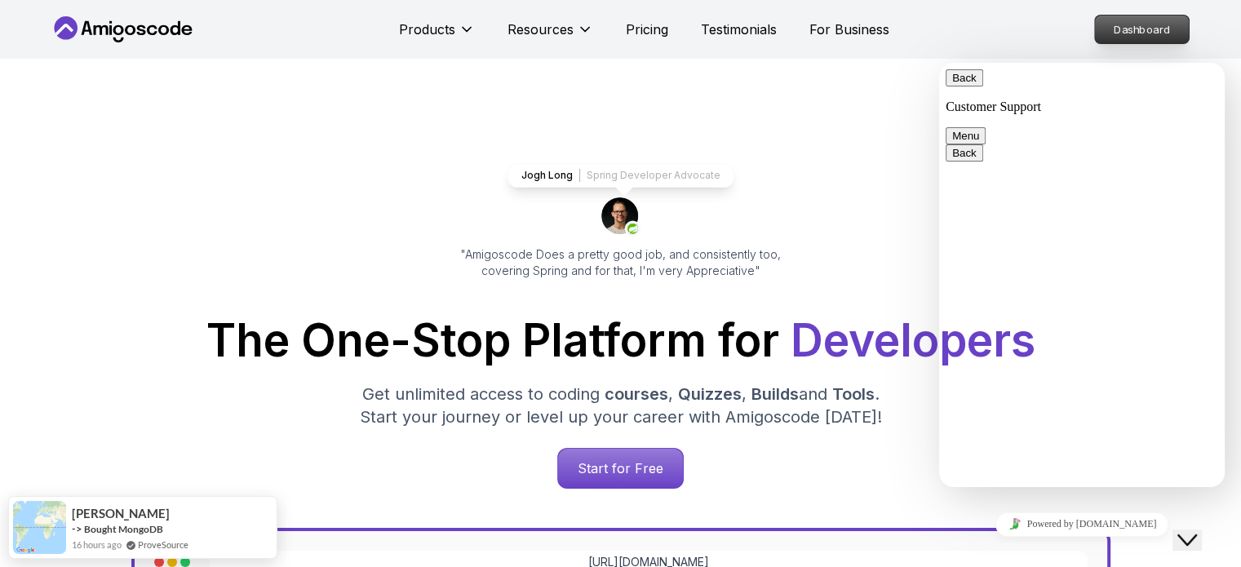
click at [1113, 20] on p "Dashboard" at bounding box center [1142, 29] width 94 height 28
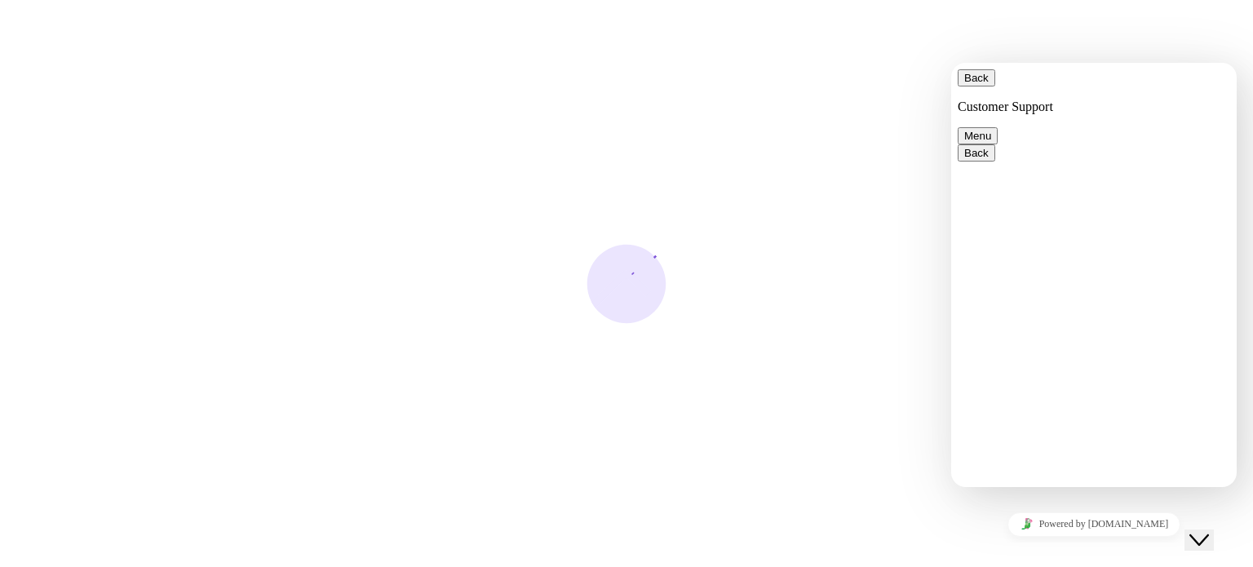
click at [1201, 533] on icon "Close Chat This icon closes the chat window." at bounding box center [1199, 540] width 20 height 20
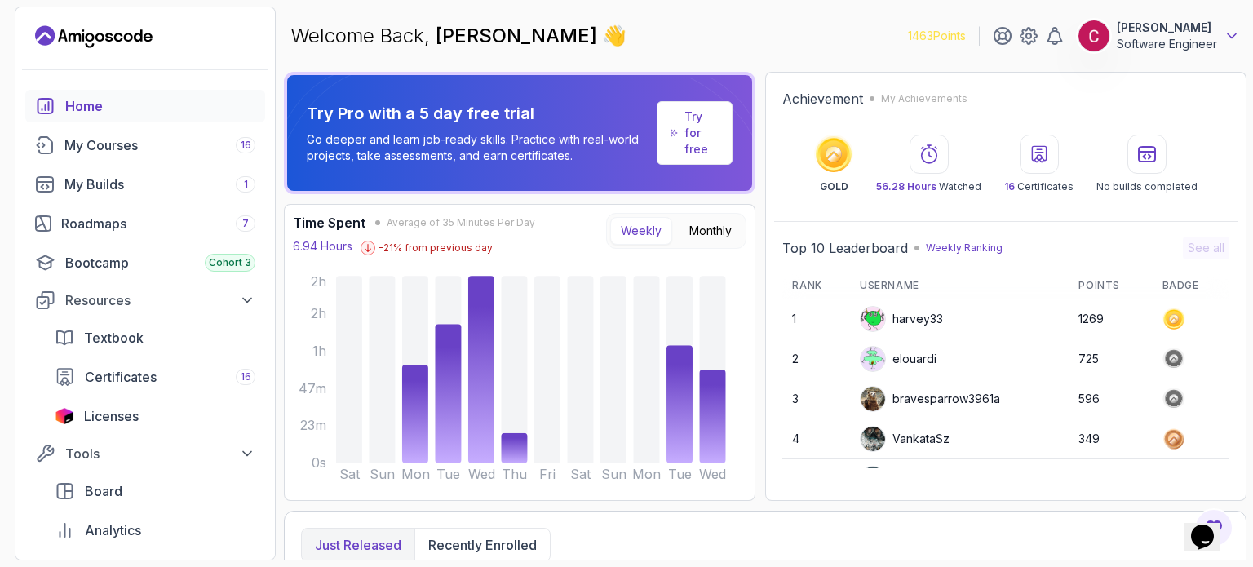
click at [1226, 38] on icon at bounding box center [1231, 36] width 16 height 16
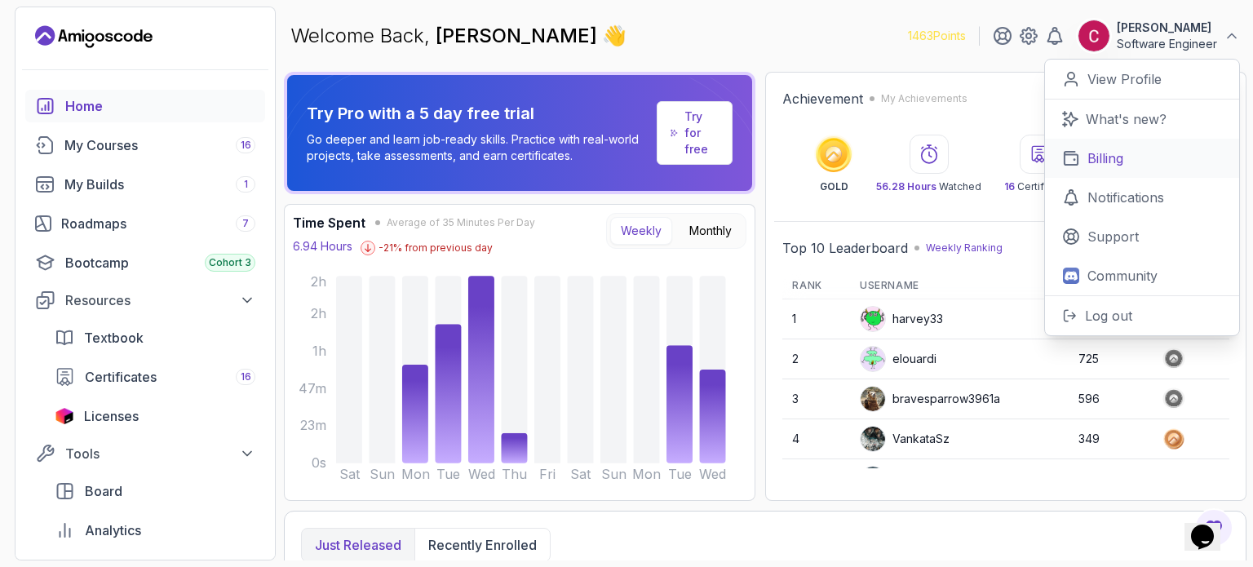
click at [1118, 172] on link "Billing" at bounding box center [1142, 158] width 194 height 39
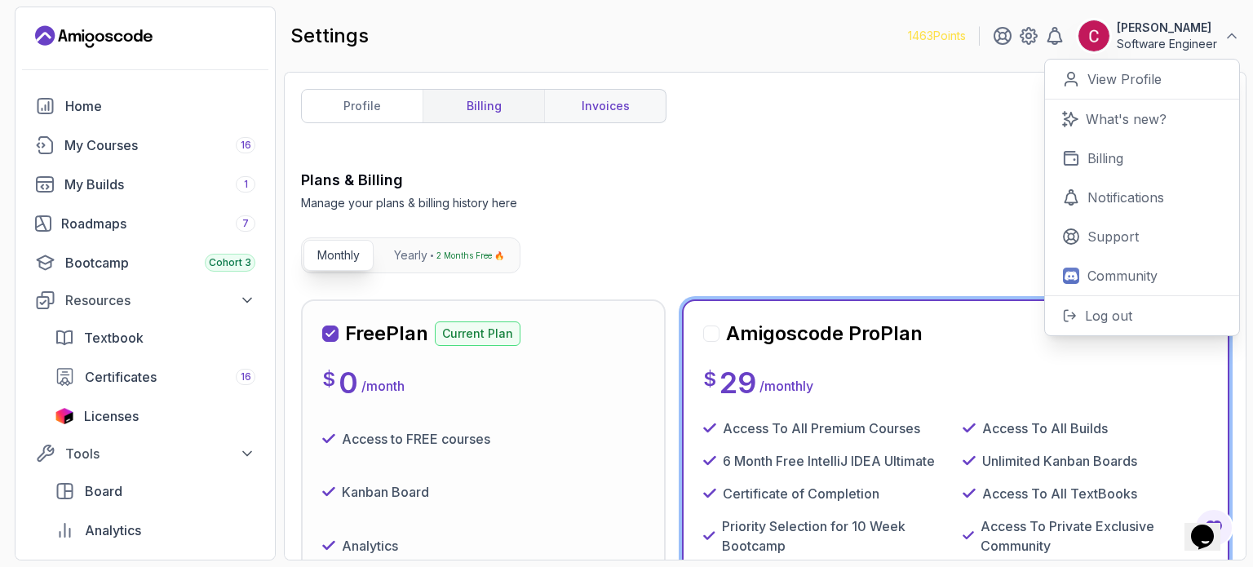
click at [600, 112] on link "invoices" at bounding box center [605, 106] width 122 height 33
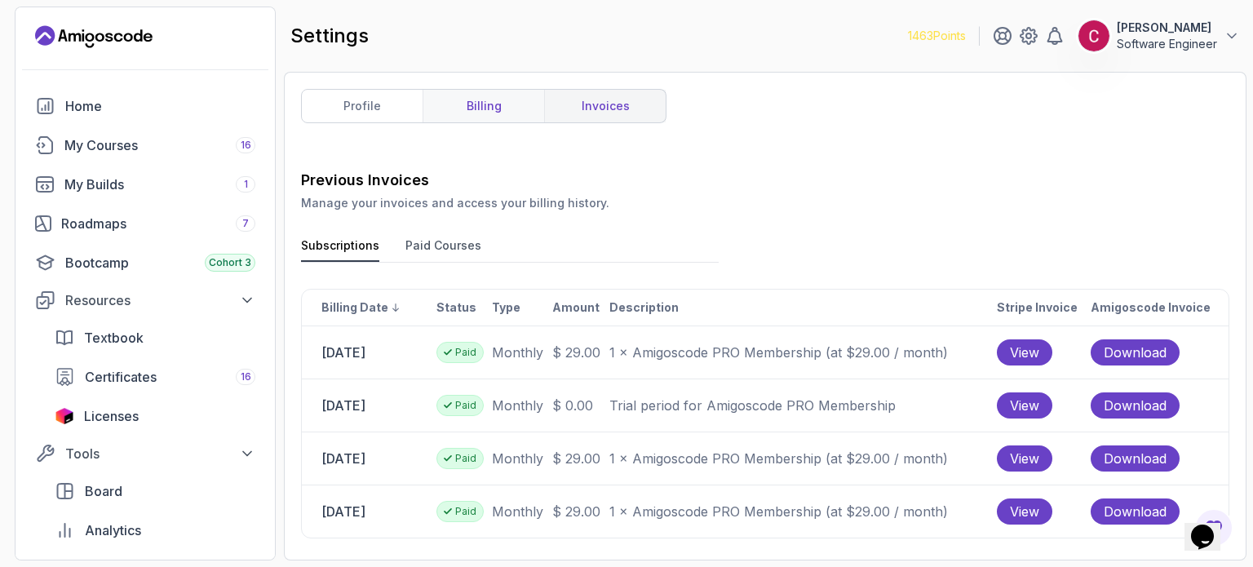
click at [493, 97] on link "billing" at bounding box center [483, 106] width 122 height 33
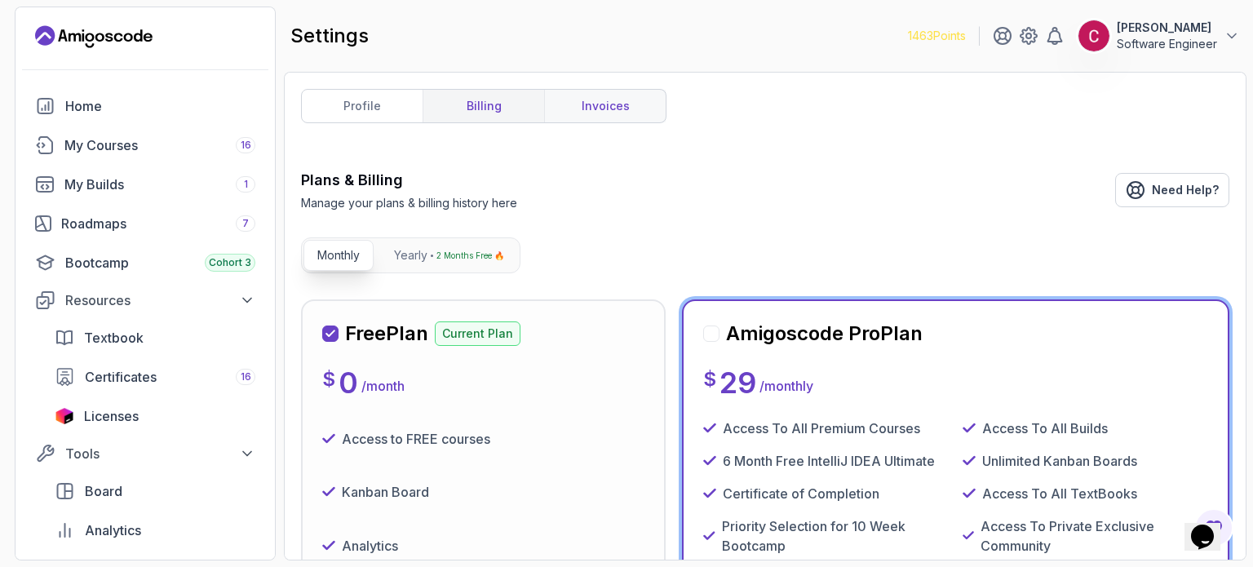
click at [604, 100] on link "invoices" at bounding box center [605, 106] width 122 height 33
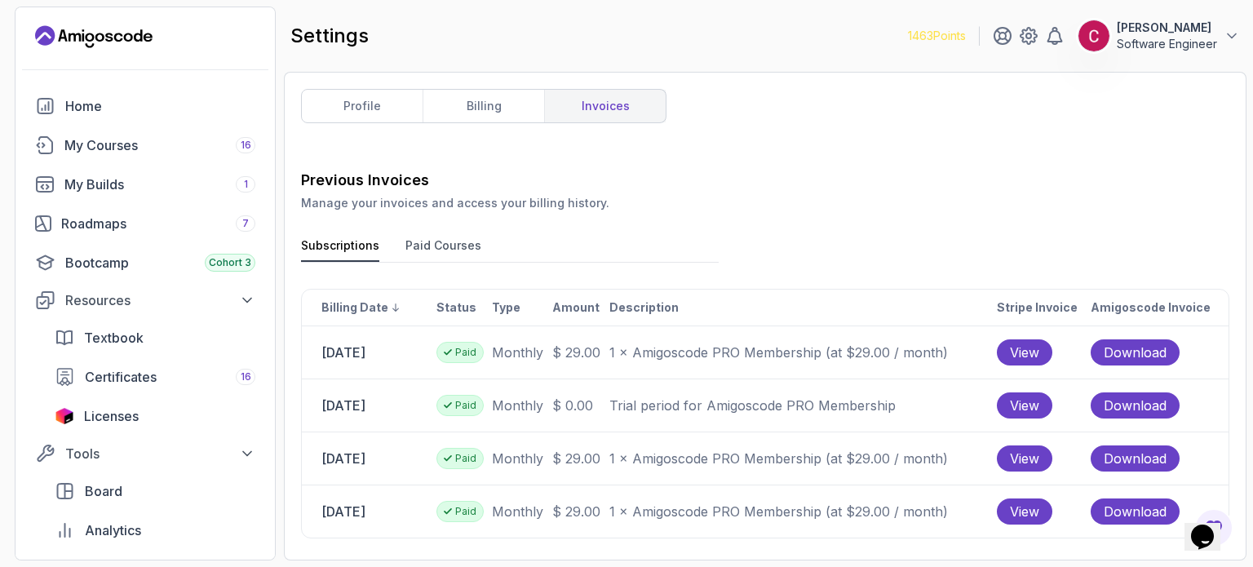
click at [414, 243] on button "Paid Courses" at bounding box center [443, 249] width 76 height 24
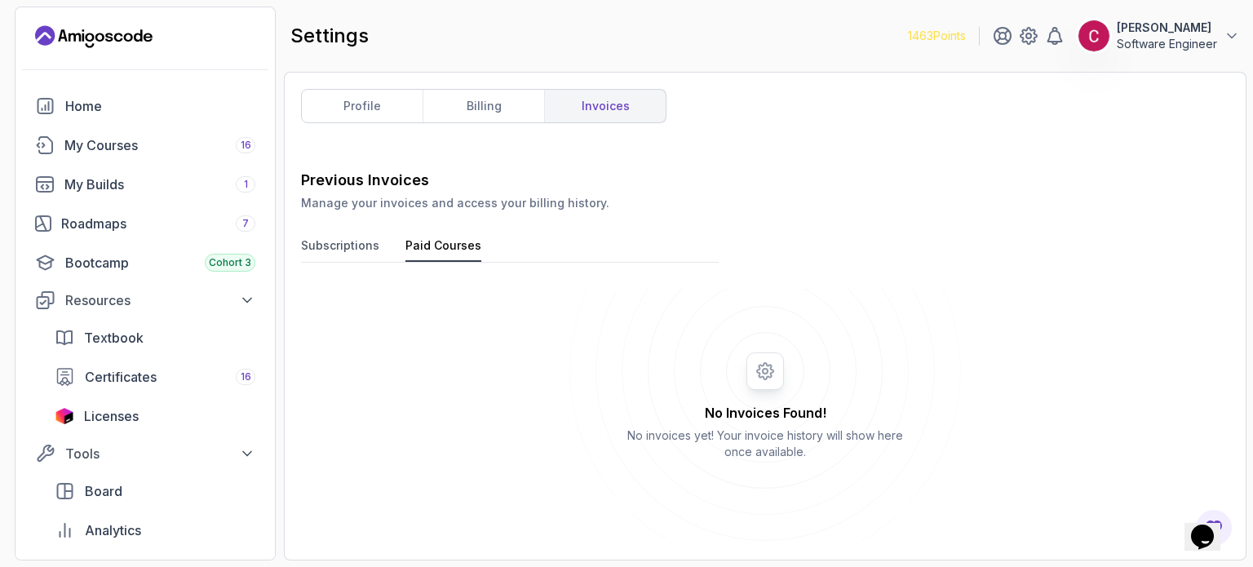
click at [369, 242] on button "Subscriptions" at bounding box center [340, 249] width 78 height 24
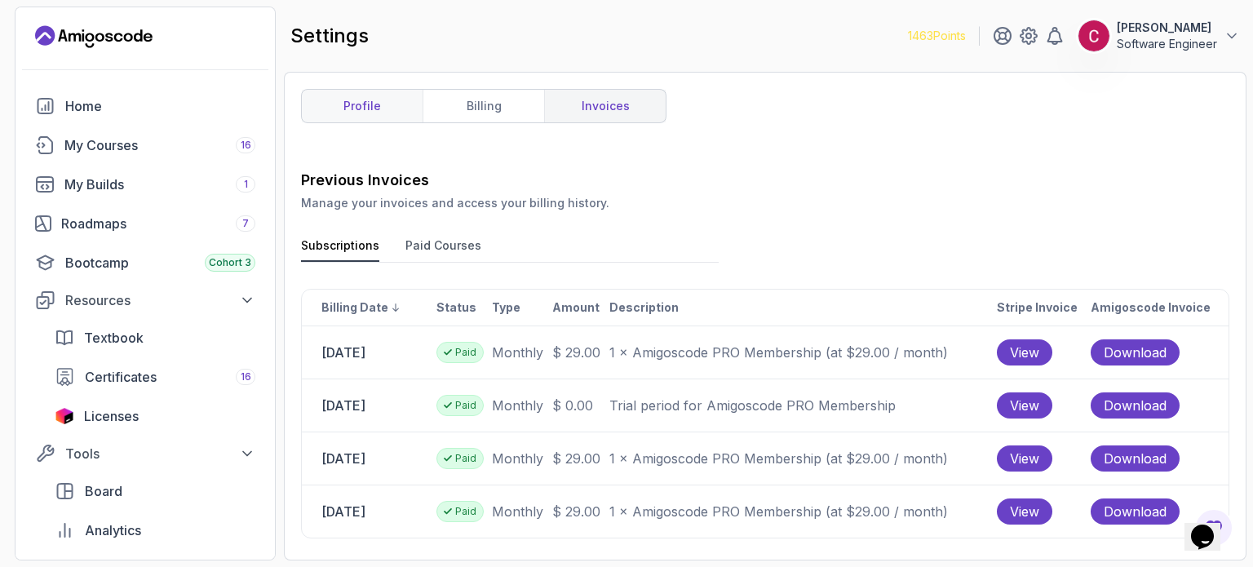
click at [369, 119] on link "profile" at bounding box center [362, 106] width 121 height 33
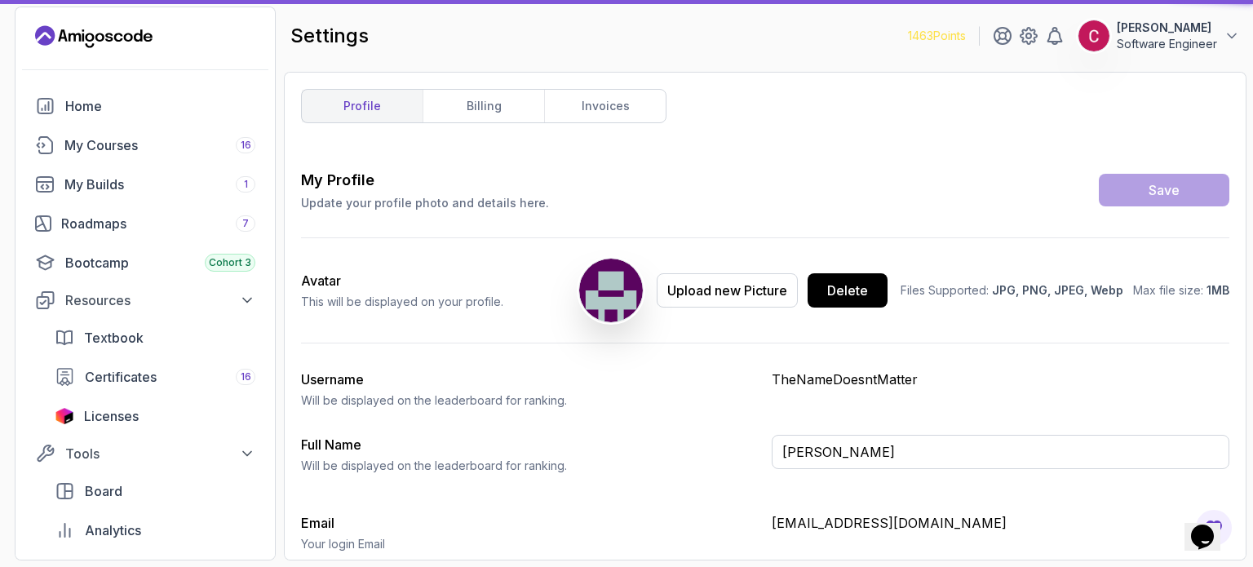
type input "Software Engineer"
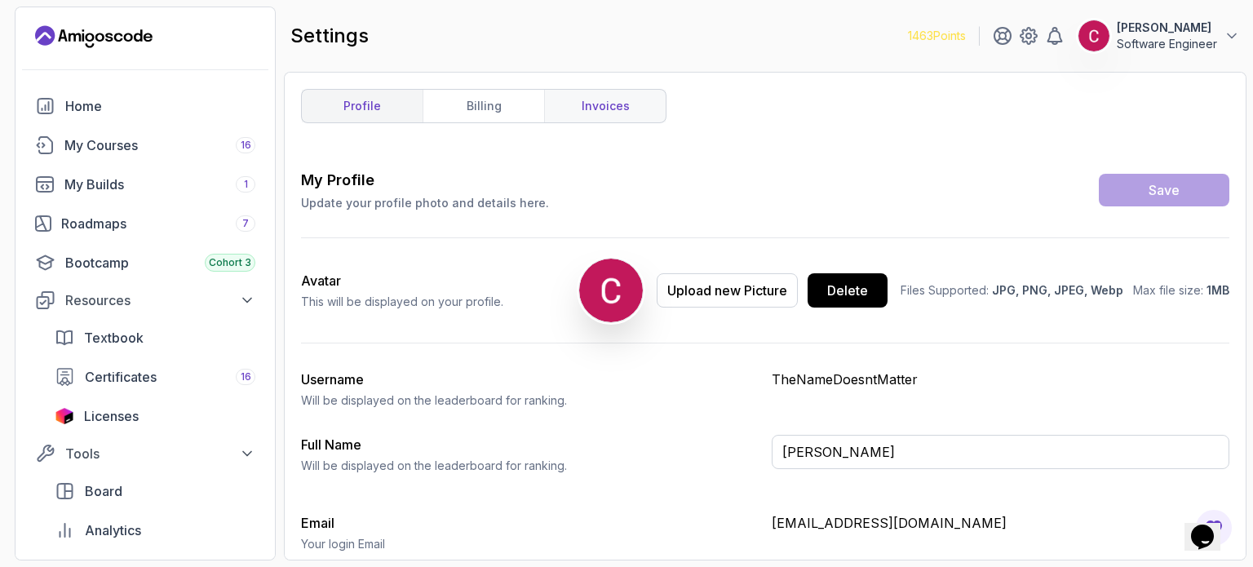
click at [589, 105] on link "invoices" at bounding box center [605, 106] width 122 height 33
